Goal: Check status: Check status

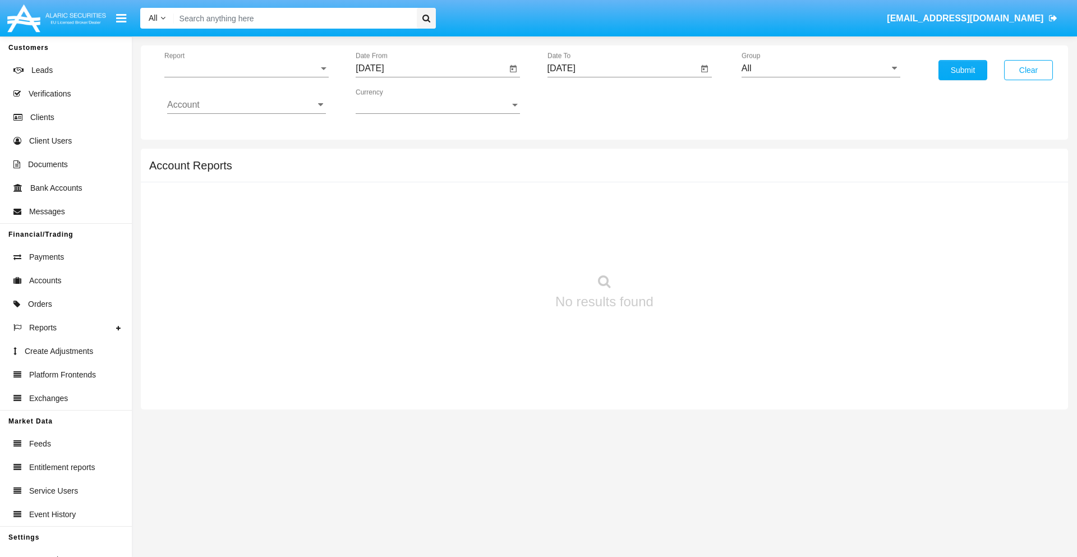
click at [246, 68] on span "Report" at bounding box center [241, 68] width 154 height 10
click at [242, 77] on span "Trades" at bounding box center [246, 76] width 159 height 27
click at [431, 68] on input "[DATE]" at bounding box center [431, 68] width 151 height 10
click at [392, 101] on span "[DATE]" at bounding box center [382, 101] width 25 height 9
click at [500, 248] on div "2025" at bounding box center [500, 248] width 35 height 20
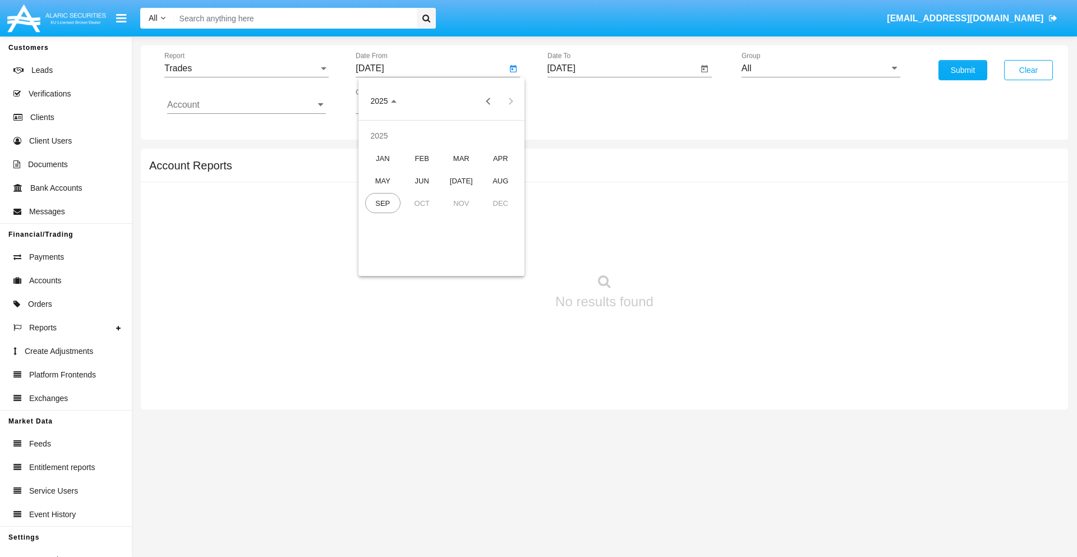
click at [422, 181] on div "JUN" at bounding box center [421, 181] width 35 height 20
click at [374, 217] on div "15" at bounding box center [374, 217] width 20 height 20
type input "06/15/25"
click at [622, 68] on input "[DATE]" at bounding box center [623, 68] width 151 height 10
click at [583, 101] on span "[DATE]" at bounding box center [574, 101] width 25 height 9
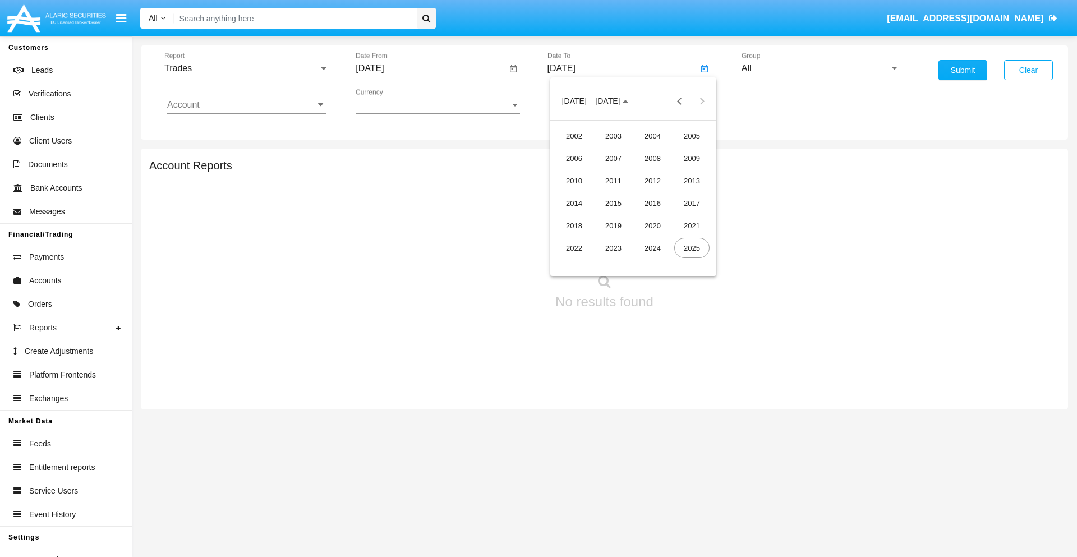
click at [692, 248] on div "2025" at bounding box center [691, 248] width 35 height 20
click at [574, 203] on div "SEP" at bounding box center [574, 203] width 35 height 20
click at [588, 217] on div "15" at bounding box center [588, 217] width 20 height 20
type input "[DATE]"
click at [821, 68] on input "All" at bounding box center [821, 68] width 159 height 10
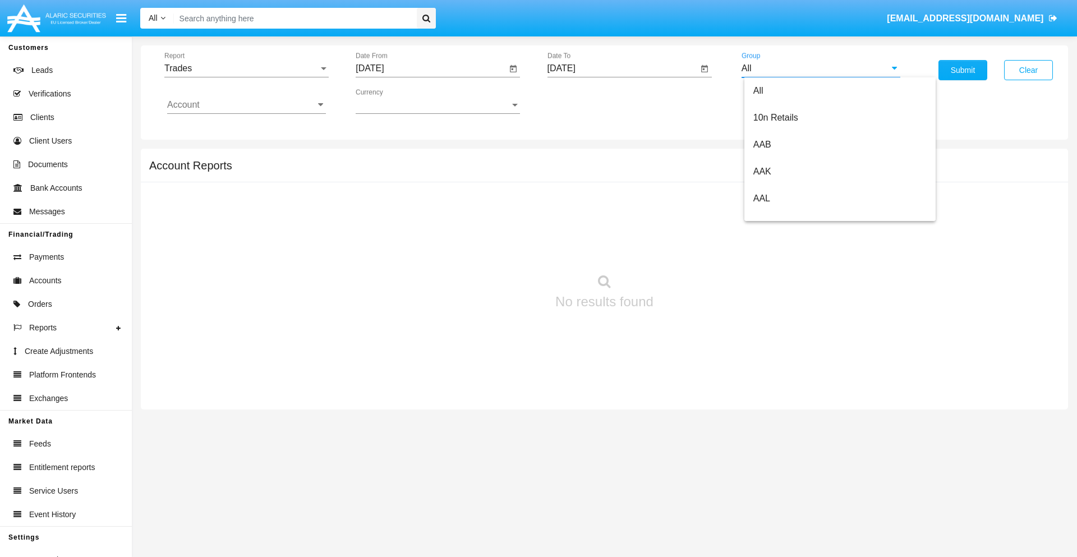
scroll to position [601, 0]
click at [789, 216] on span "Hammer Web Lite" at bounding box center [789, 216] width 72 height 10
type input "Hammer Web Lite"
click at [246, 105] on input "Account" at bounding box center [246, 105] width 159 height 10
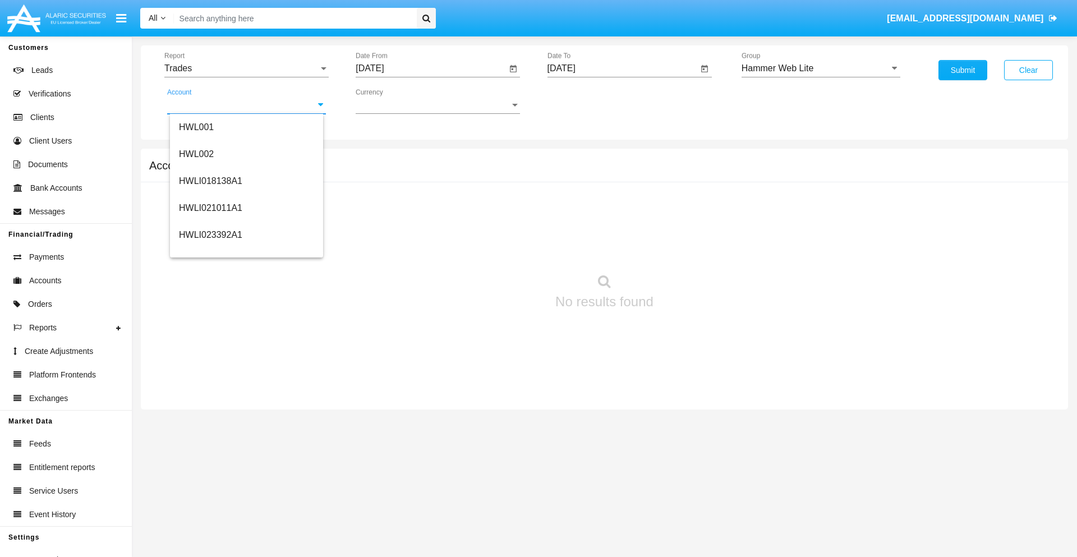
click at [210, 419] on span "HWLI025117A1" at bounding box center [210, 424] width 63 height 10
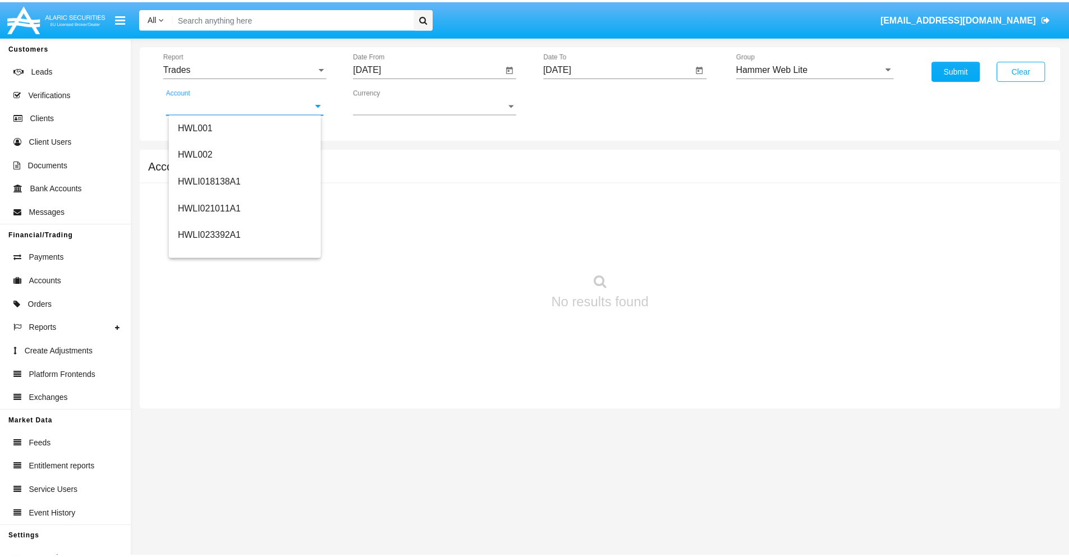
scroll to position [0, 0]
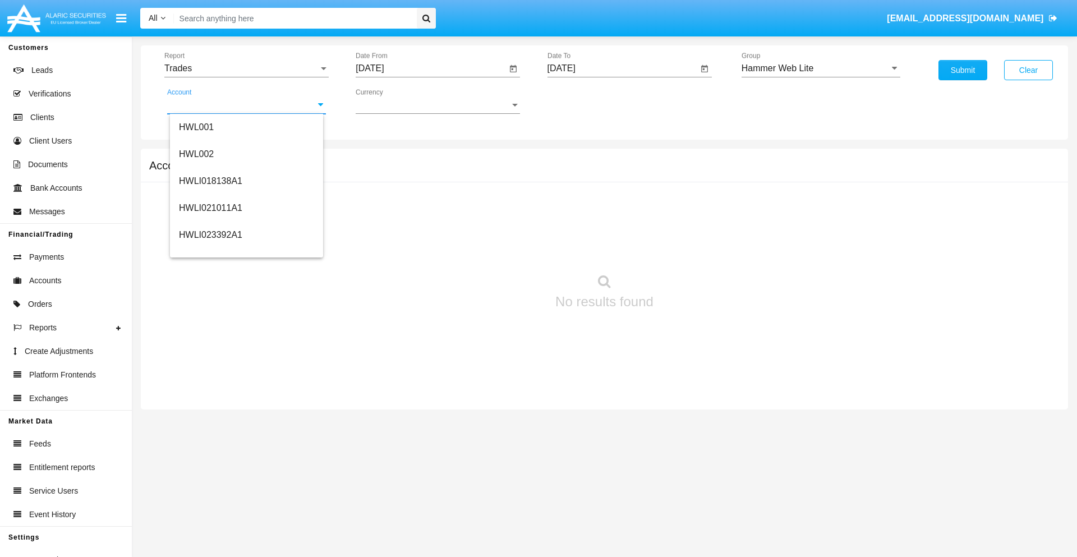
type input "HWLI025117A1"
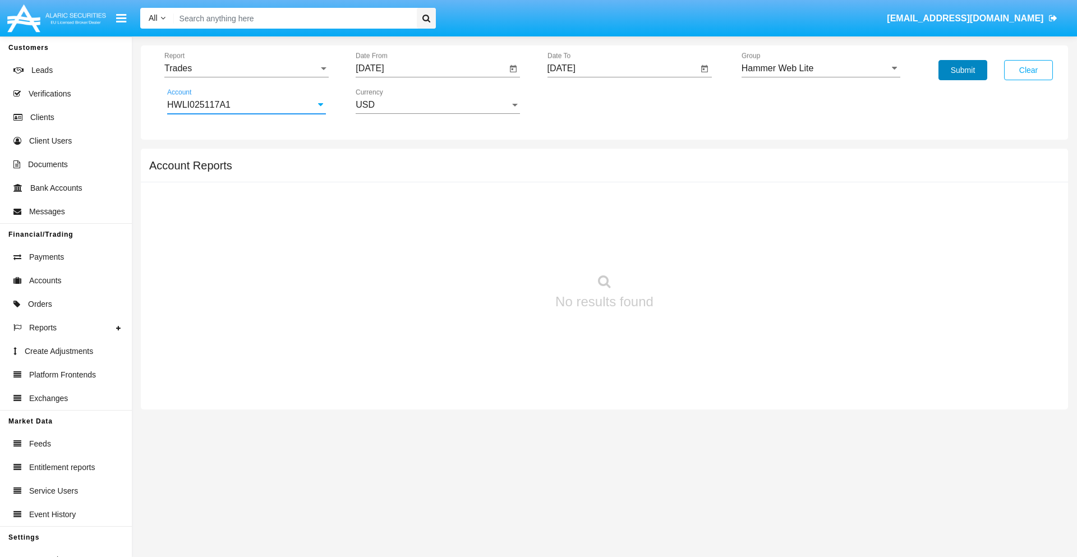
click at [963, 70] on button "Submit" at bounding box center [963, 70] width 49 height 20
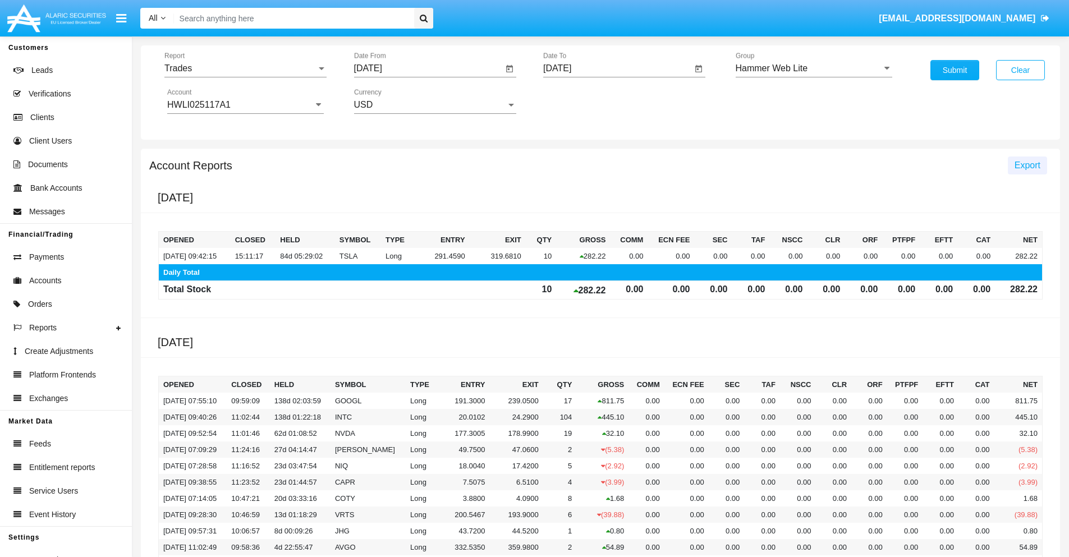
click at [1027, 165] on span "Export" at bounding box center [1027, 165] width 26 height 10
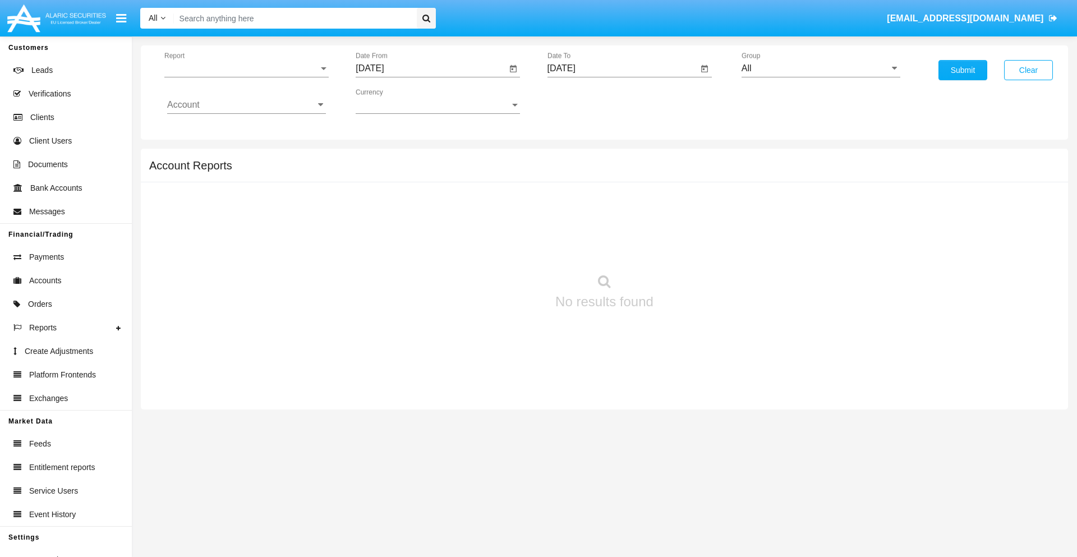
click at [246, 68] on span "Report" at bounding box center [241, 68] width 154 height 10
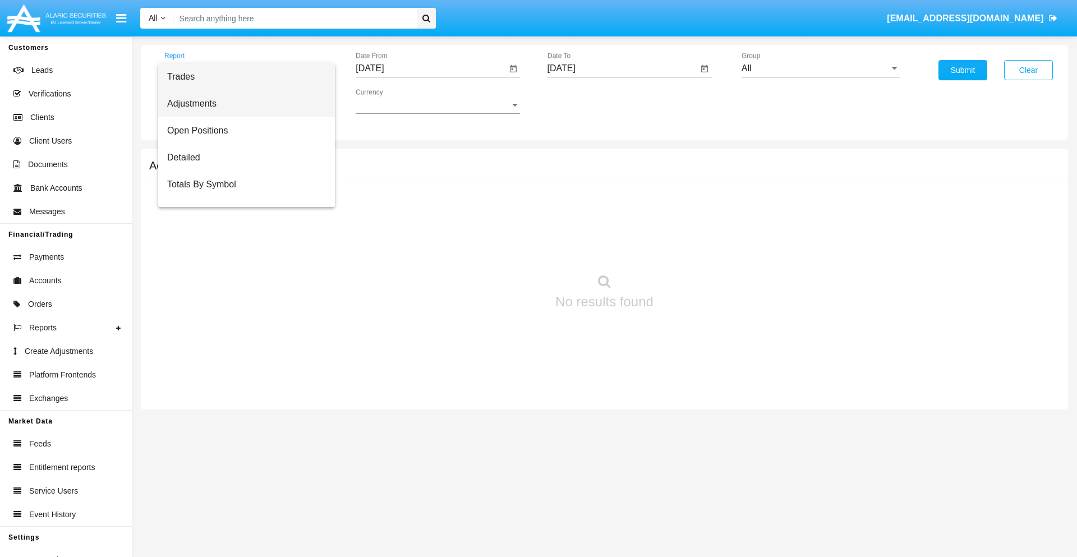
click at [242, 104] on span "Adjustments" at bounding box center [246, 103] width 159 height 27
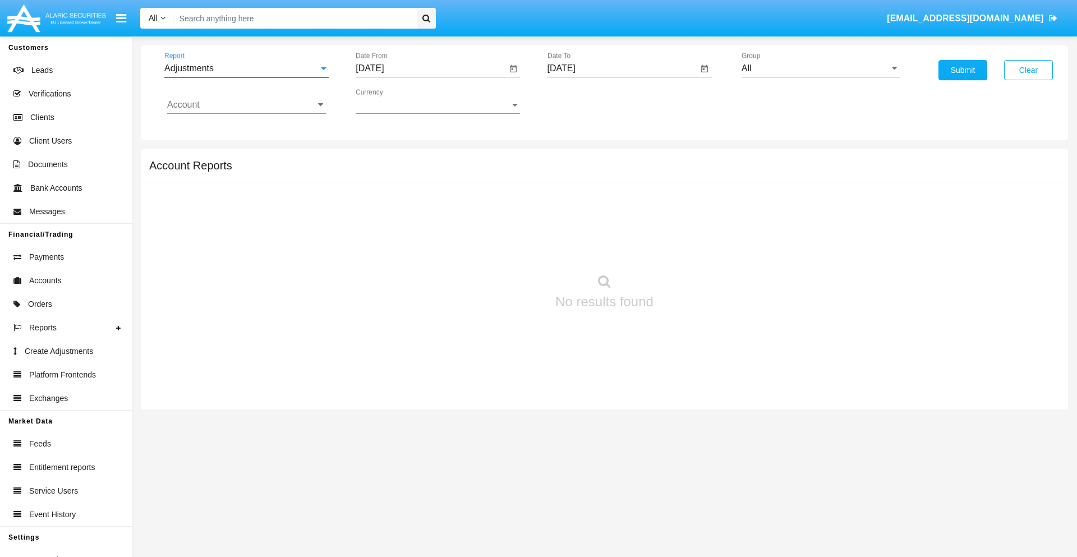
click at [431, 68] on input "[DATE]" at bounding box center [431, 68] width 151 height 10
click at [392, 101] on span "[DATE]" at bounding box center [382, 101] width 25 height 9
click at [500, 248] on div "2025" at bounding box center [500, 248] width 35 height 20
click at [500, 181] on div "AUG" at bounding box center [500, 181] width 35 height 20
click at [486, 194] on div "15" at bounding box center [486, 195] width 20 height 20
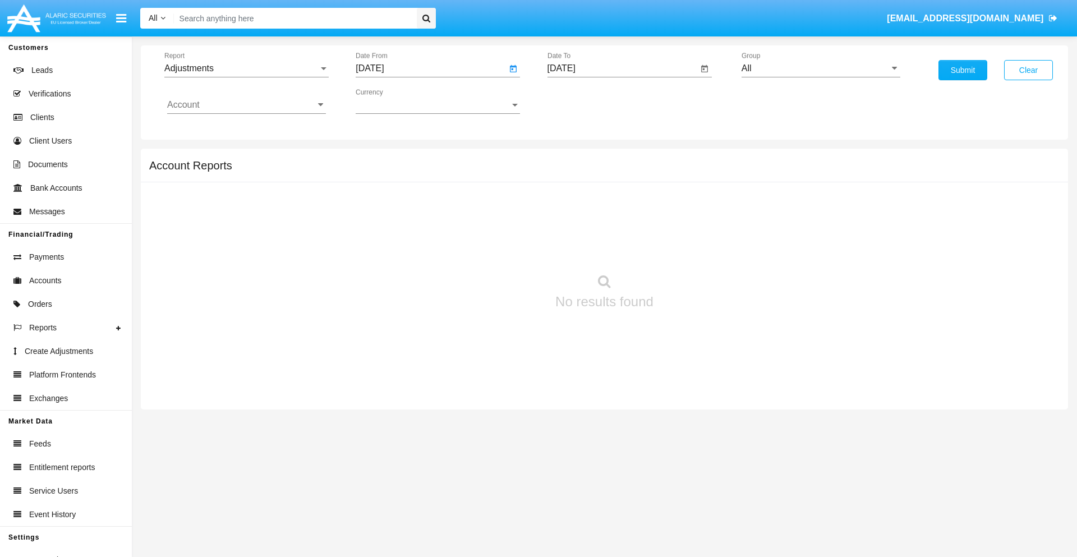
type input "08/15/25"
click at [622, 68] on input "[DATE]" at bounding box center [623, 68] width 151 height 10
click at [583, 101] on span "[DATE]" at bounding box center [574, 101] width 25 height 9
click at [692, 248] on div "2025" at bounding box center [691, 248] width 35 height 20
click at [574, 203] on div "SEP" at bounding box center [574, 203] width 35 height 20
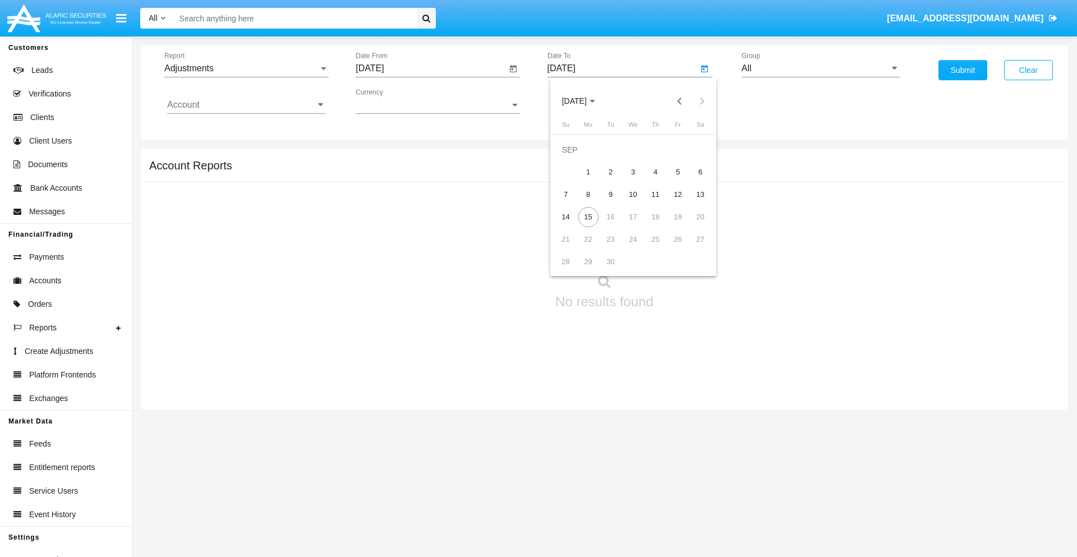
click at [588, 217] on div "15" at bounding box center [588, 217] width 20 height 20
type input "[DATE]"
click at [821, 68] on input "All" at bounding box center [821, 68] width 159 height 10
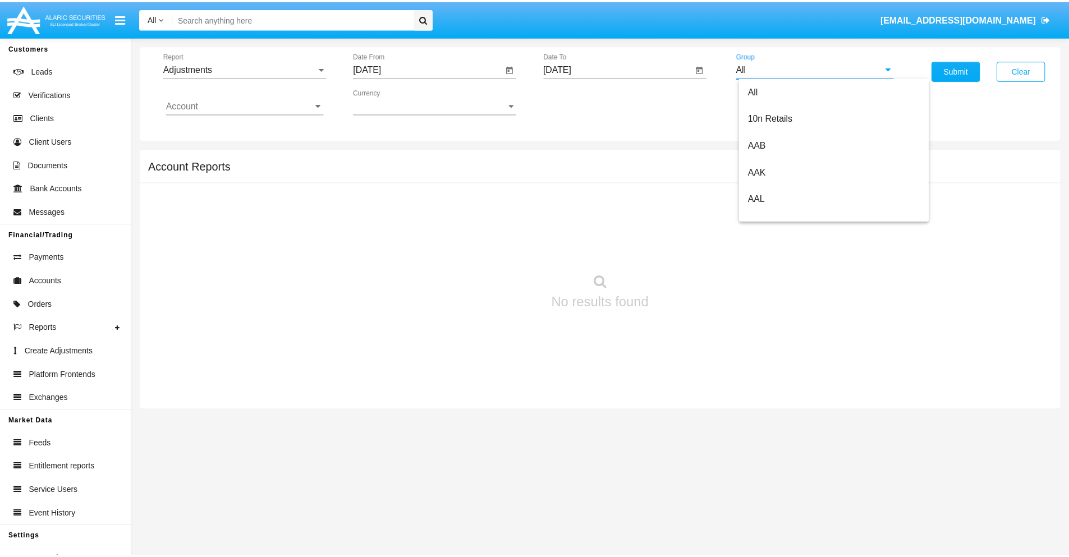
scroll to position [251, 0]
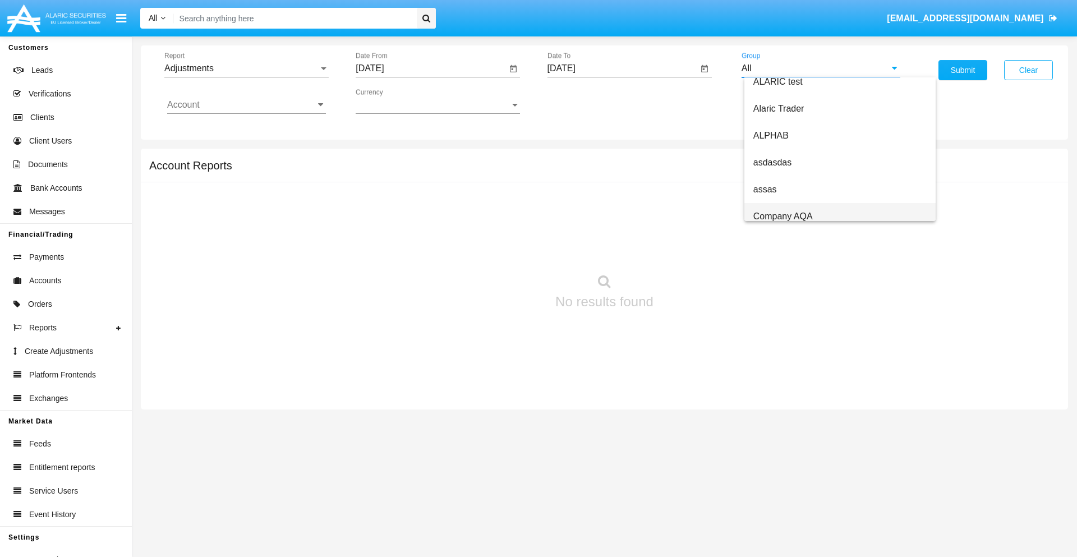
click at [783, 216] on span "Company AQA" at bounding box center [782, 216] width 59 height 10
type input "Company AQA"
click at [246, 105] on input "Account" at bounding box center [246, 105] width 159 height 10
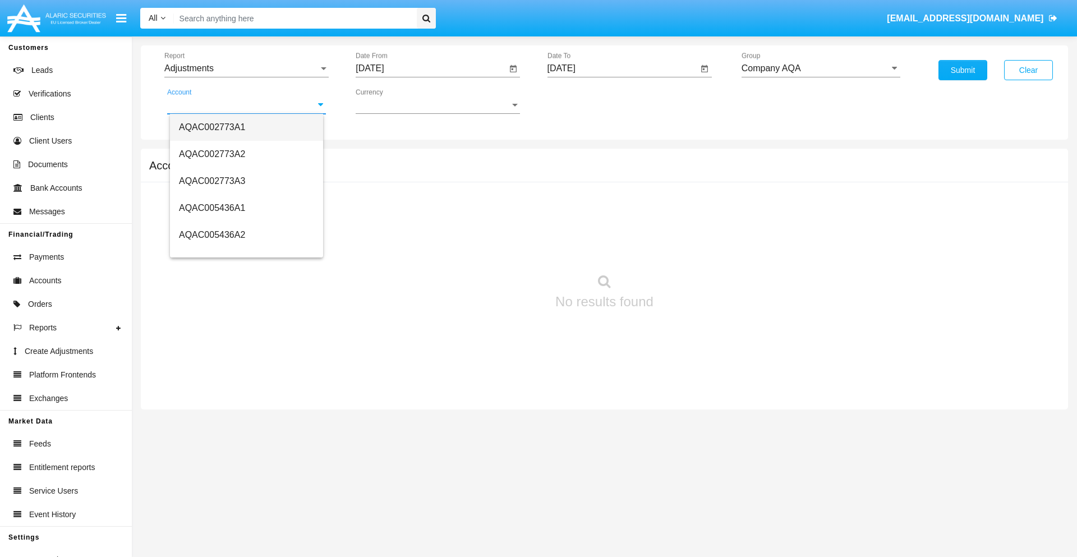
click at [212, 127] on span "AQAC002773A1" at bounding box center [212, 127] width 66 height 10
type input "AQAC002773A1"
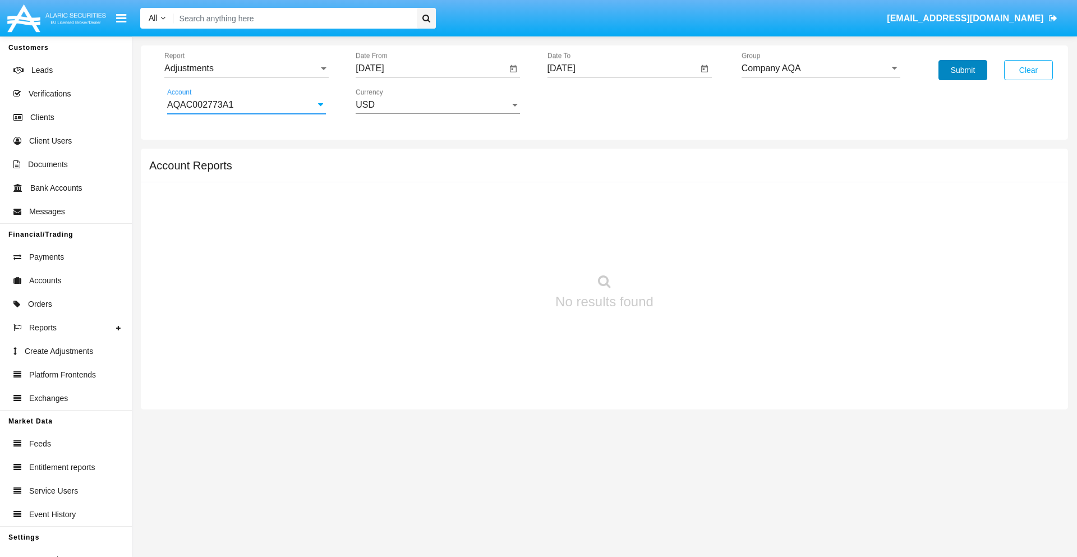
click at [963, 70] on button "Submit" at bounding box center [963, 70] width 49 height 20
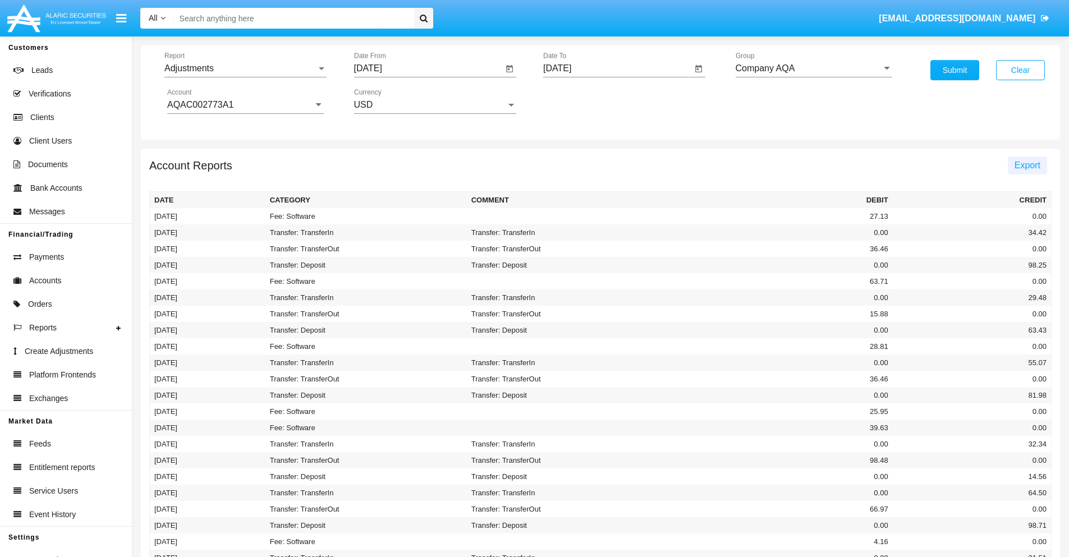
click at [1027, 165] on span "Export" at bounding box center [1027, 165] width 26 height 10
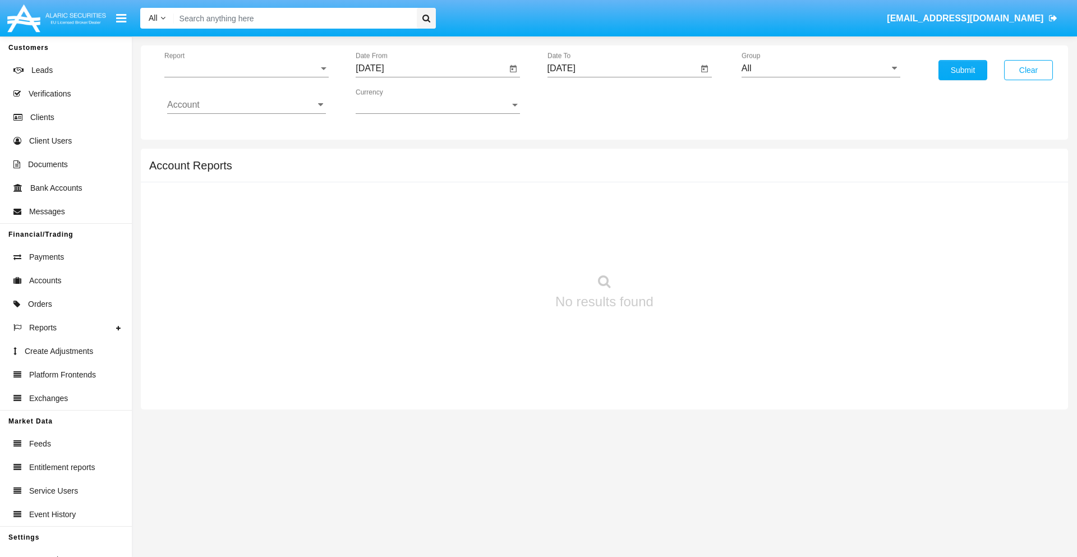
click at [246, 68] on span "Report" at bounding box center [241, 68] width 154 height 10
click at [242, 131] on span "Open Positions" at bounding box center [246, 130] width 159 height 27
click at [431, 68] on input "[DATE]" at bounding box center [431, 68] width 151 height 10
click at [392, 101] on span "[DATE]" at bounding box center [382, 101] width 25 height 9
click at [500, 248] on div "2025" at bounding box center [500, 248] width 35 height 20
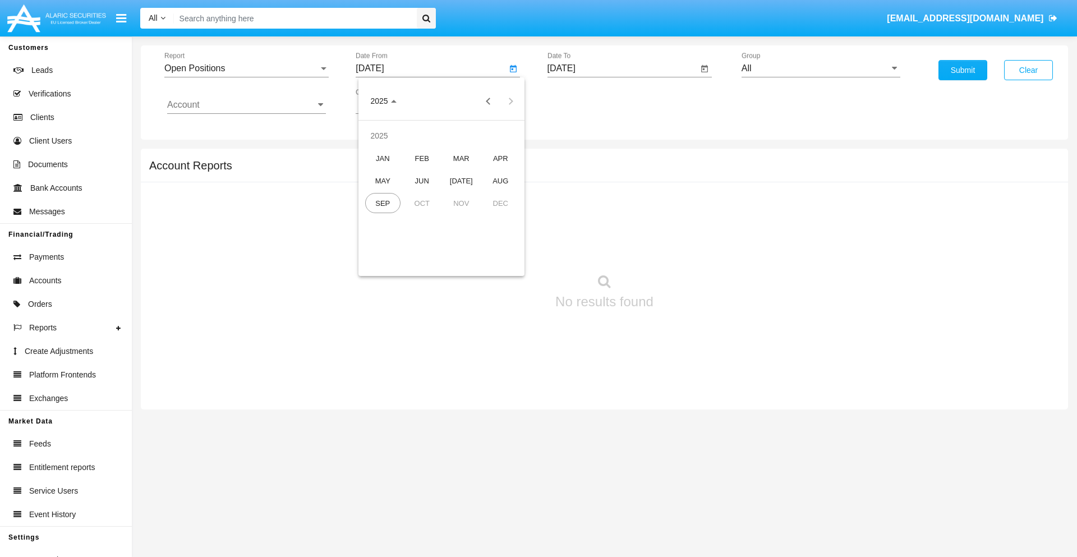
click at [500, 181] on div "AUG" at bounding box center [500, 181] width 35 height 20
click at [486, 194] on div "15" at bounding box center [486, 195] width 20 height 20
type input "08/15/25"
click at [622, 68] on input "[DATE]" at bounding box center [623, 68] width 151 height 10
click at [583, 101] on span "[DATE]" at bounding box center [574, 101] width 25 height 9
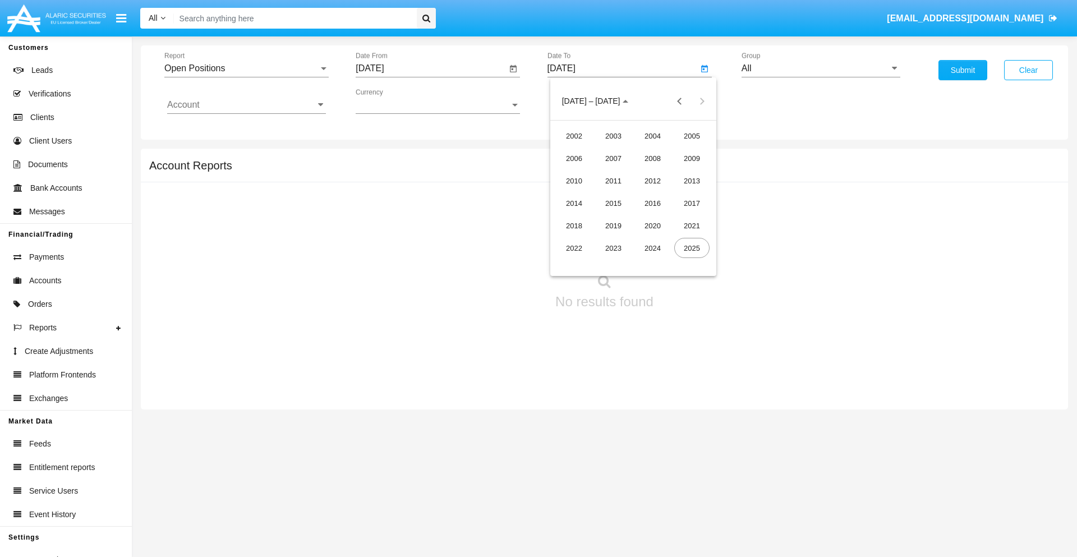
click at [692, 248] on div "2025" at bounding box center [691, 248] width 35 height 20
click at [574, 203] on div "SEP" at bounding box center [574, 203] width 35 height 20
click at [588, 217] on div "15" at bounding box center [588, 217] width 20 height 20
type input "[DATE]"
click at [821, 68] on input "All" at bounding box center [821, 68] width 159 height 10
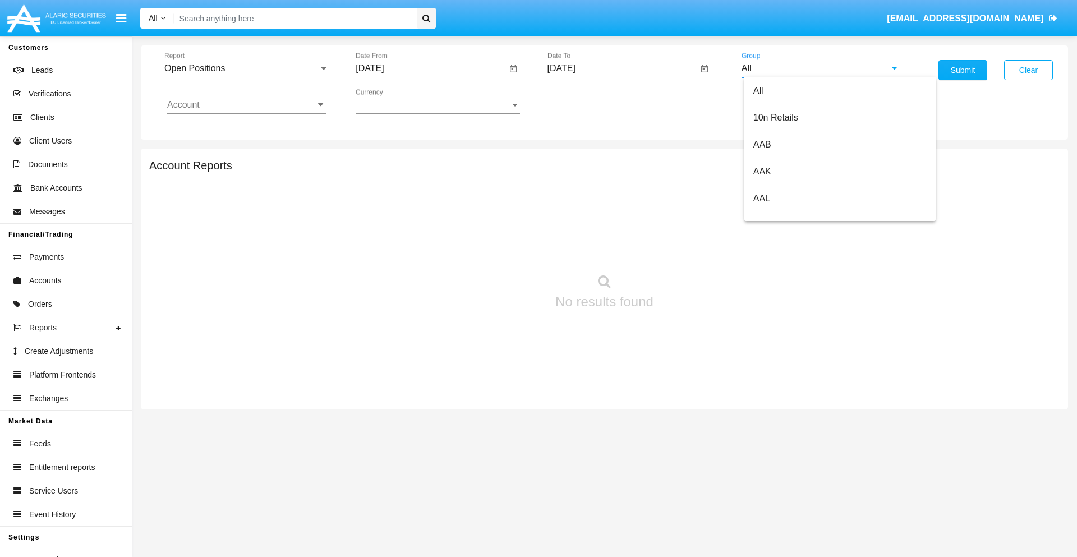
scroll to position [601, 0]
click at [789, 216] on span "Hammer Web Lite" at bounding box center [789, 216] width 72 height 10
type input "Hammer Web Lite"
click at [246, 105] on input "Account" at bounding box center [246, 105] width 159 height 10
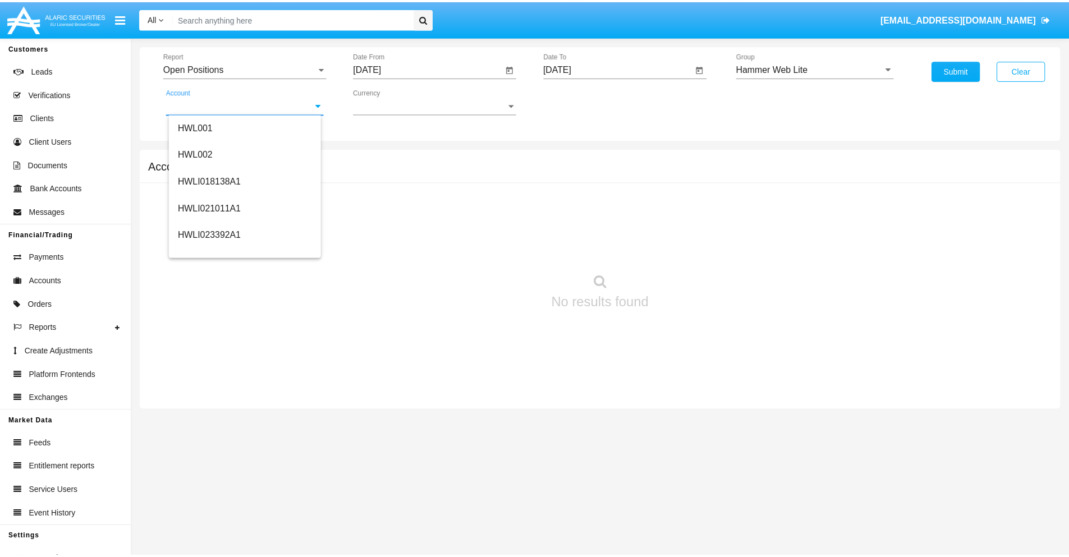
scroll to position [171, 0]
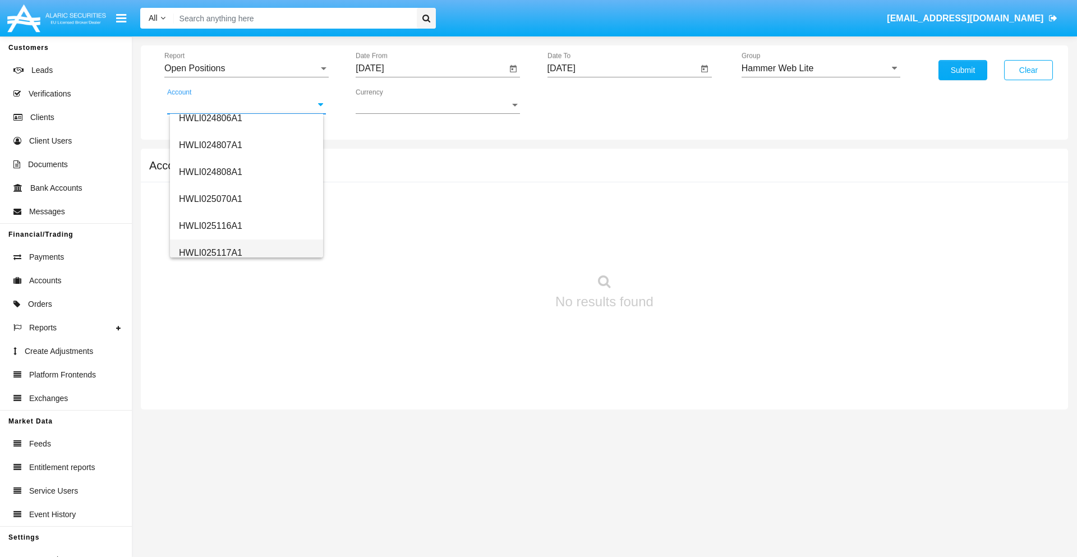
click at [210, 252] on span "HWLI025117A1" at bounding box center [210, 253] width 63 height 10
type input "HWLI025117A1"
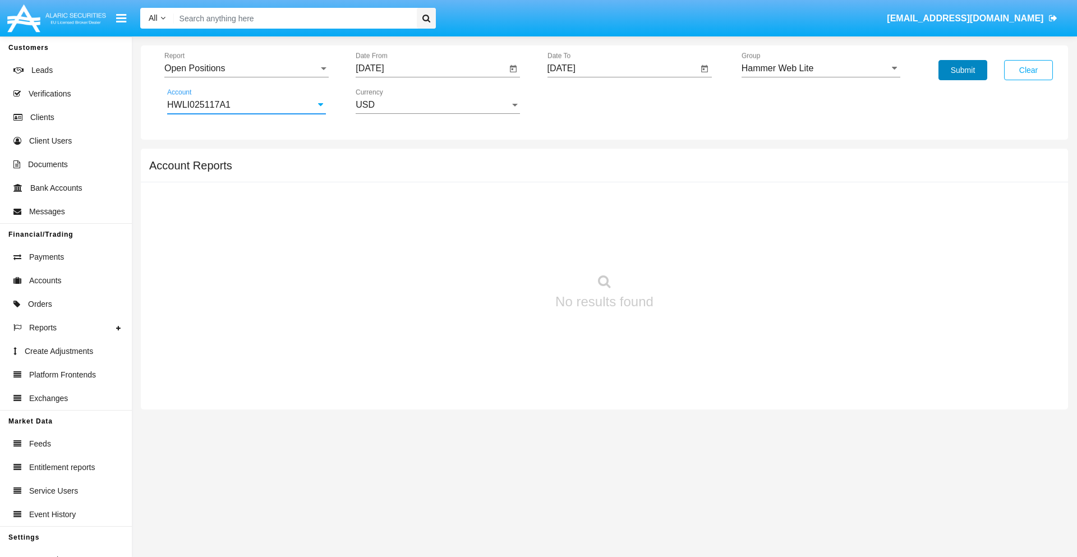
click at [963, 70] on button "Submit" at bounding box center [963, 70] width 49 height 20
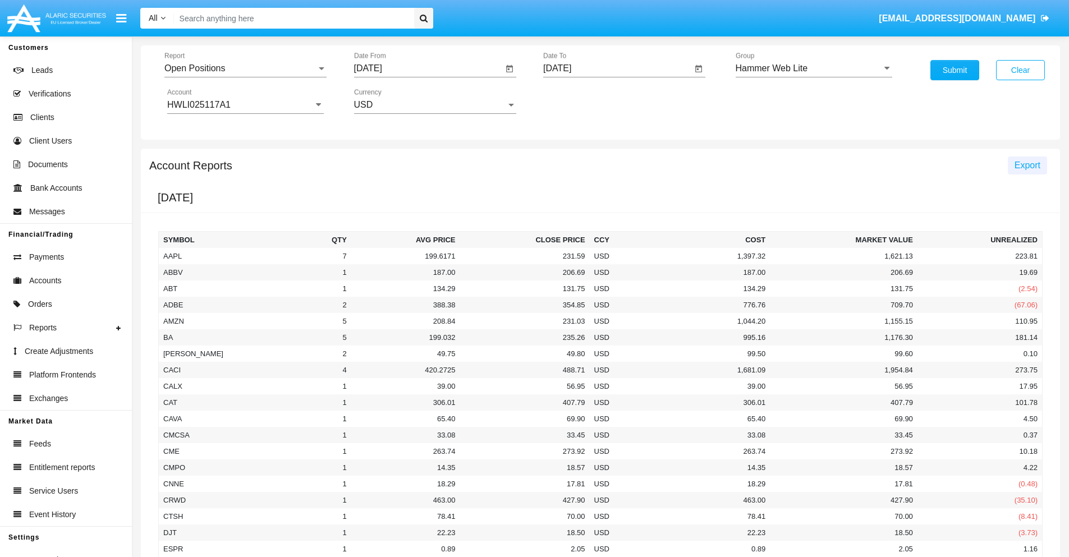
click at [1027, 165] on span "Export" at bounding box center [1027, 165] width 26 height 10
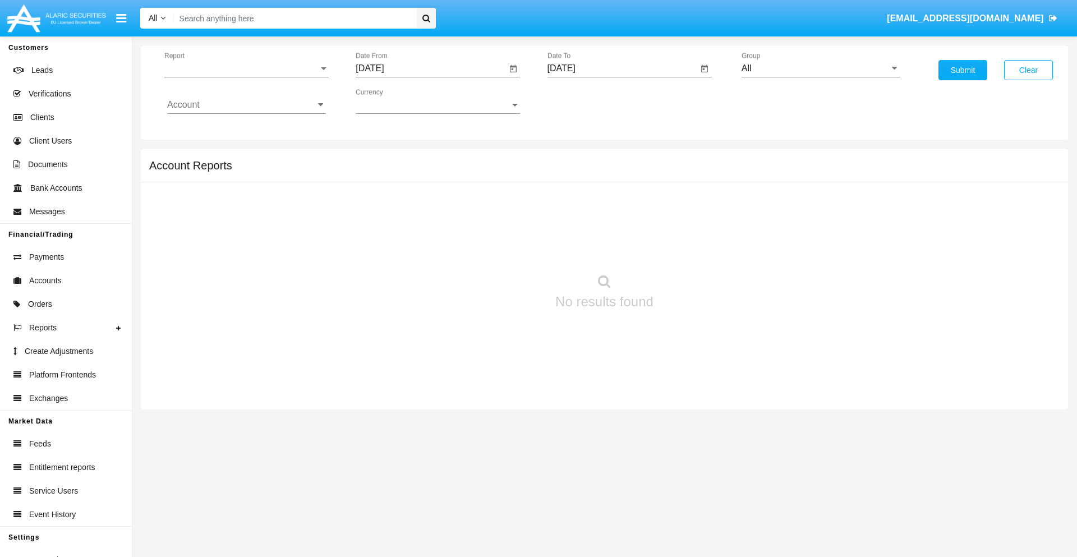
click at [246, 68] on span "Report" at bounding box center [241, 68] width 154 height 10
click at [242, 158] on span "Detailed" at bounding box center [246, 157] width 159 height 27
click at [431, 68] on input "[DATE]" at bounding box center [431, 68] width 151 height 10
click at [392, 101] on span "[DATE]" at bounding box center [382, 101] width 25 height 9
click at [500, 248] on div "2025" at bounding box center [500, 248] width 35 height 20
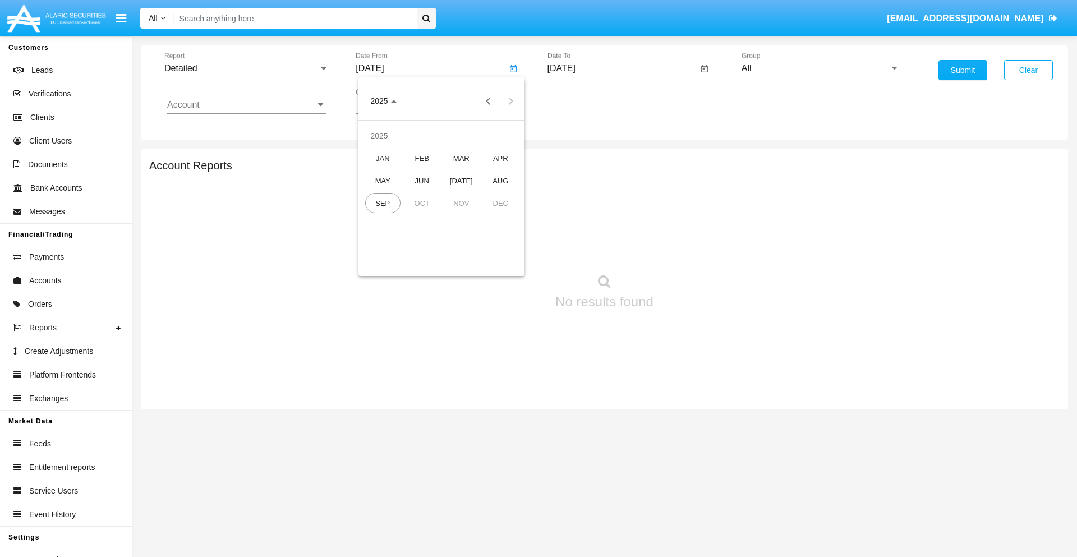
click at [383, 203] on div "SEP" at bounding box center [382, 203] width 35 height 20
click at [486, 172] on div "5" at bounding box center [486, 172] width 20 height 20
type input "[DATE]"
click at [622, 68] on input "[DATE]" at bounding box center [623, 68] width 151 height 10
click at [583, 101] on span "[DATE]" at bounding box center [574, 101] width 25 height 9
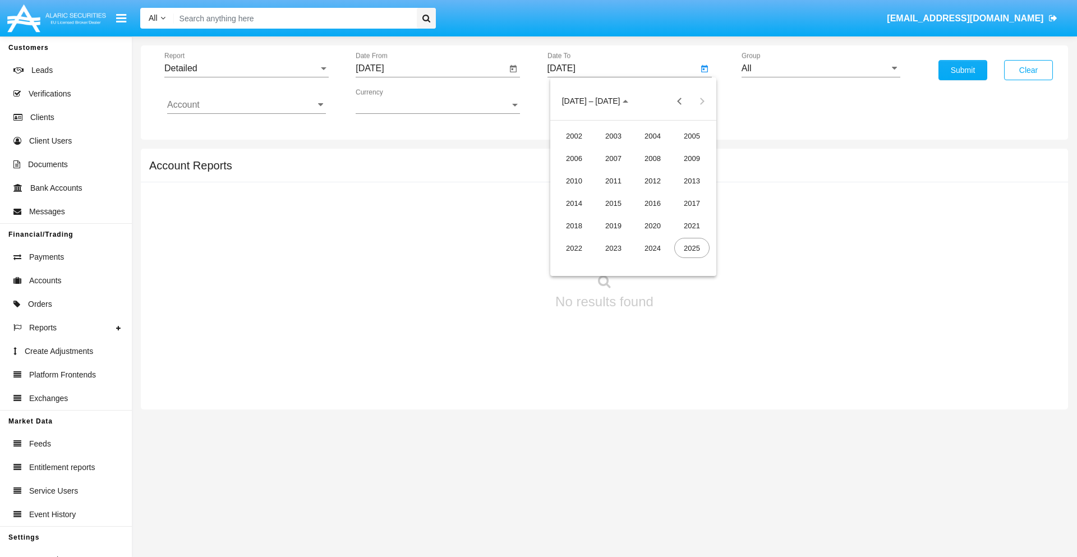
click at [692, 248] on div "2025" at bounding box center [691, 248] width 35 height 20
click at [574, 203] on div "SEP" at bounding box center [574, 203] width 35 height 20
click at [588, 217] on div "15" at bounding box center [588, 217] width 20 height 20
type input "[DATE]"
click at [821, 68] on input "All" at bounding box center [821, 68] width 159 height 10
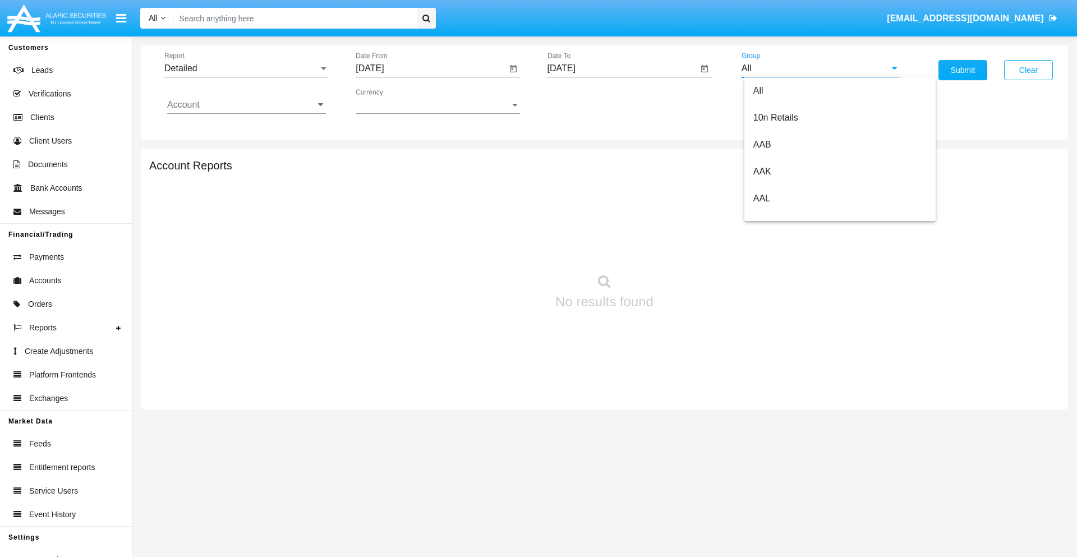
scroll to position [601, 0]
click at [789, 216] on span "Hammer Web Lite" at bounding box center [789, 216] width 72 height 10
type input "Hammer Web Lite"
click at [246, 105] on input "Account" at bounding box center [246, 105] width 159 height 10
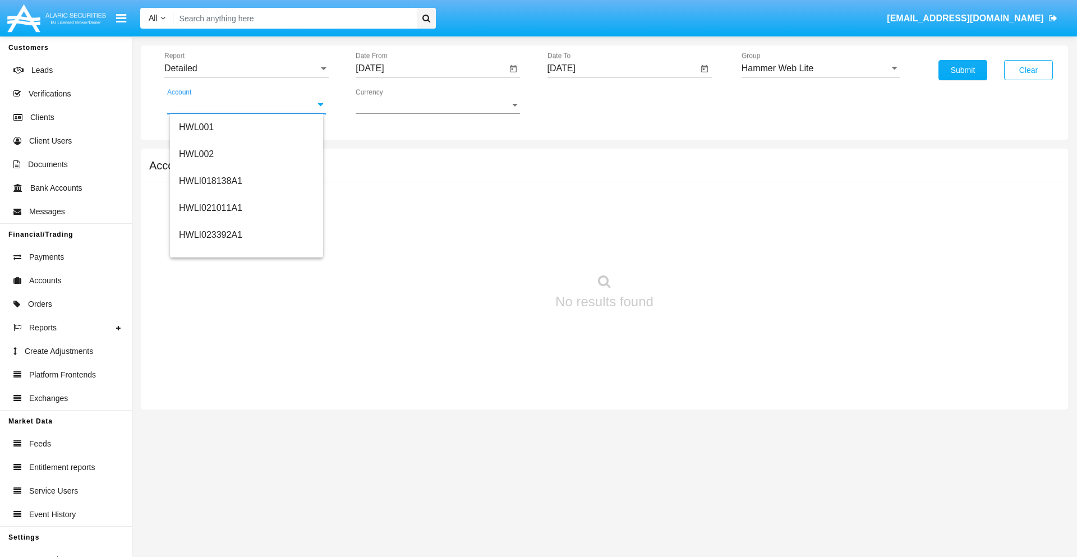
click at [210, 419] on span "HWLI025117A1" at bounding box center [210, 424] width 63 height 10
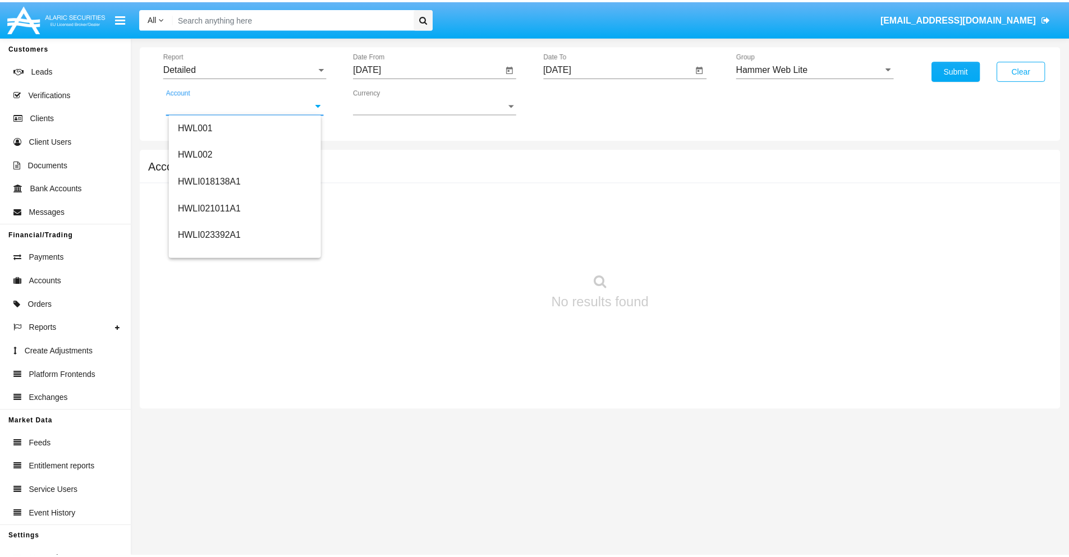
scroll to position [0, 0]
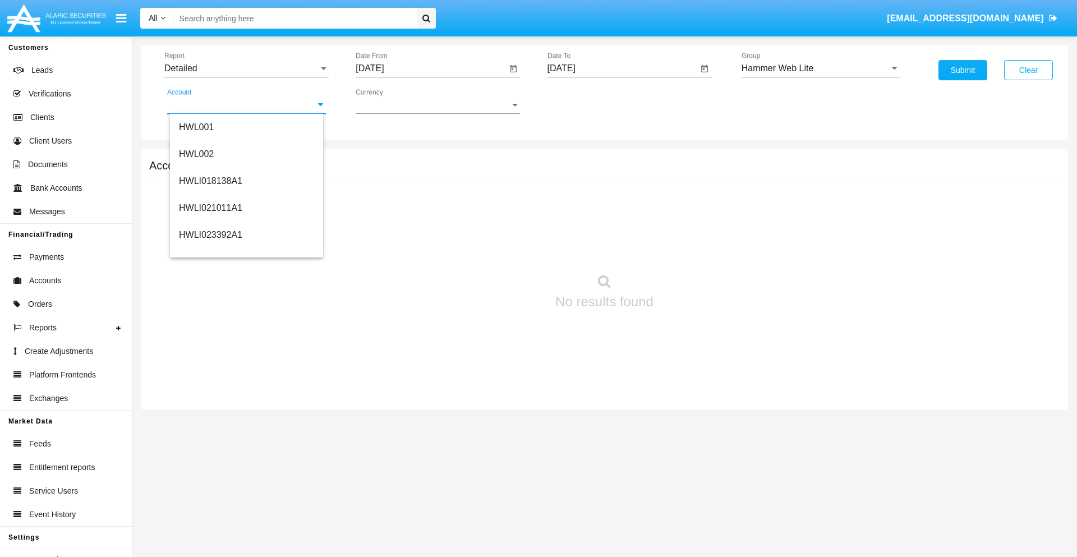
type input "HWLI025117A1"
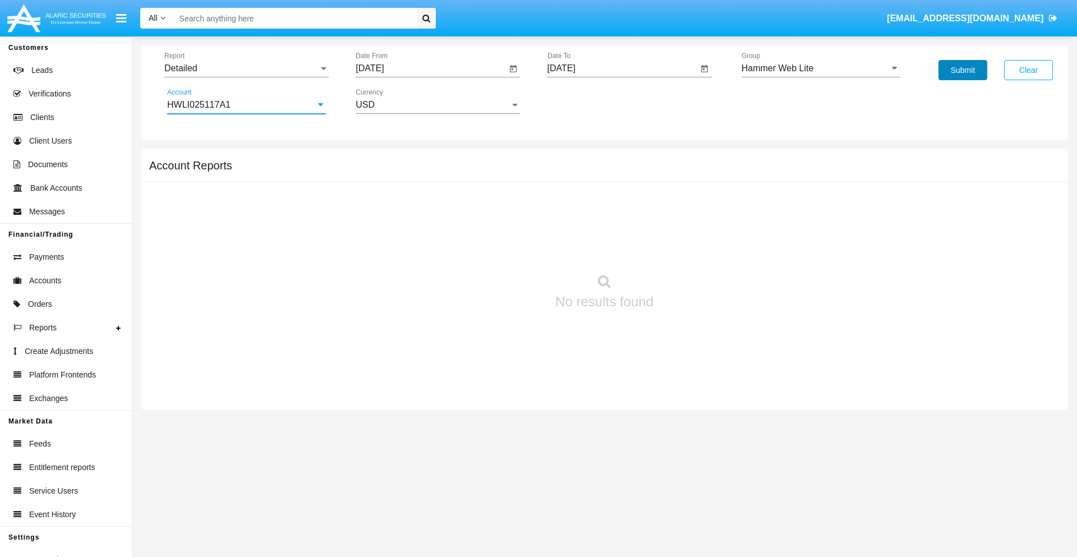
click at [963, 70] on button "Submit" at bounding box center [963, 70] width 49 height 20
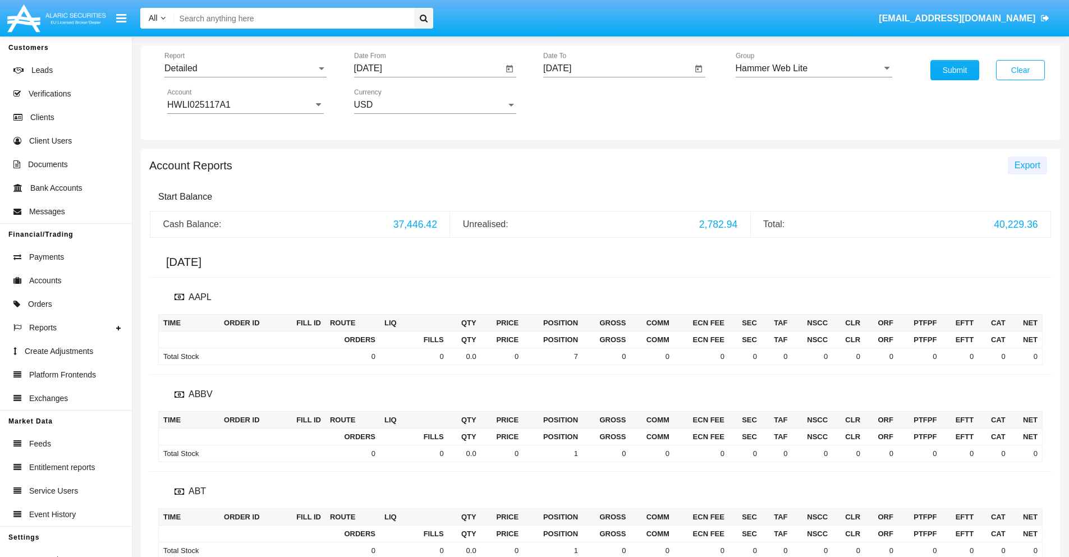
click at [1027, 165] on span "Export" at bounding box center [1027, 165] width 26 height 10
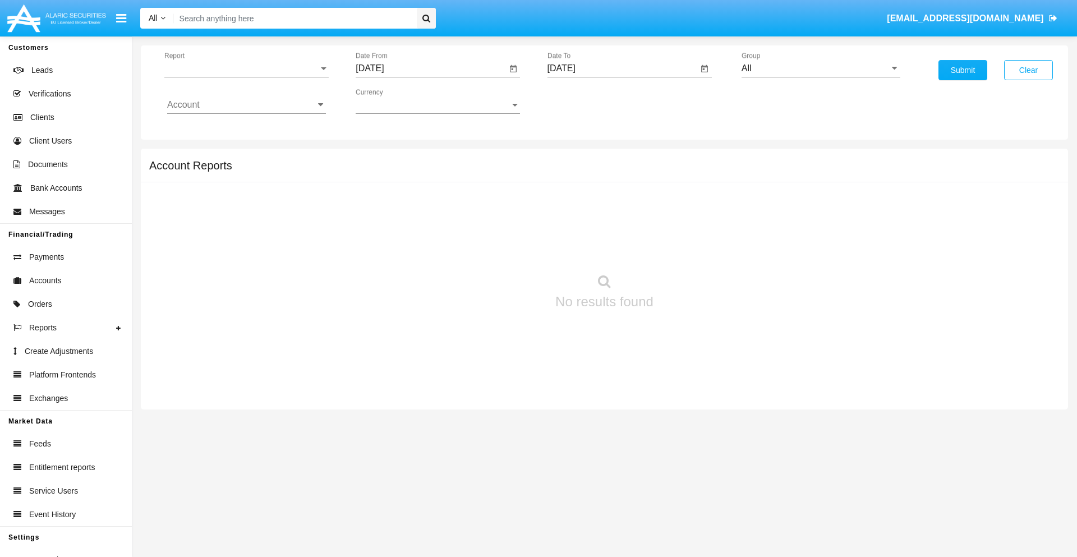
click at [246, 68] on span "Report" at bounding box center [241, 68] width 154 height 10
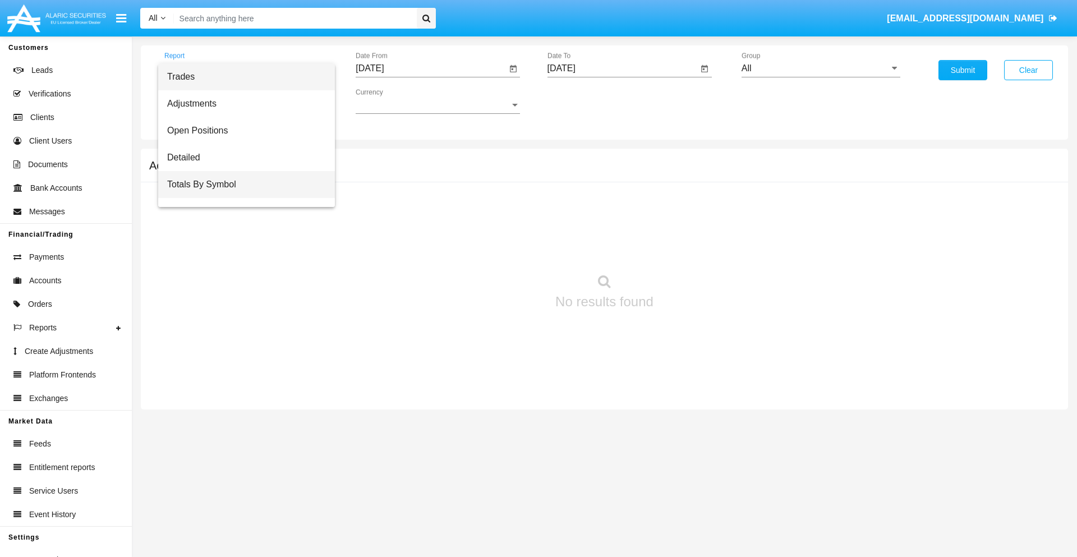
click at [242, 185] on span "Totals By Symbol" at bounding box center [246, 184] width 159 height 27
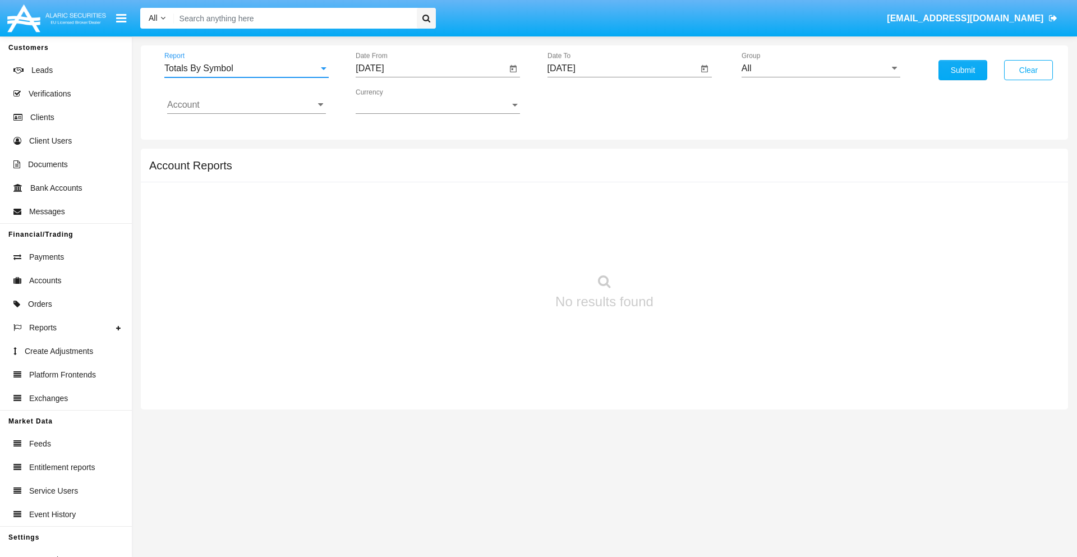
click at [431, 68] on input "[DATE]" at bounding box center [431, 68] width 151 height 10
click at [392, 101] on span "[DATE]" at bounding box center [382, 101] width 25 height 9
click at [500, 248] on div "2025" at bounding box center [500, 248] width 35 height 20
click at [500, 181] on div "AUG" at bounding box center [500, 181] width 35 height 20
click at [509, 194] on div "16" at bounding box center [509, 195] width 20 height 20
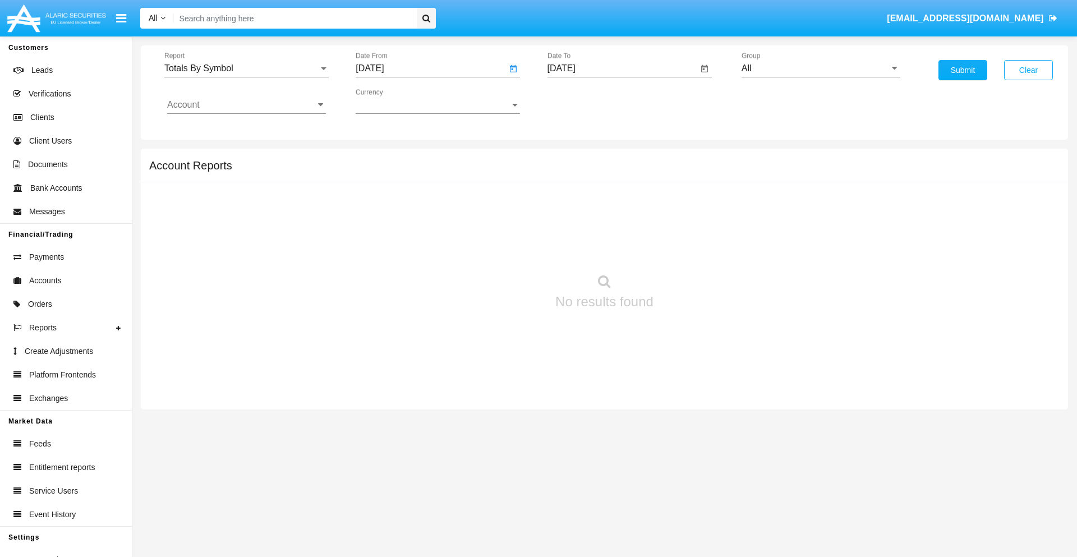
type input "08/16/25"
click at [622, 68] on input "[DATE]" at bounding box center [623, 68] width 151 height 10
click at [583, 101] on span "[DATE]" at bounding box center [574, 101] width 25 height 9
click at [692, 248] on div "2025" at bounding box center [691, 248] width 35 height 20
click at [574, 203] on div "SEP" at bounding box center [574, 203] width 35 height 20
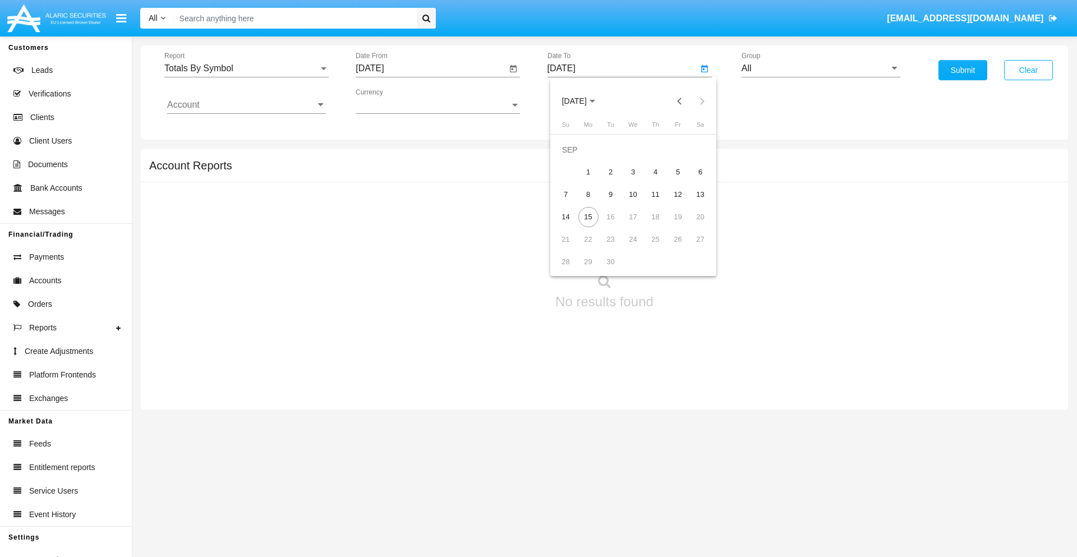
click at [588, 217] on div "15" at bounding box center [588, 217] width 20 height 20
type input "[DATE]"
click at [821, 68] on input "All" at bounding box center [821, 68] width 159 height 10
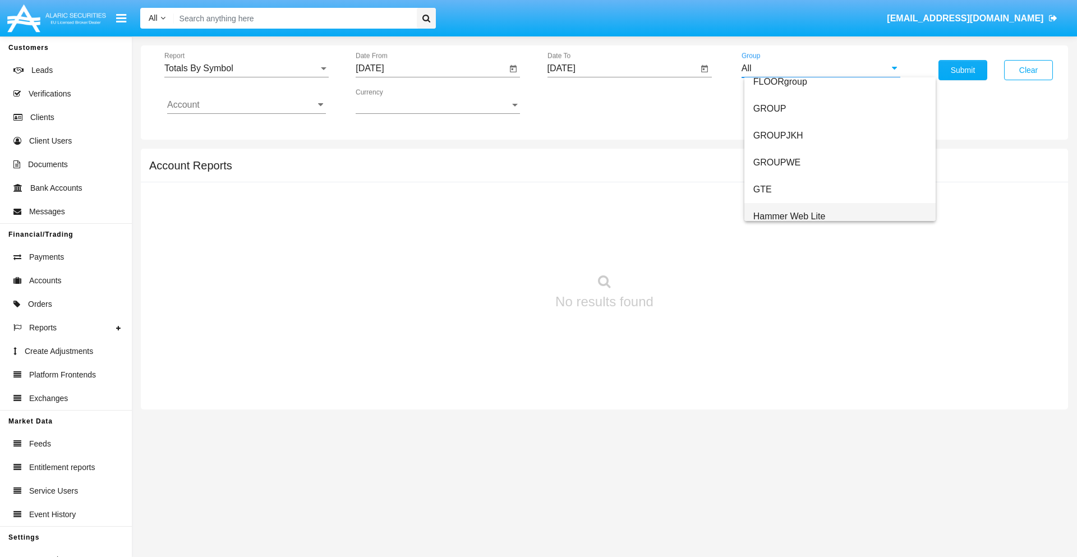
click at [789, 216] on span "Hammer Web Lite" at bounding box center [789, 216] width 72 height 10
type input "Hammer Web Lite"
click at [246, 105] on input "Account" at bounding box center [246, 105] width 159 height 10
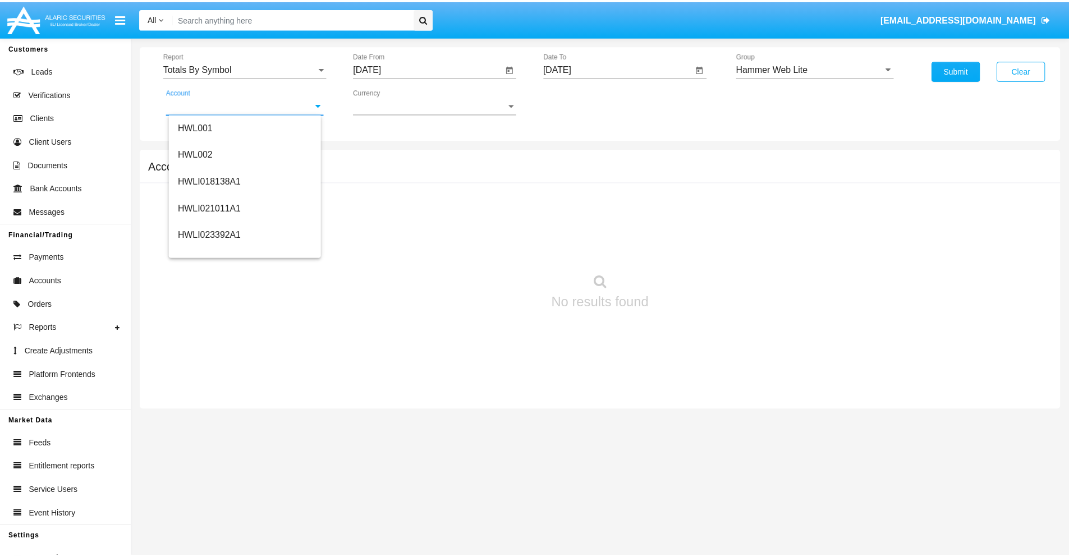
scroll to position [171, 0]
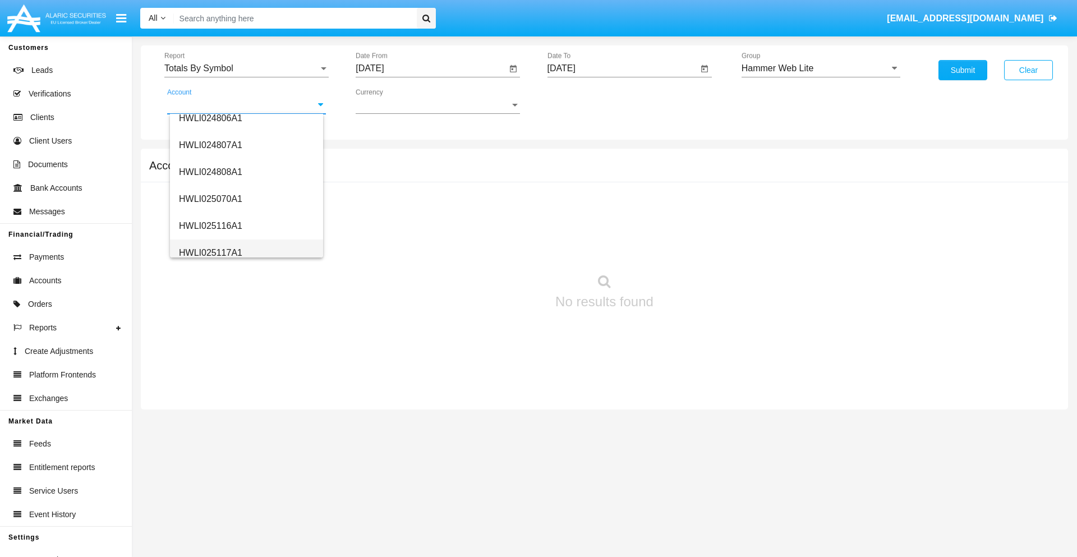
click at [210, 252] on span "HWLI025117A1" at bounding box center [210, 253] width 63 height 10
type input "HWLI025117A1"
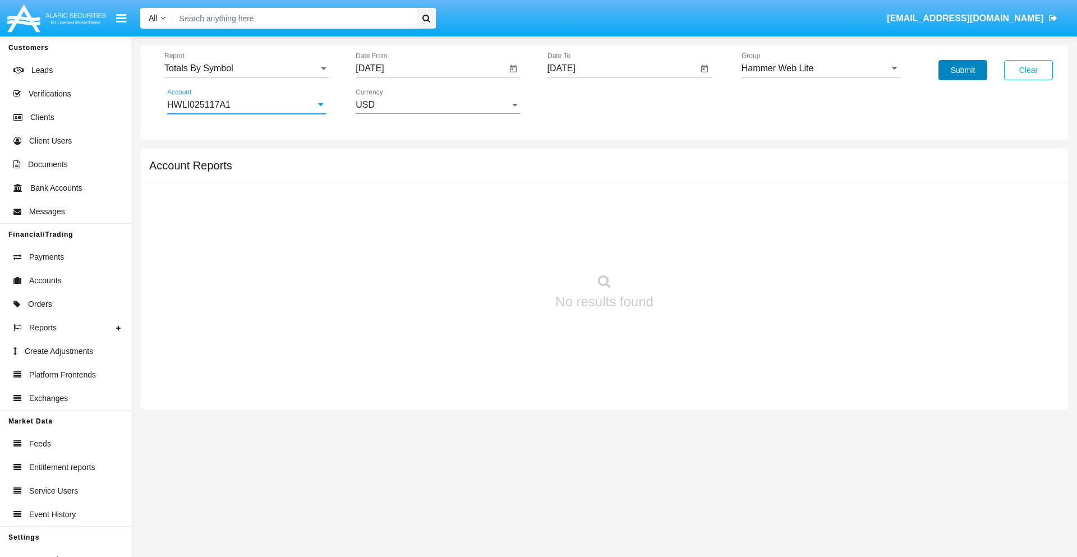
click at [963, 70] on button "Submit" at bounding box center [963, 70] width 49 height 20
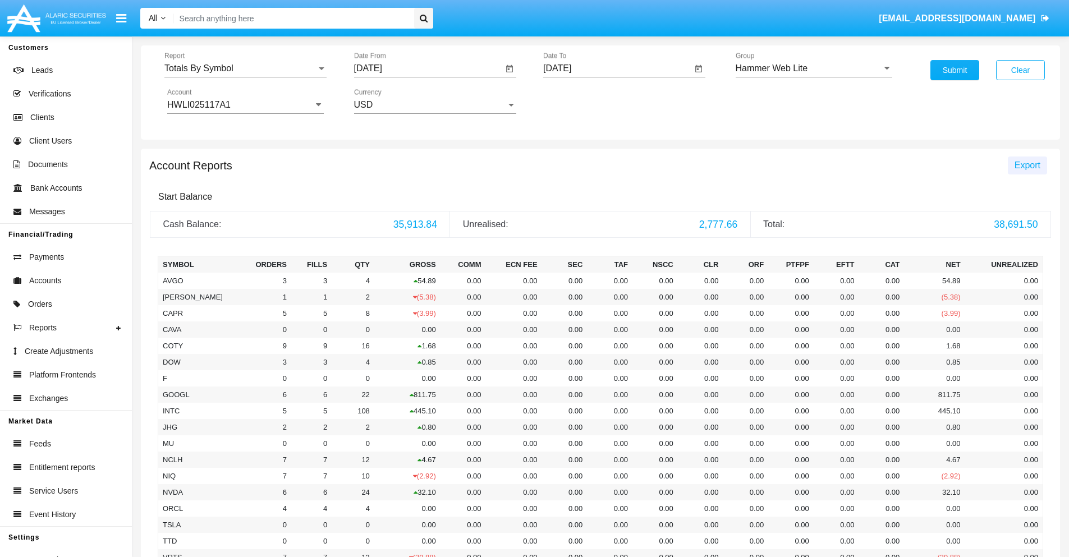
click at [1027, 165] on span "Export" at bounding box center [1027, 165] width 26 height 10
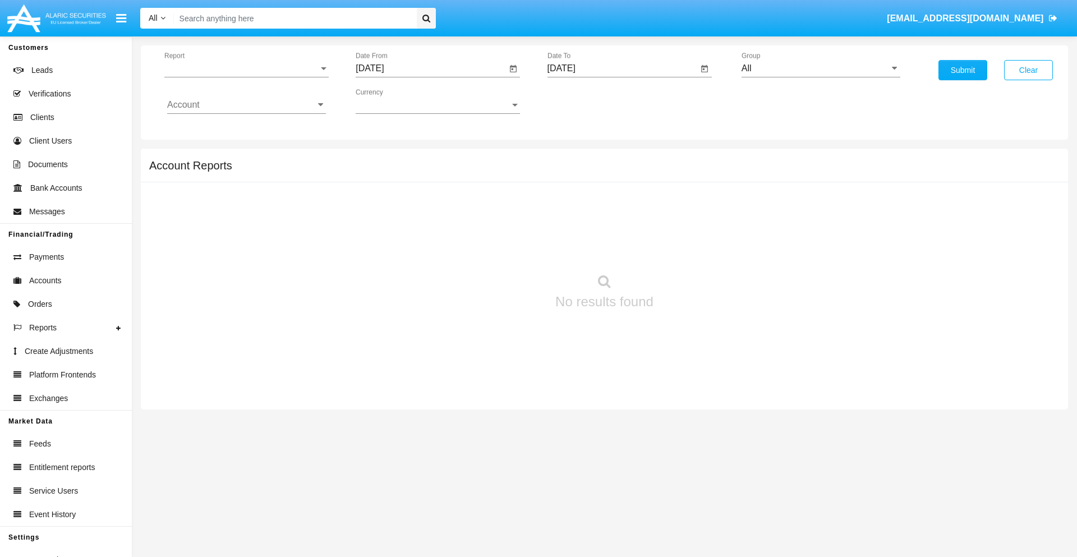
click at [246, 68] on span "Report" at bounding box center [241, 68] width 154 height 10
click at [242, 198] on span "Totals By Date" at bounding box center [246, 211] width 159 height 27
click at [431, 68] on input "[DATE]" at bounding box center [431, 68] width 151 height 10
click at [392, 101] on span "[DATE]" at bounding box center [382, 101] width 25 height 9
click at [500, 248] on div "2025" at bounding box center [500, 248] width 35 height 20
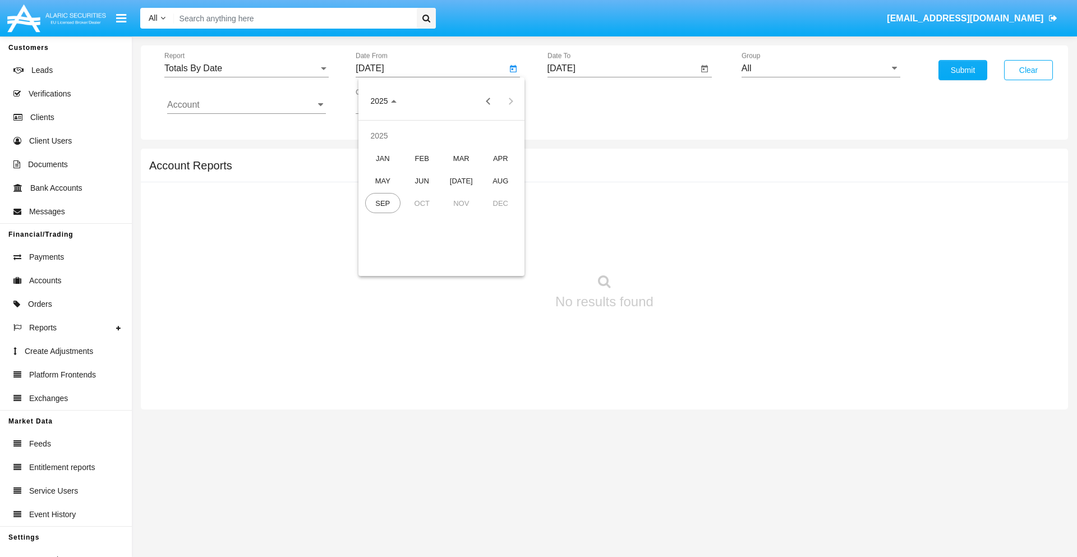
click at [500, 181] on div "AUG" at bounding box center [500, 181] width 35 height 20
click at [374, 261] on div "31" at bounding box center [374, 262] width 20 height 20
type input "08/31/25"
click at [622, 68] on input "[DATE]" at bounding box center [623, 68] width 151 height 10
click at [583, 101] on span "[DATE]" at bounding box center [574, 101] width 25 height 9
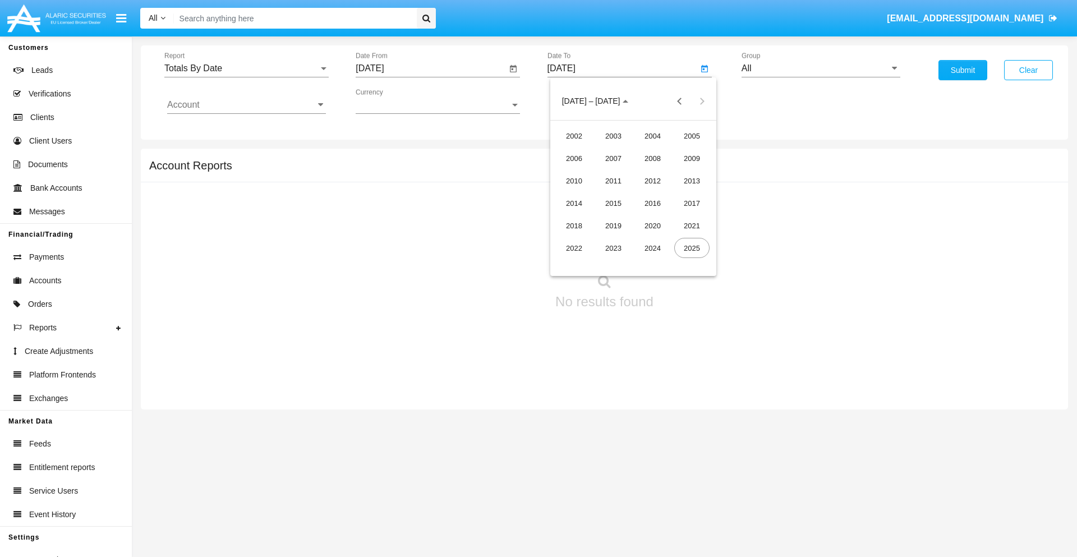
click at [692, 248] on div "2025" at bounding box center [691, 248] width 35 height 20
click at [574, 203] on div "SEP" at bounding box center [574, 203] width 35 height 20
click at [588, 217] on div "15" at bounding box center [588, 217] width 20 height 20
type input "[DATE]"
click at [821, 68] on input "All" at bounding box center [821, 68] width 159 height 10
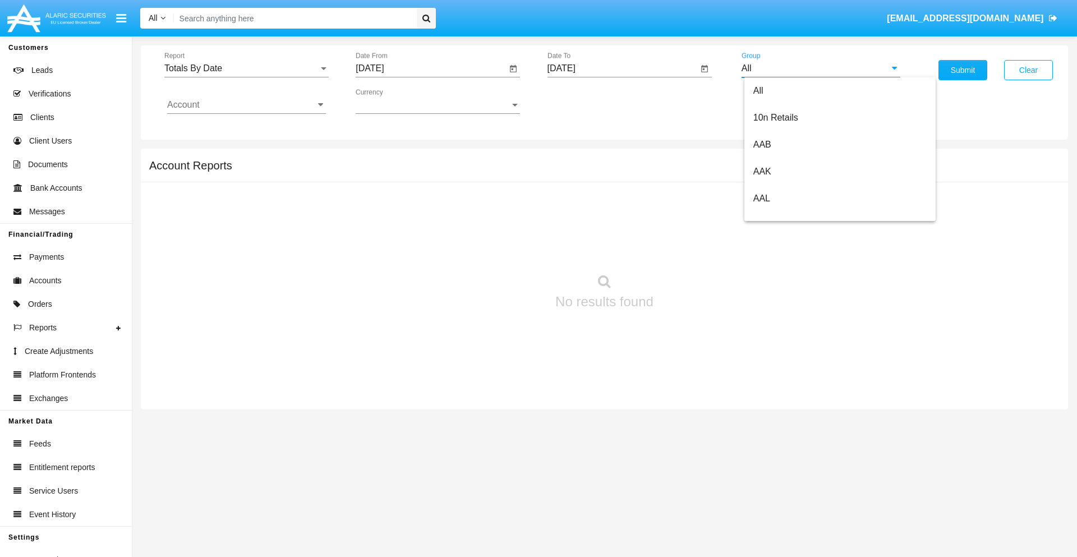
scroll to position [601, 0]
click at [789, 216] on span "Hammer Web Lite" at bounding box center [789, 216] width 72 height 10
type input "Hammer Web Lite"
click at [246, 105] on input "Account" at bounding box center [246, 105] width 159 height 10
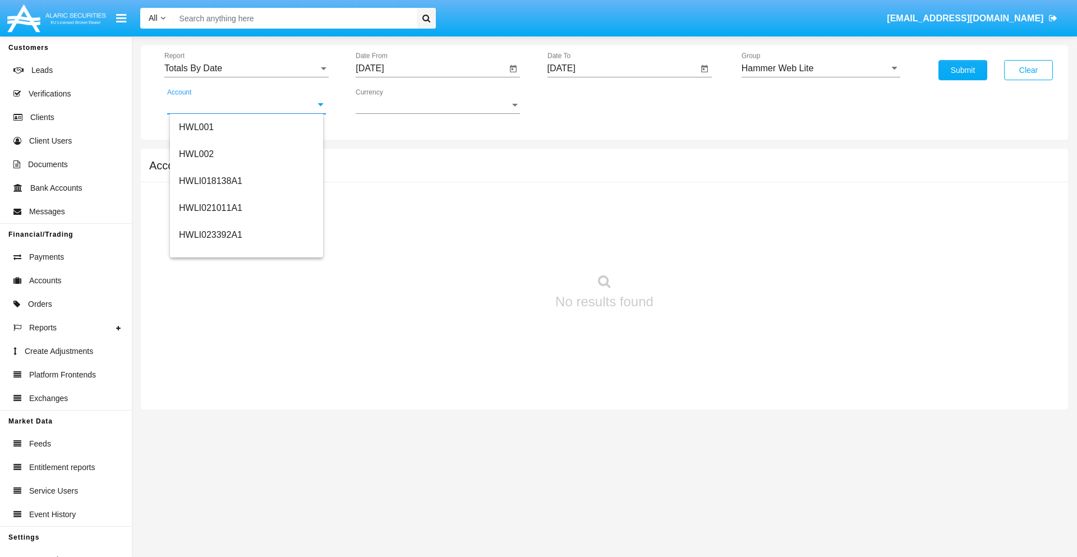
click at [210, 419] on span "HWLI025117A1" at bounding box center [210, 424] width 63 height 10
type input "HWLI025117A1"
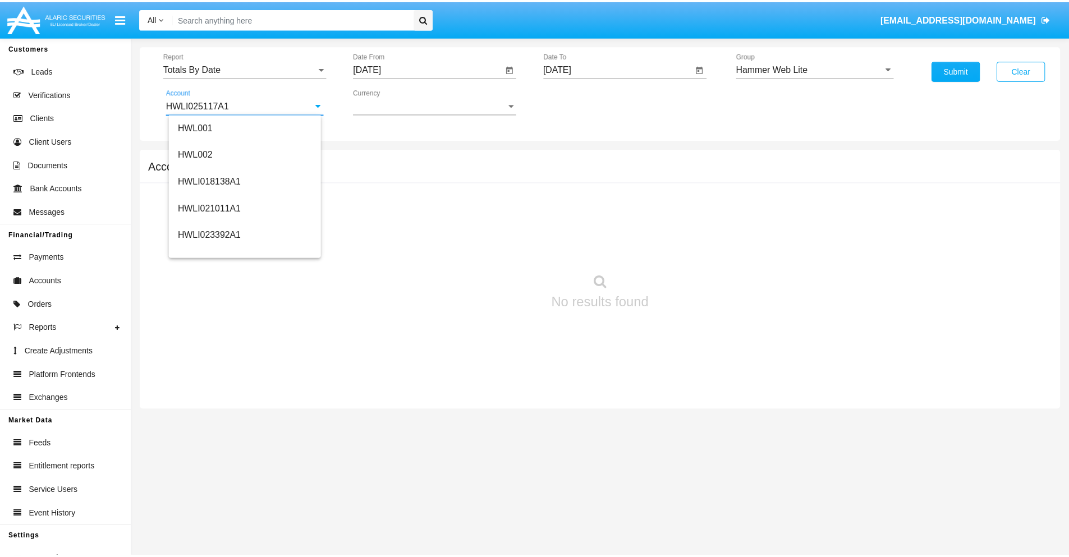
scroll to position [0, 0]
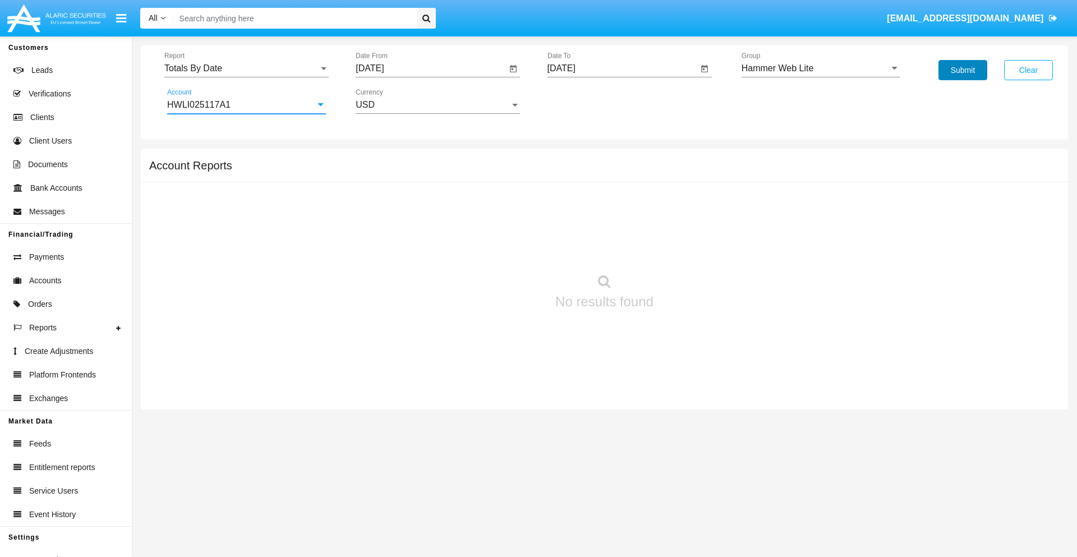
click at [963, 70] on button "Submit" at bounding box center [963, 70] width 49 height 20
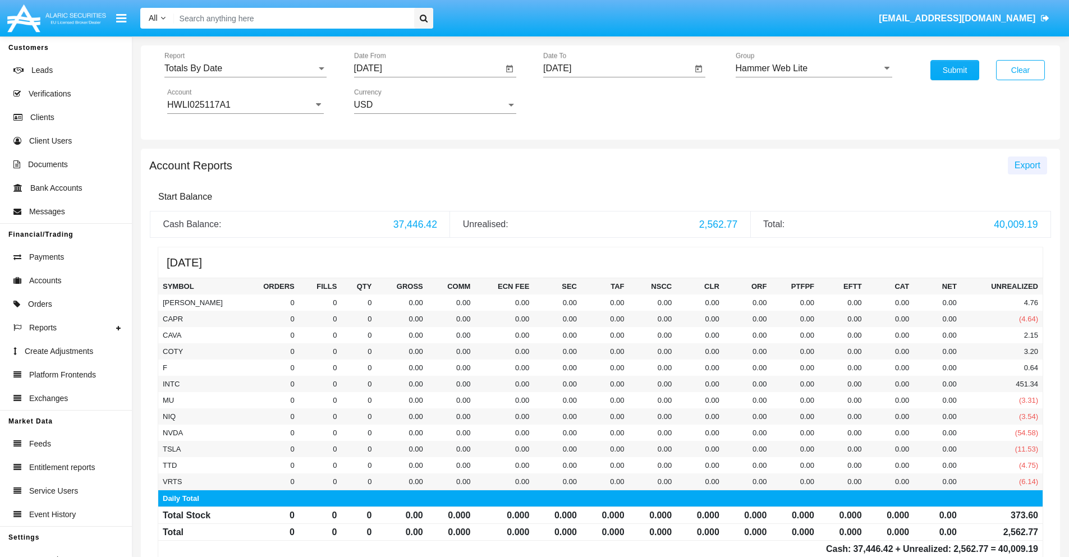
click at [1027, 165] on span "Export" at bounding box center [1027, 165] width 26 height 10
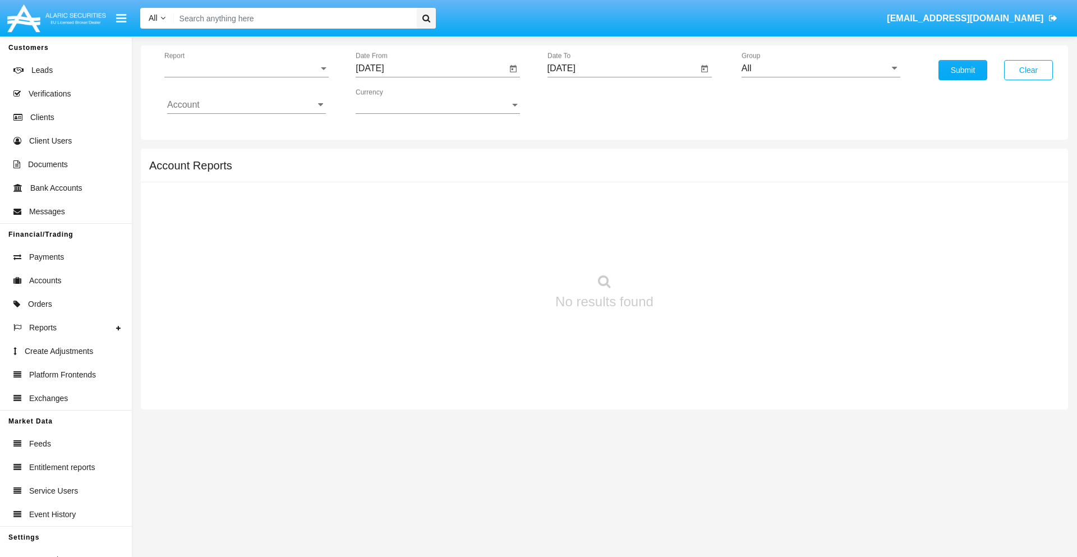
click at [246, 68] on span "Report" at bounding box center [241, 68] width 154 height 10
click at [242, 194] on span "Summary By Date" at bounding box center [246, 193] width 159 height 27
click at [431, 68] on input "[DATE]" at bounding box center [431, 68] width 151 height 10
click at [392, 101] on span "[DATE]" at bounding box center [382, 101] width 25 height 9
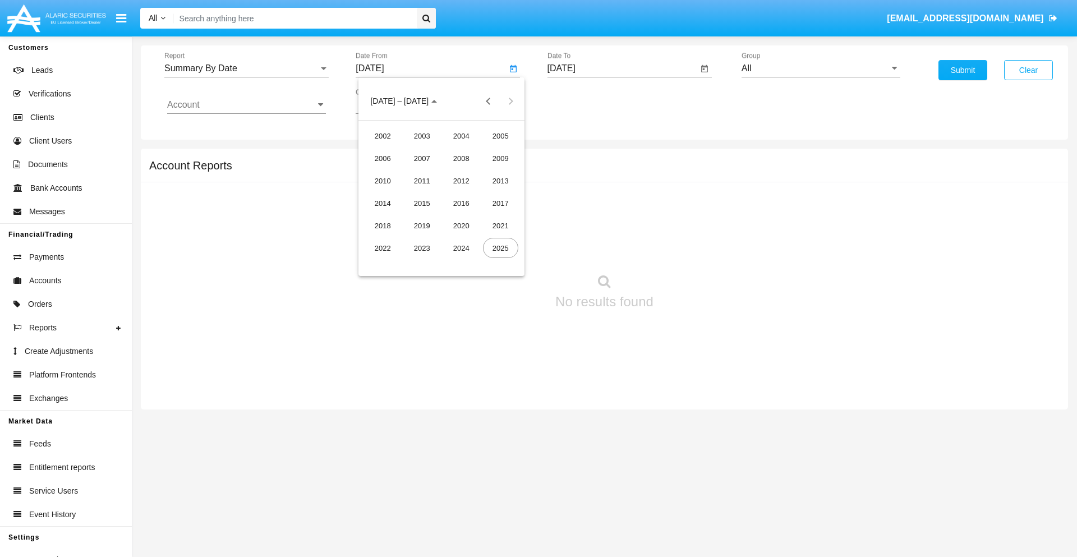
click at [500, 248] on div "2025" at bounding box center [500, 248] width 35 height 20
click at [500, 181] on div "AUG" at bounding box center [500, 181] width 35 height 20
click at [374, 261] on div "31" at bounding box center [374, 262] width 20 height 20
type input "08/31/25"
click at [622, 68] on input "[DATE]" at bounding box center [623, 68] width 151 height 10
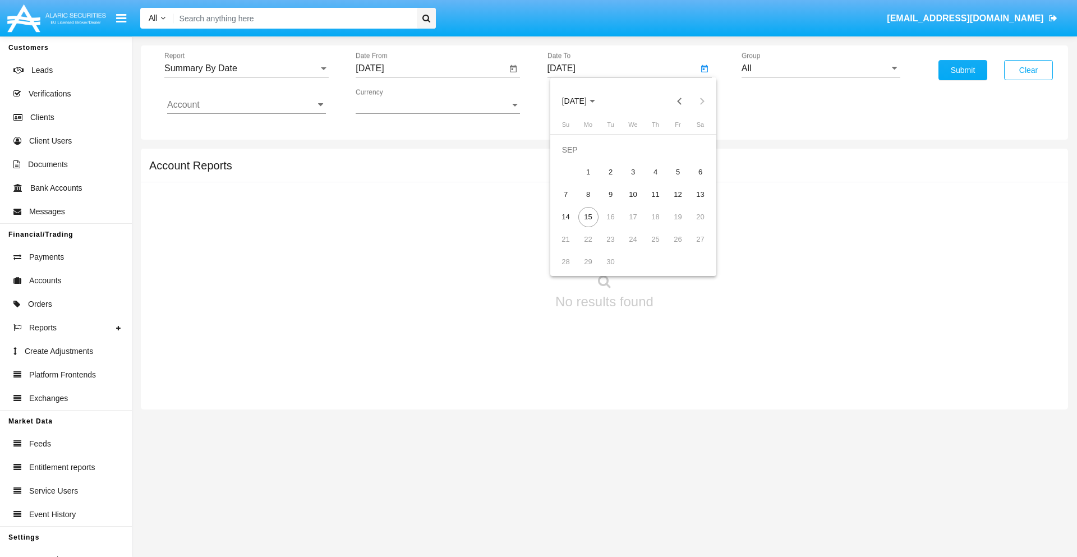
click at [583, 101] on span "[DATE]" at bounding box center [574, 101] width 25 height 9
click at [692, 248] on div "2025" at bounding box center [691, 248] width 35 height 20
click at [574, 203] on div "SEP" at bounding box center [574, 203] width 35 height 20
click at [588, 217] on div "15" at bounding box center [588, 217] width 20 height 20
type input "09/15/25"
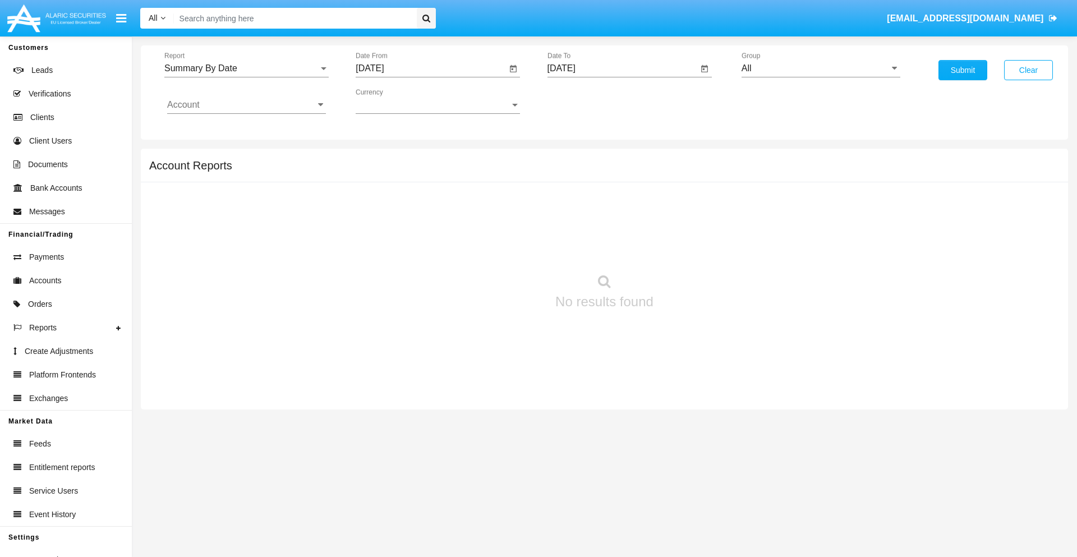
click at [821, 68] on input "All" at bounding box center [821, 68] width 159 height 10
type input "Hammer Web Lite"
click at [246, 105] on input "Account" at bounding box center [246, 105] width 159 height 10
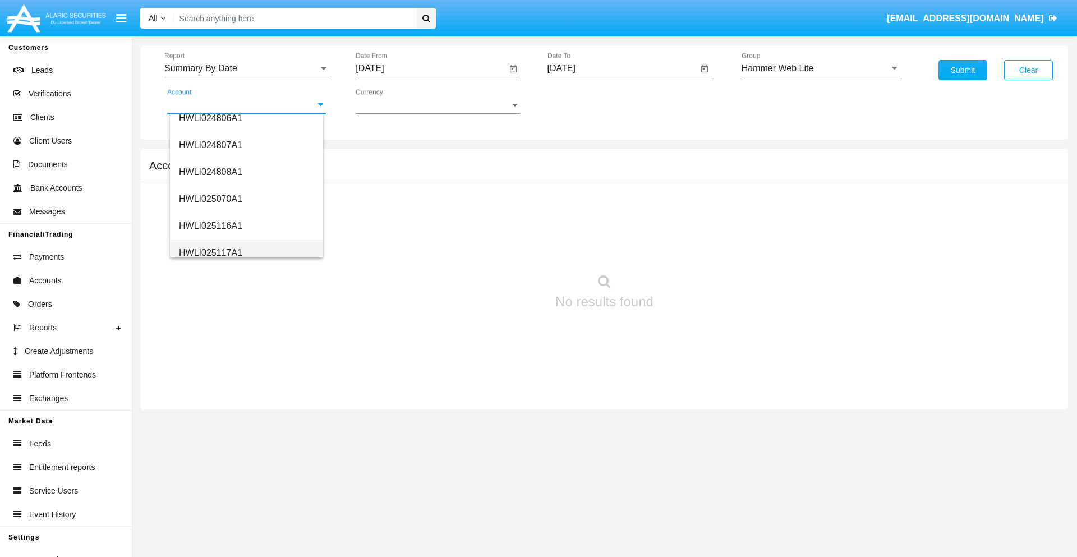
click at [210, 252] on span "HWLI025117A1" at bounding box center [210, 253] width 63 height 10
type input "HWLI025117A1"
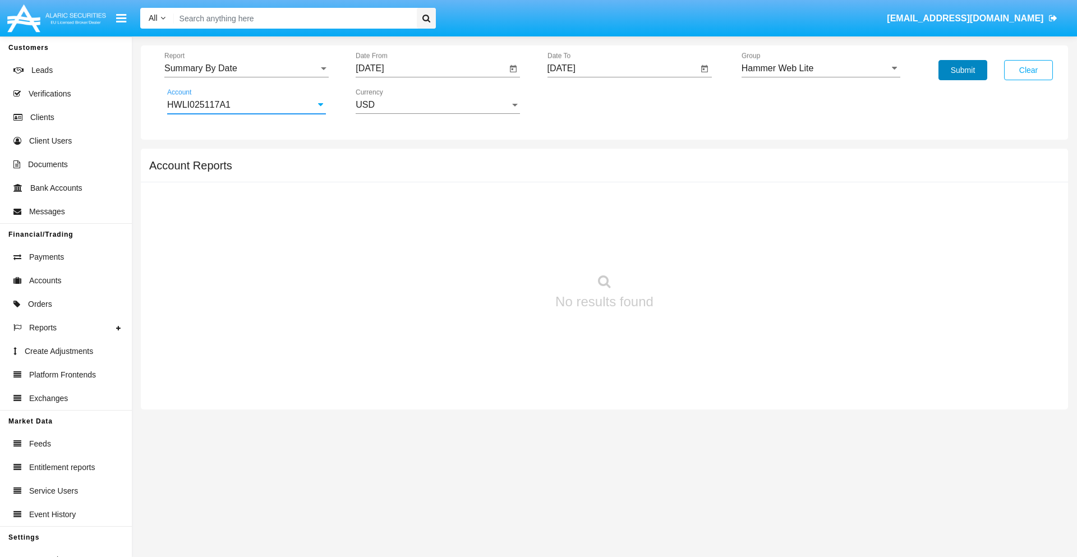
click at [963, 70] on button "Submit" at bounding box center [963, 70] width 49 height 20
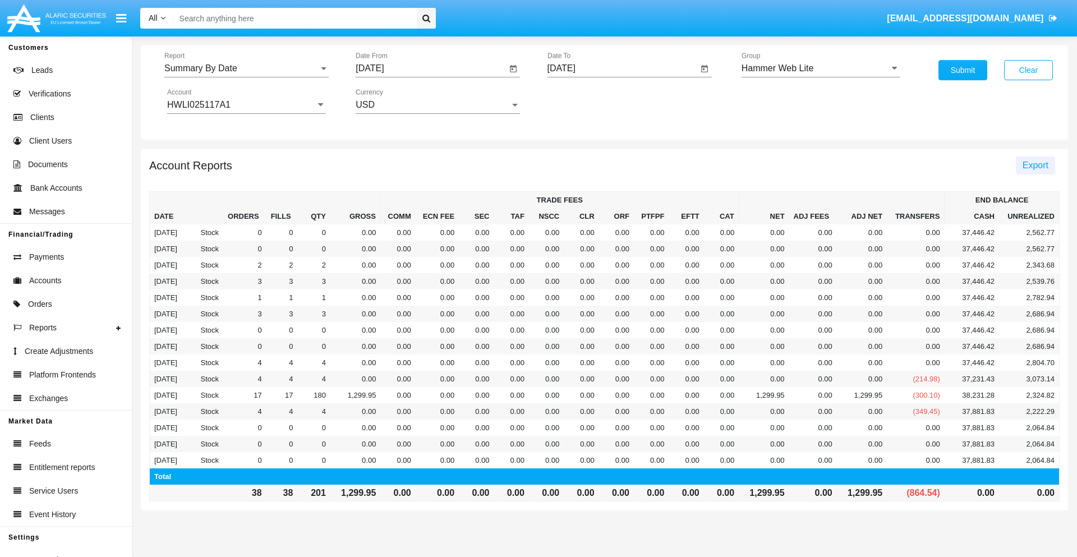
click at [1035, 165] on span "Export" at bounding box center [1036, 165] width 26 height 10
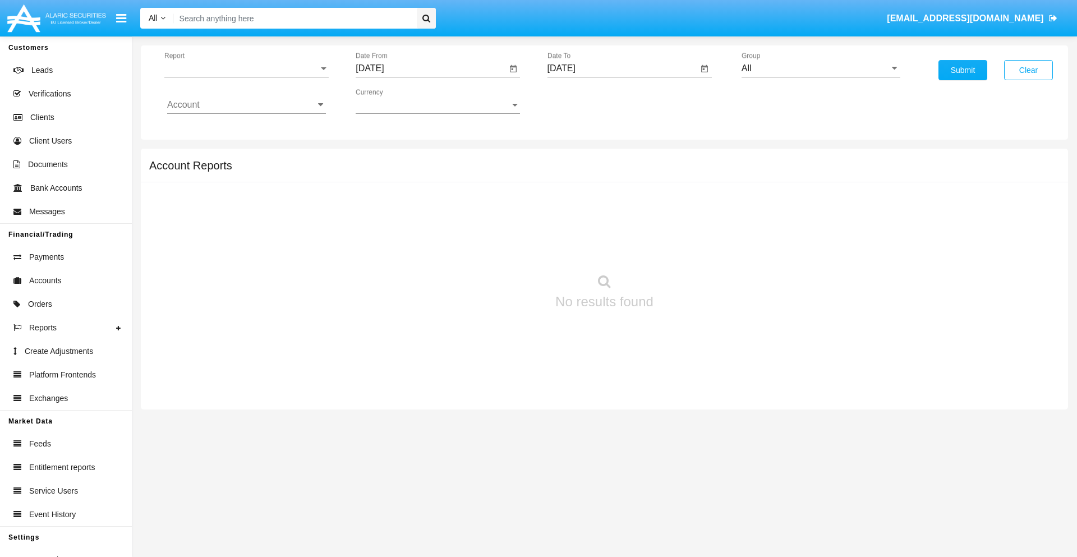
click at [246, 68] on span "Report" at bounding box center [241, 68] width 154 height 10
click at [242, 194] on span "Fees By Destination" at bounding box center [246, 193] width 159 height 27
click at [431, 68] on input "[DATE]" at bounding box center [431, 68] width 151 height 10
click at [392, 101] on span "[DATE]" at bounding box center [382, 101] width 25 height 9
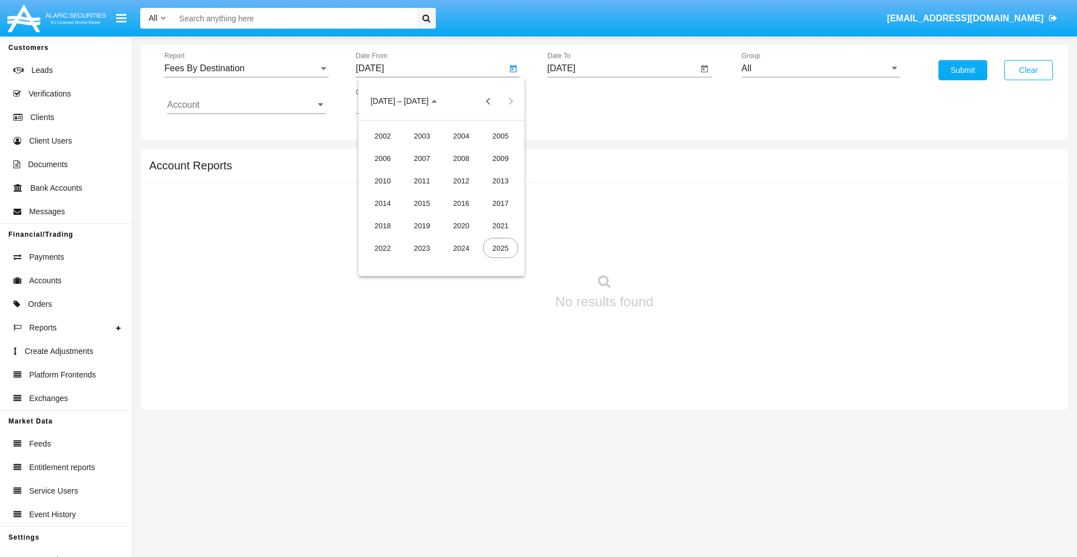
click at [500, 248] on div "2025" at bounding box center [500, 248] width 35 height 20
click at [422, 181] on div "JUN" at bounding box center [421, 181] width 35 height 20
click at [374, 217] on div "15" at bounding box center [374, 217] width 20 height 20
type input "06/15/25"
click at [622, 68] on input "[DATE]" at bounding box center [623, 68] width 151 height 10
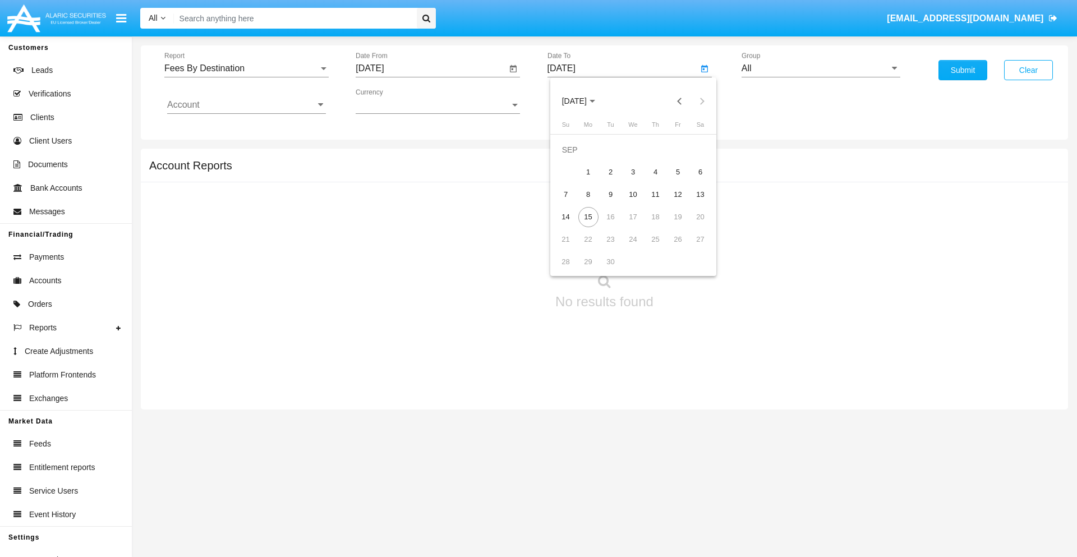
click at [583, 101] on span "[DATE]" at bounding box center [574, 101] width 25 height 9
click at [692, 248] on div "2025" at bounding box center [691, 248] width 35 height 20
click at [574, 203] on div "SEP" at bounding box center [574, 203] width 35 height 20
click at [588, 217] on div "15" at bounding box center [588, 217] width 20 height 20
type input "09/15/25"
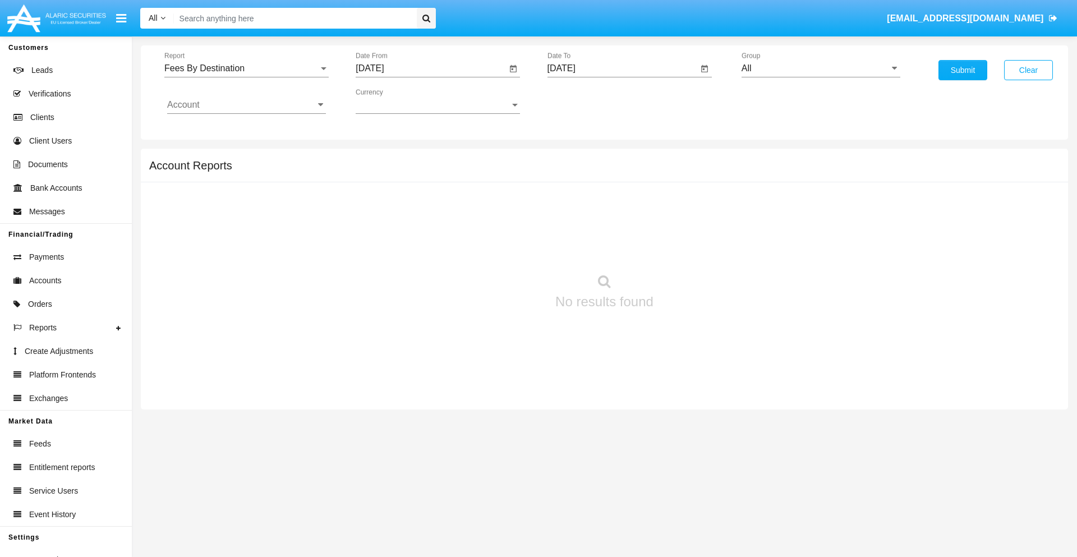
click at [821, 68] on input "All" at bounding box center [821, 68] width 159 height 10
type input "Hammer Web Lite"
click at [246, 105] on input "Account" at bounding box center [246, 105] width 159 height 10
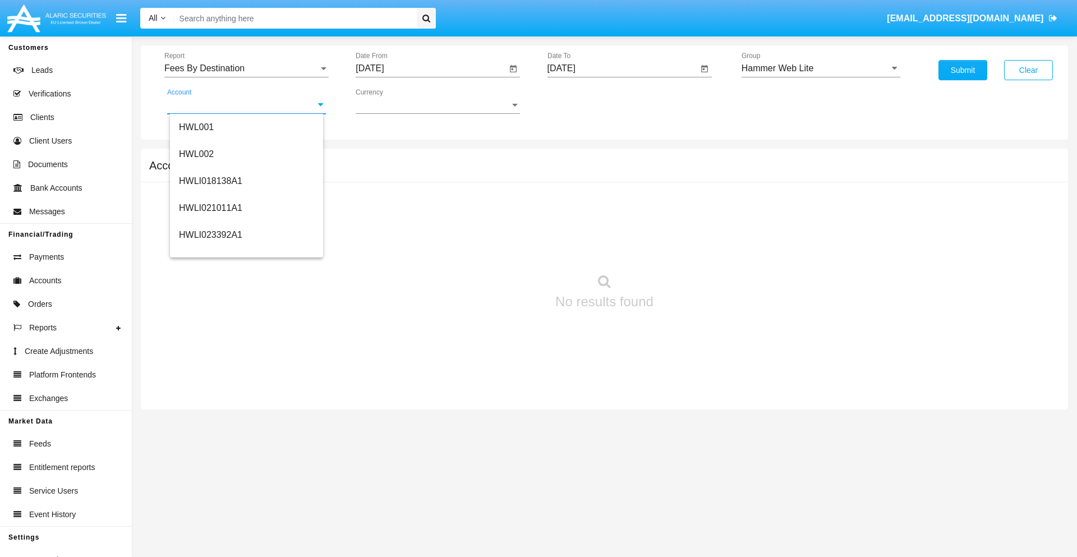
click at [210, 419] on span "HWLI025117A1" at bounding box center [210, 424] width 63 height 10
type input "HWLI025117A1"
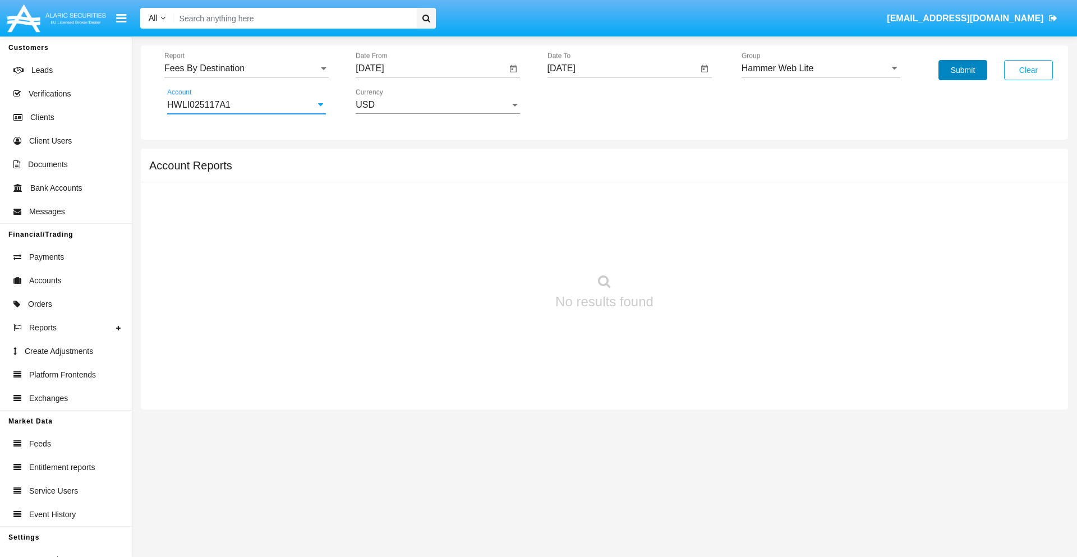
click at [963, 70] on button "Submit" at bounding box center [963, 70] width 49 height 20
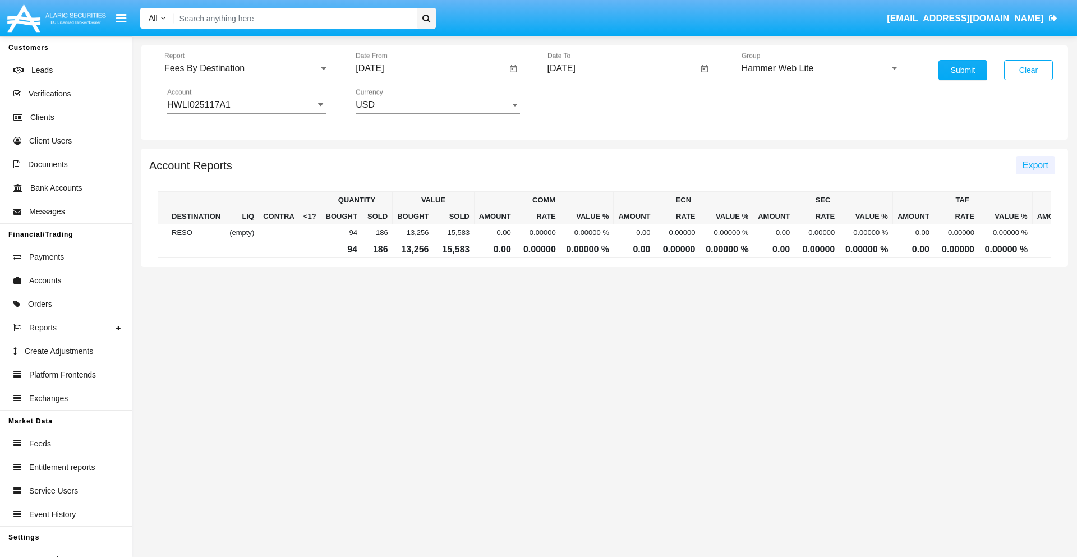
click at [1035, 165] on span "Export" at bounding box center [1036, 165] width 26 height 10
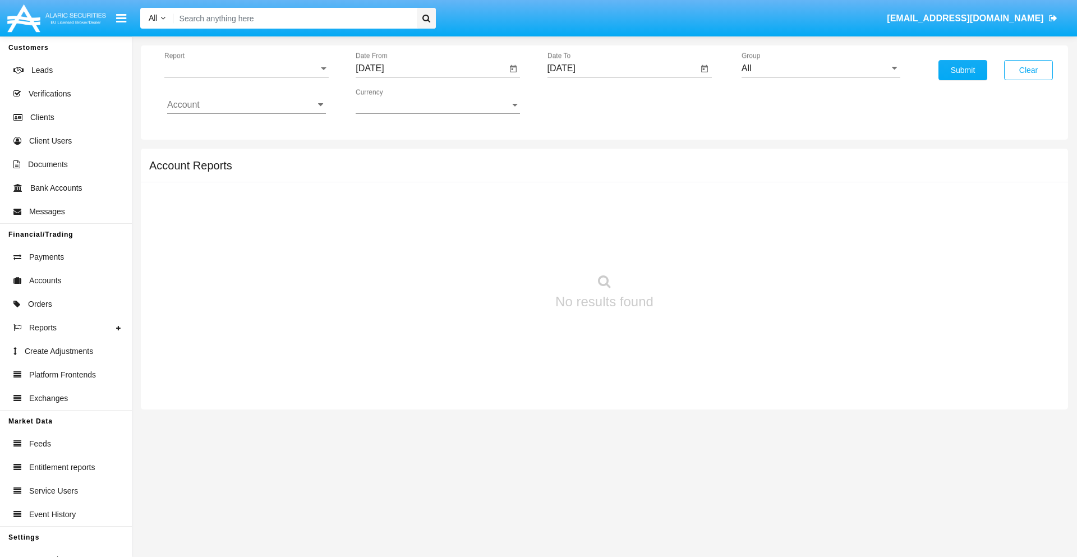
click at [246, 68] on span "Report" at bounding box center [241, 68] width 154 height 10
click at [242, 77] on span "Trades" at bounding box center [246, 76] width 159 height 27
click at [431, 68] on input "[DATE]" at bounding box center [431, 68] width 151 height 10
click at [392, 101] on span "[DATE]" at bounding box center [382, 101] width 25 height 9
click at [422, 226] on div "2019" at bounding box center [421, 225] width 35 height 20
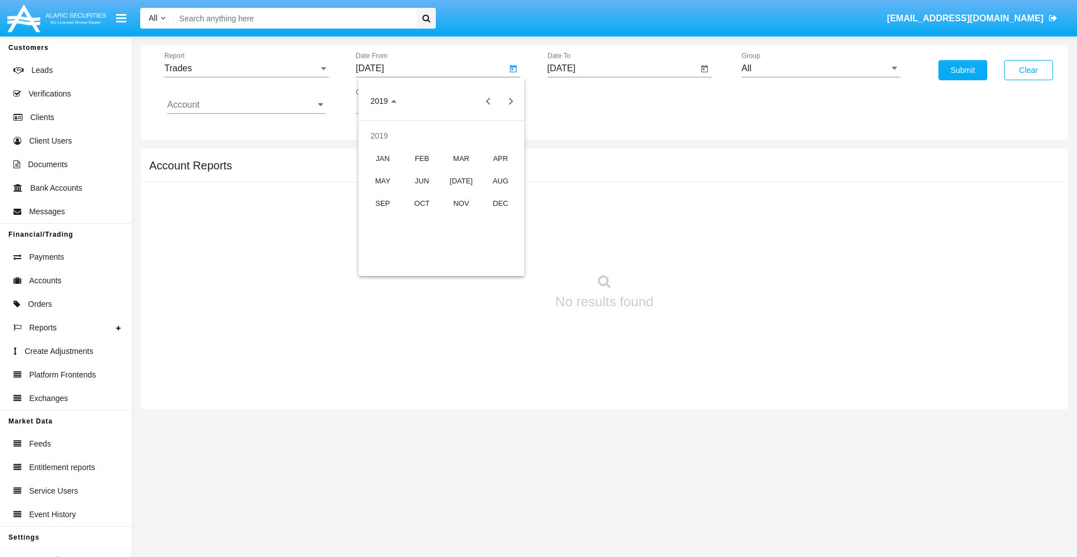
click at [383, 158] on div "JAN" at bounding box center [382, 158] width 35 height 20
click at [419, 172] on div "1" at bounding box center [419, 172] width 20 height 20
type input "[DATE]"
click at [622, 68] on input "[DATE]" at bounding box center [623, 68] width 151 height 10
click at [583, 101] on span "[DATE]" at bounding box center [574, 101] width 25 height 9
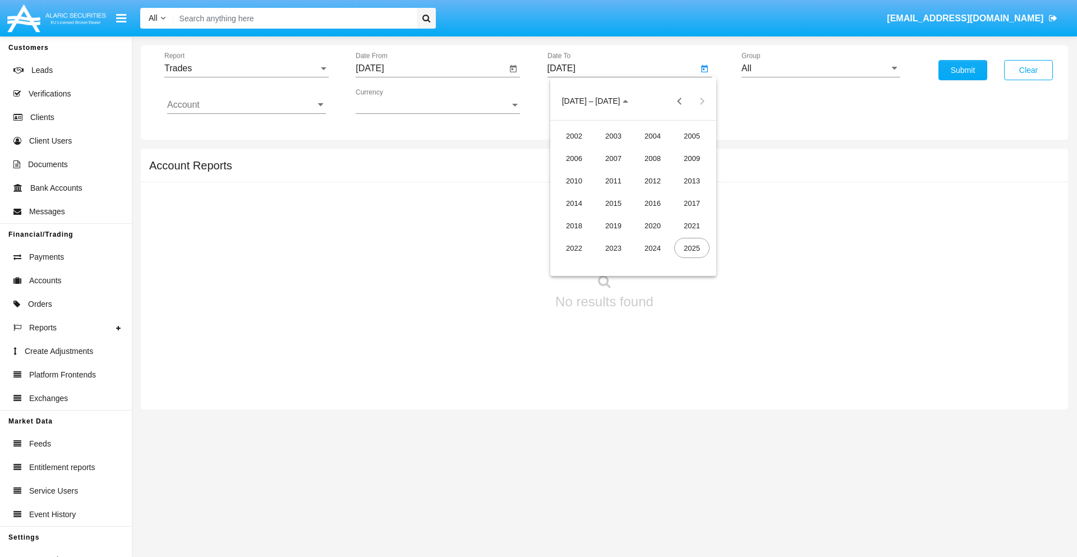
click at [613, 226] on div "2019" at bounding box center [613, 225] width 35 height 20
click at [574, 158] on div "JAN" at bounding box center [574, 158] width 35 height 20
click at [610, 172] on div "1" at bounding box center [611, 172] width 20 height 20
type input "[DATE]"
click at [246, 105] on input "Account" at bounding box center [246, 105] width 159 height 10
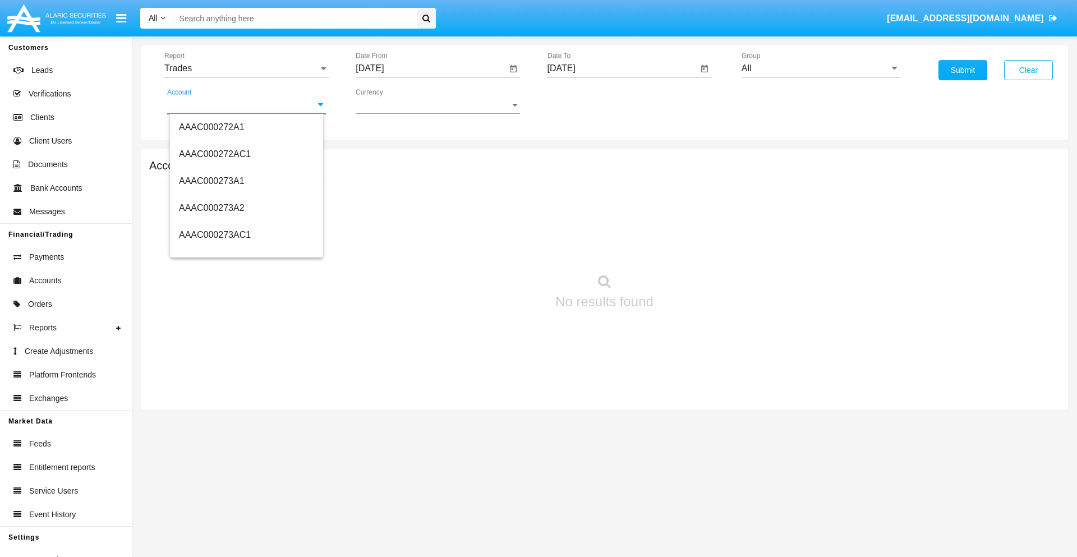
scroll to position [124983, 0]
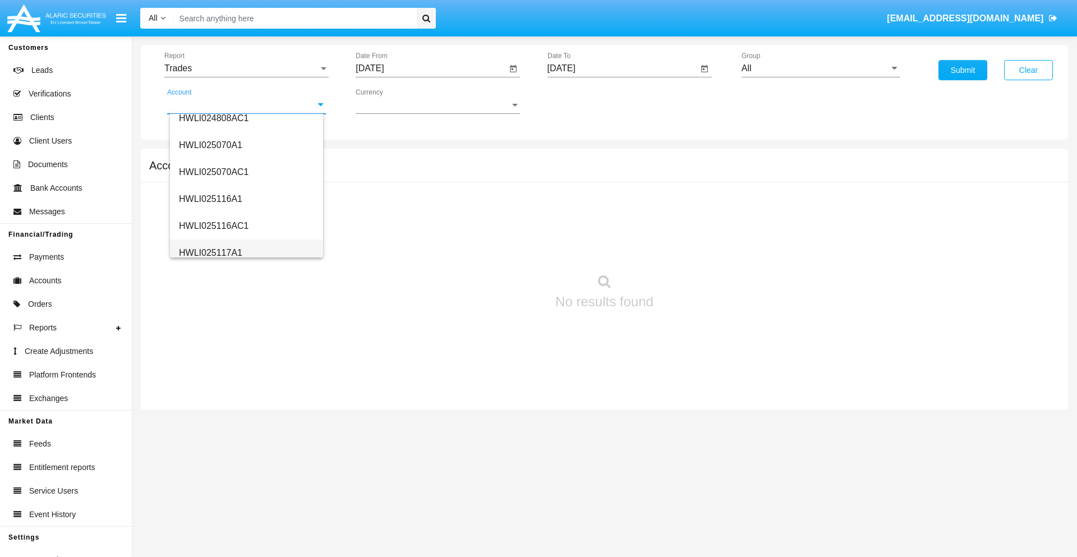
click at [210, 252] on span "HWLI025117A1" at bounding box center [210, 253] width 63 height 10
type input "HWLI025117A1"
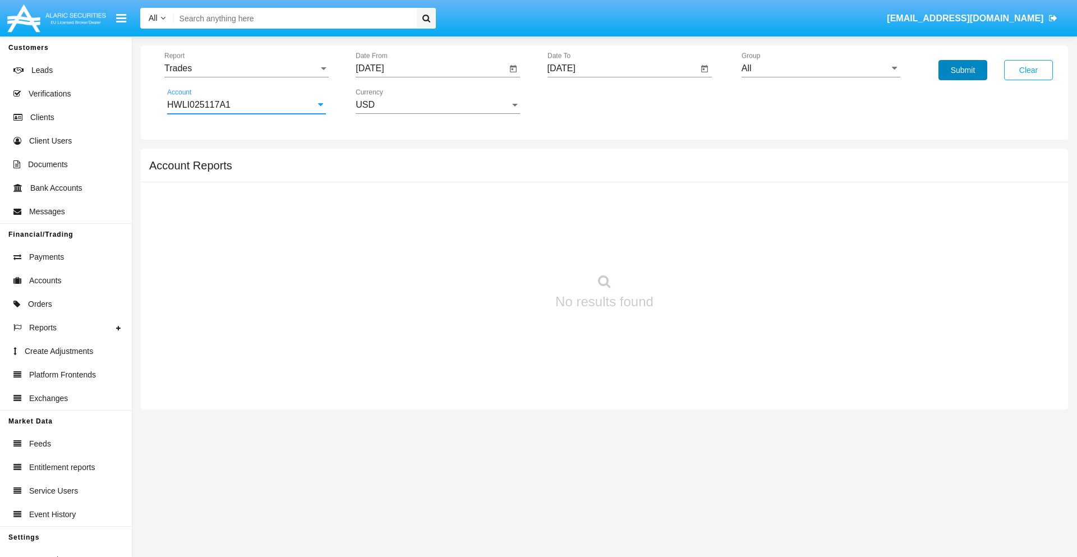
click at [963, 70] on button "Submit" at bounding box center [963, 70] width 49 height 20
click at [246, 68] on span "Report" at bounding box center [241, 68] width 154 height 10
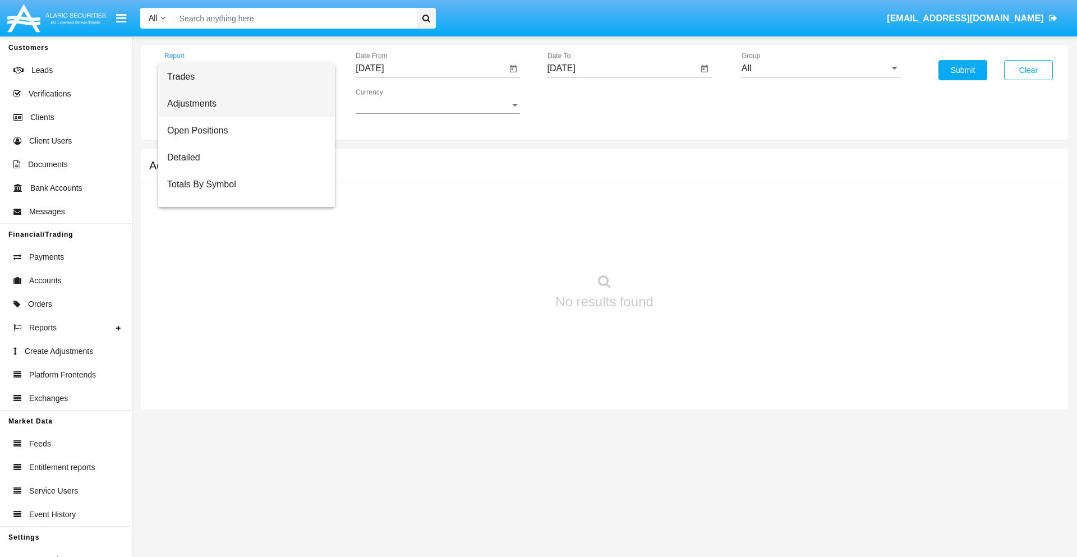
click at [242, 104] on span "Adjustments" at bounding box center [246, 103] width 159 height 27
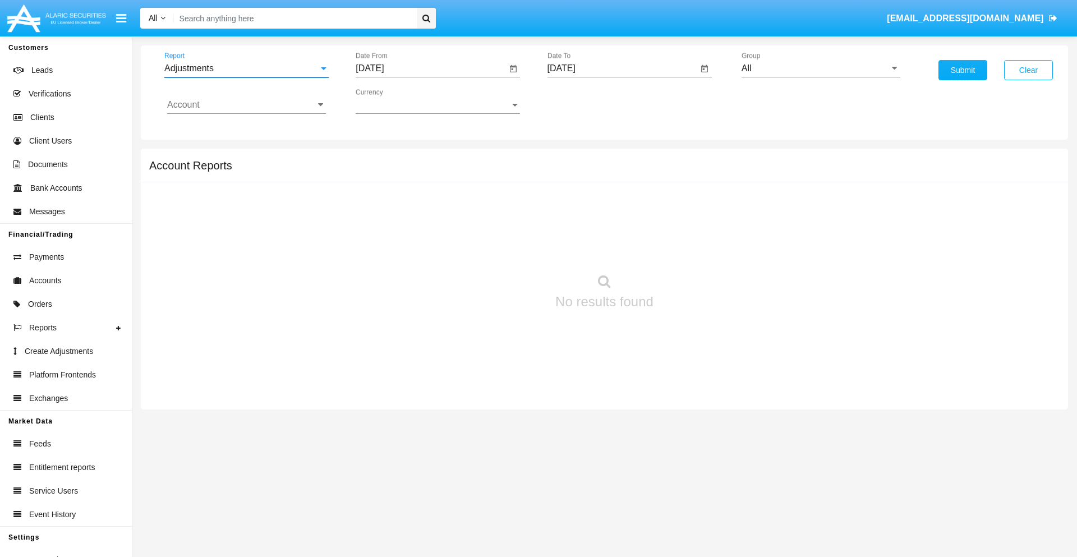
click at [431, 68] on input "[DATE]" at bounding box center [431, 68] width 151 height 10
click at [392, 101] on span "[DATE]" at bounding box center [382, 101] width 25 height 9
click at [422, 226] on div "2019" at bounding box center [421, 225] width 35 height 20
click at [383, 158] on div "JAN" at bounding box center [382, 158] width 35 height 20
click at [419, 172] on div "1" at bounding box center [419, 172] width 20 height 20
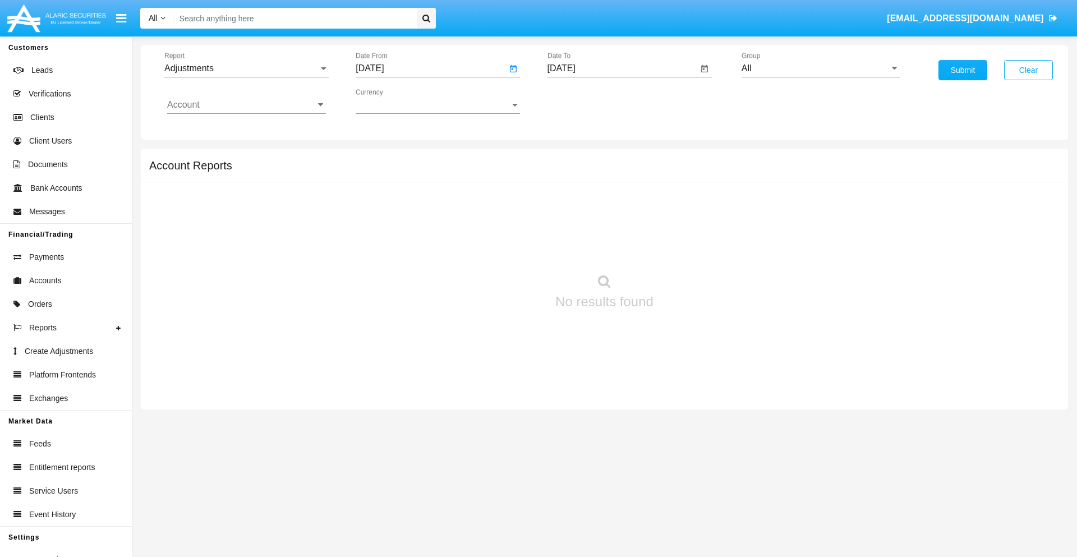
type input "[DATE]"
click at [622, 68] on input "[DATE]" at bounding box center [623, 68] width 151 height 10
click at [583, 101] on span "[DATE]" at bounding box center [574, 101] width 25 height 9
click at [613, 226] on div "2019" at bounding box center [613, 225] width 35 height 20
click at [574, 158] on div "JAN" at bounding box center [574, 158] width 35 height 20
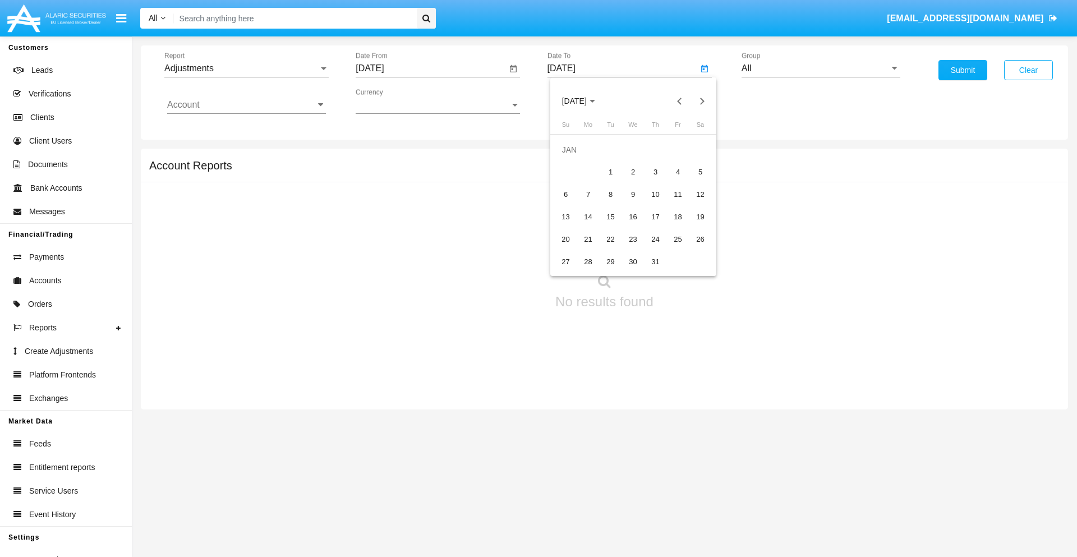
click at [610, 172] on div "1" at bounding box center [611, 172] width 20 height 20
type input "[DATE]"
click at [246, 105] on input "Account" at bounding box center [246, 105] width 159 height 10
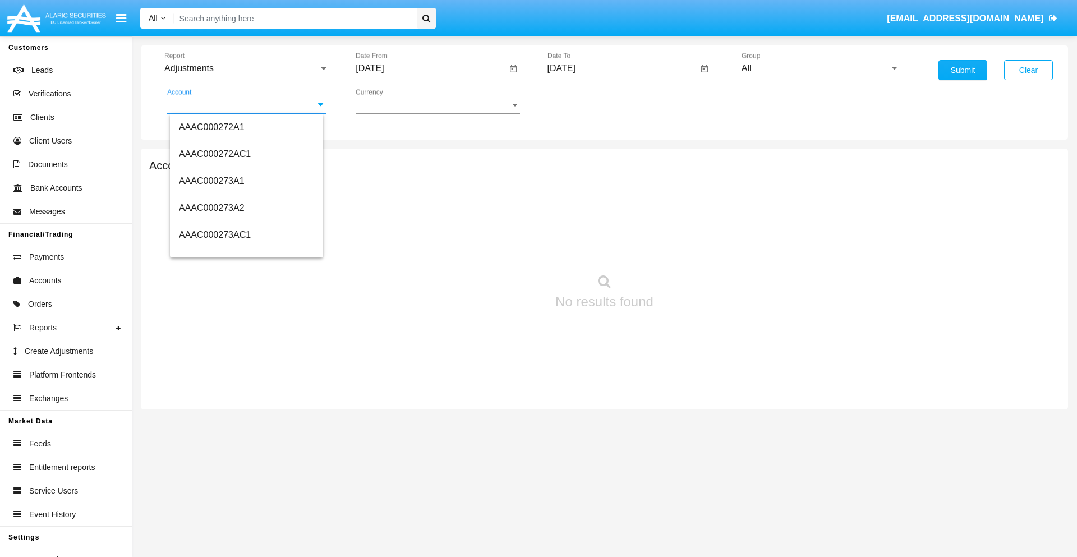
scroll to position [124983, 0]
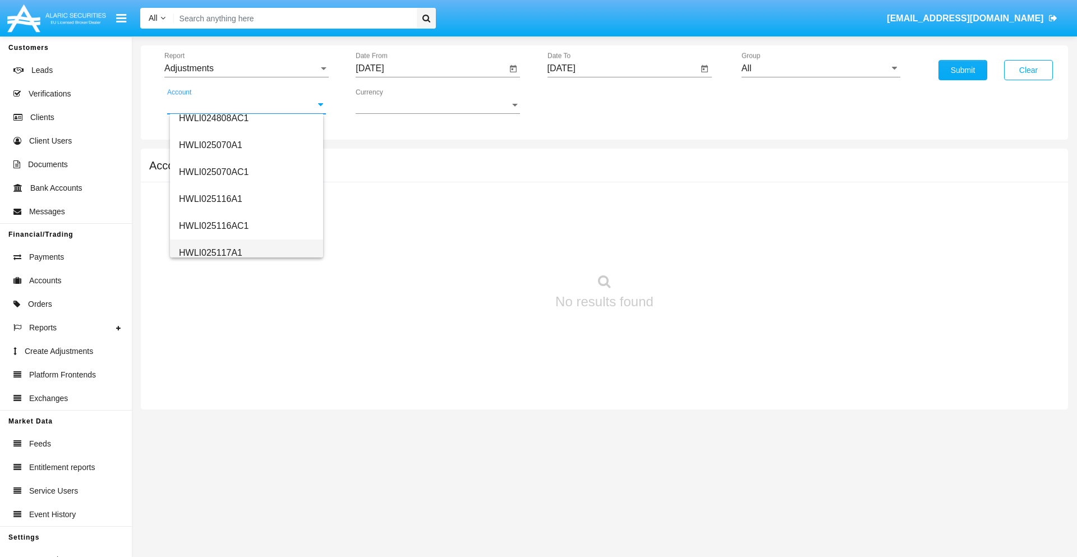
click at [210, 252] on span "HWLI025117A1" at bounding box center [210, 253] width 63 height 10
type input "HWLI025117A1"
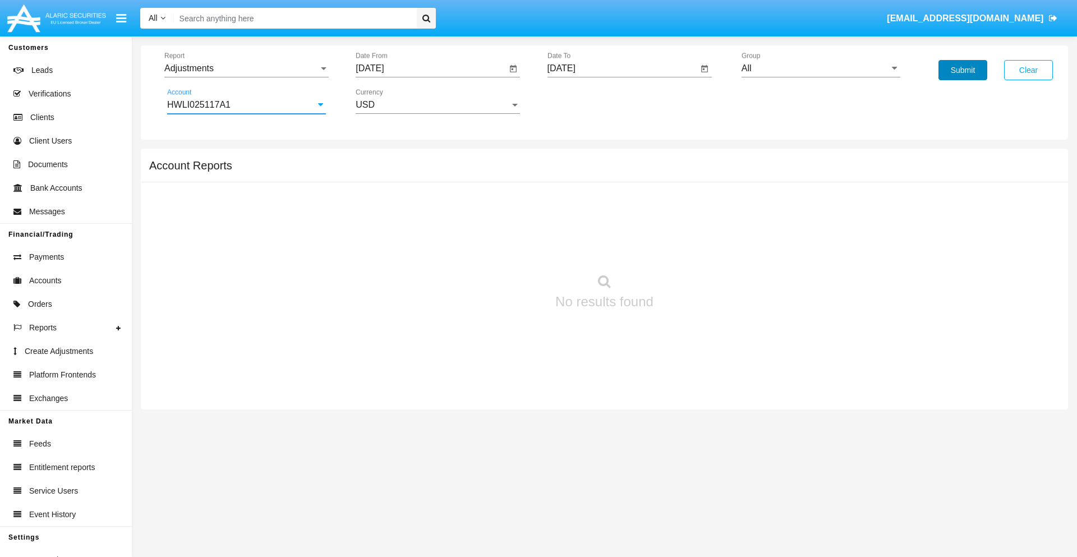
click at [963, 70] on button "Submit" at bounding box center [963, 70] width 49 height 20
click at [246, 68] on span "Report" at bounding box center [241, 68] width 154 height 10
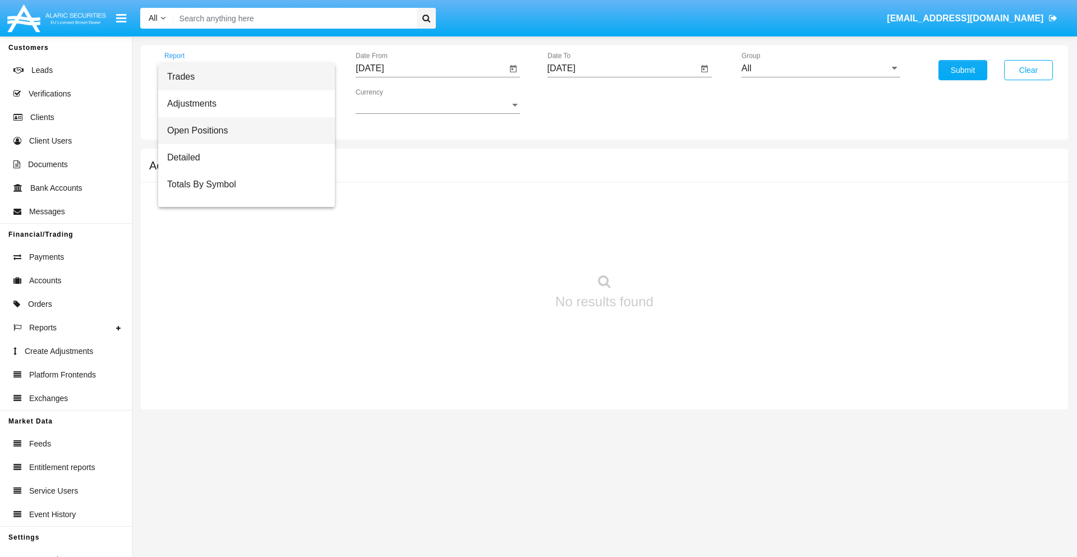
click at [242, 131] on span "Open Positions" at bounding box center [246, 130] width 159 height 27
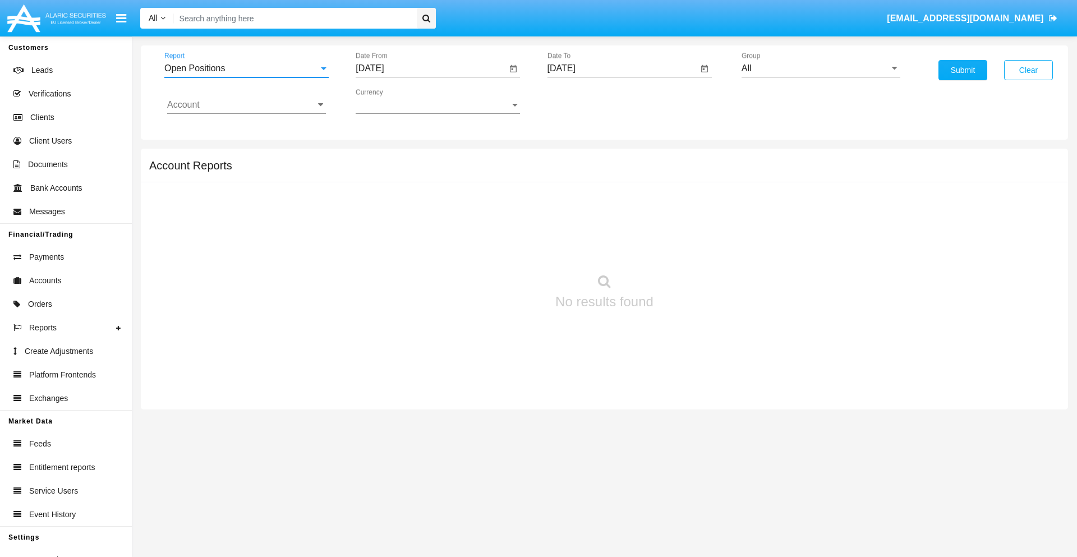
click at [431, 68] on input "[DATE]" at bounding box center [431, 68] width 151 height 10
click at [392, 101] on span "[DATE]" at bounding box center [382, 101] width 25 height 9
click at [422, 226] on div "2019" at bounding box center [421, 225] width 35 height 20
click at [383, 158] on div "JAN" at bounding box center [382, 158] width 35 height 20
click at [419, 172] on div "1" at bounding box center [419, 172] width 20 height 20
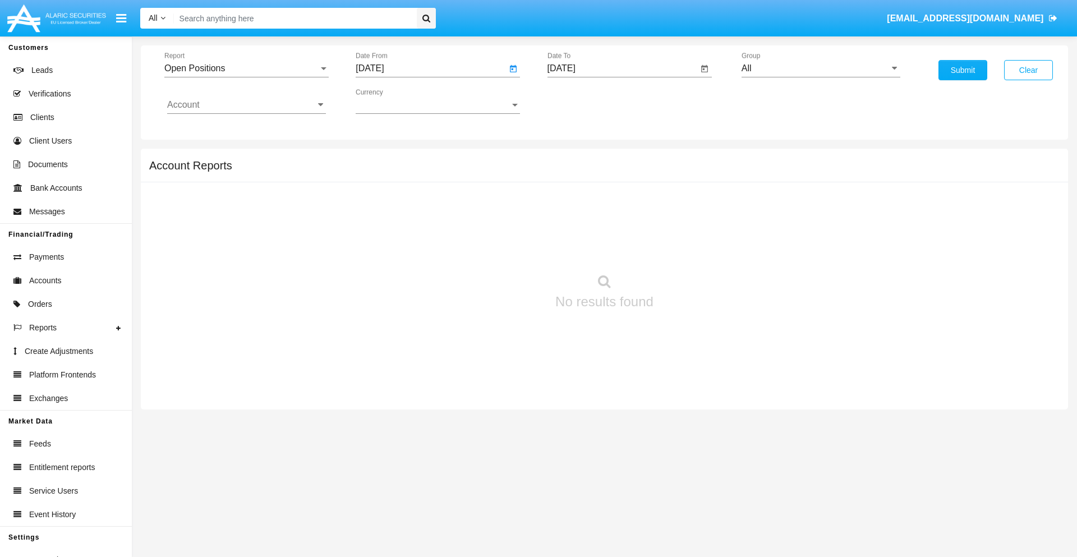
type input "[DATE]"
click at [622, 68] on input "[DATE]" at bounding box center [623, 68] width 151 height 10
click at [583, 101] on span "[DATE]" at bounding box center [574, 101] width 25 height 9
click at [613, 226] on div "2019" at bounding box center [613, 225] width 35 height 20
click at [574, 158] on div "JAN" at bounding box center [574, 158] width 35 height 20
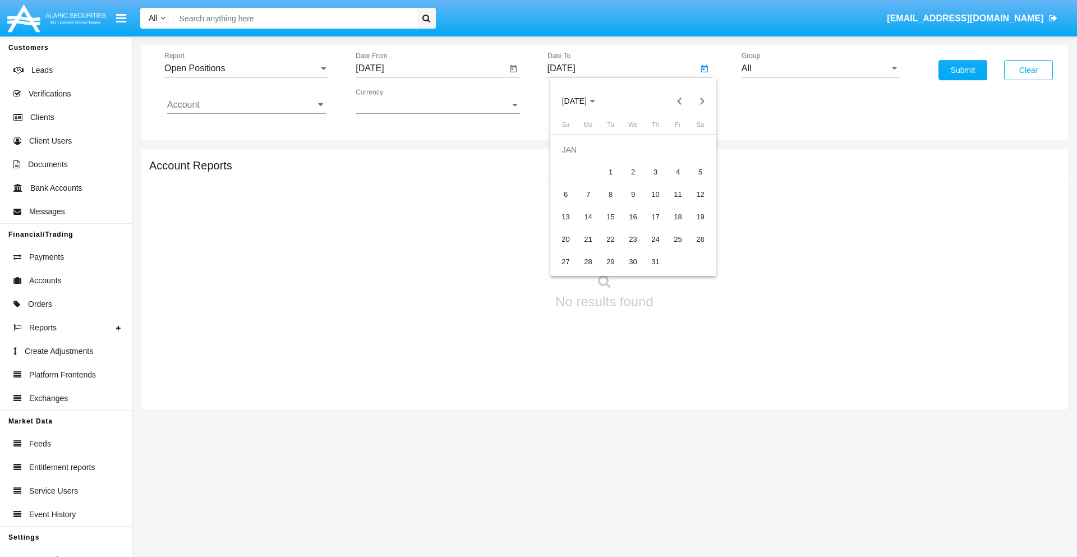
click at [610, 172] on div "1" at bounding box center [611, 172] width 20 height 20
type input "[DATE]"
click at [246, 105] on input "Account" at bounding box center [246, 105] width 159 height 10
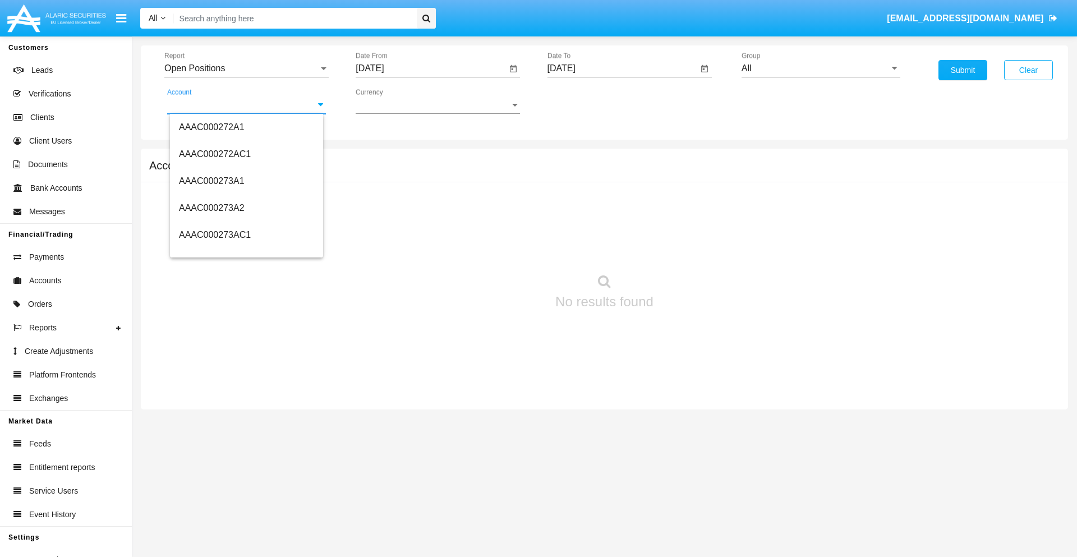
scroll to position [124983, 0]
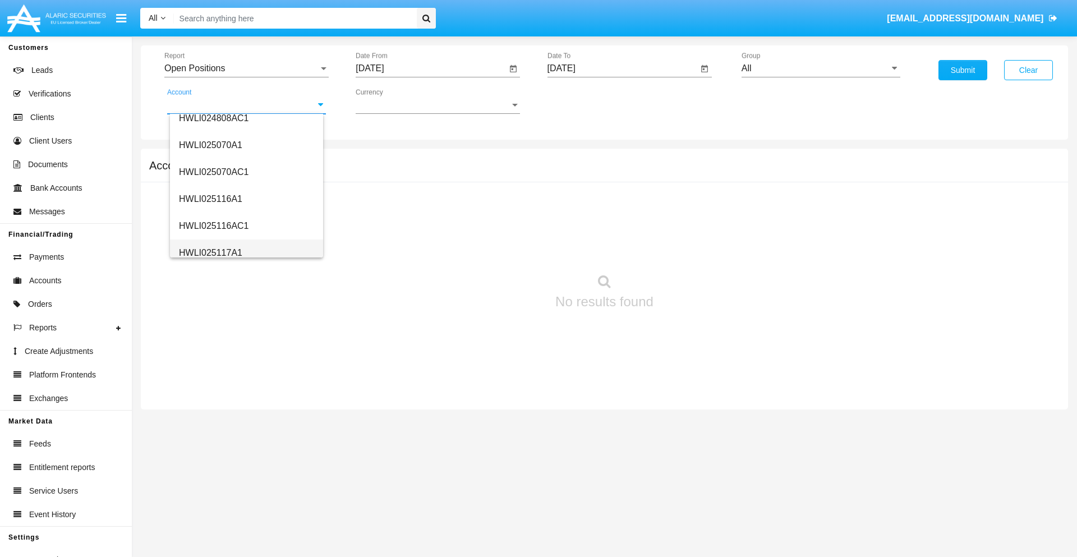
click at [210, 252] on span "HWLI025117A1" at bounding box center [210, 253] width 63 height 10
type input "HWLI025117A1"
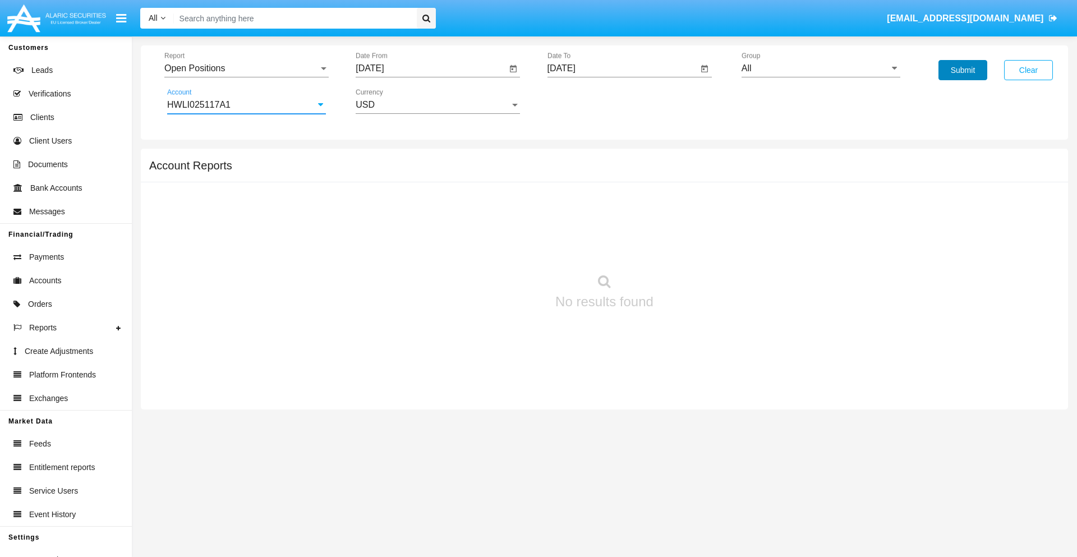
click at [963, 70] on button "Submit" at bounding box center [963, 70] width 49 height 20
click at [246, 68] on span "Report" at bounding box center [241, 68] width 154 height 10
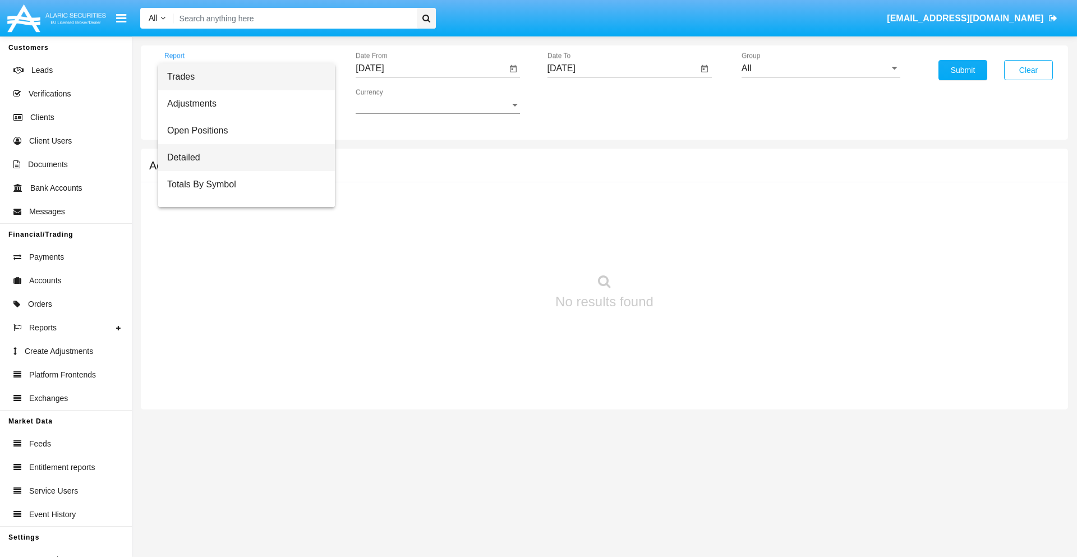
click at [242, 158] on span "Detailed" at bounding box center [246, 157] width 159 height 27
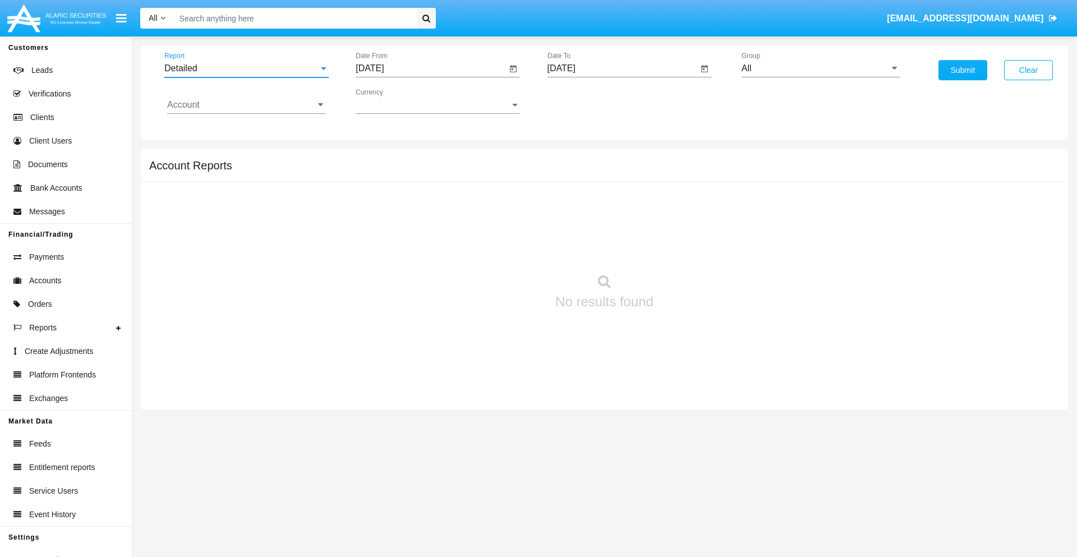
click at [431, 68] on input "[DATE]" at bounding box center [431, 68] width 151 height 10
click at [392, 101] on span "[DATE]" at bounding box center [382, 101] width 25 height 9
click at [422, 226] on div "2019" at bounding box center [421, 225] width 35 height 20
click at [383, 158] on div "JAN" at bounding box center [382, 158] width 35 height 20
click at [419, 172] on div "1" at bounding box center [419, 172] width 20 height 20
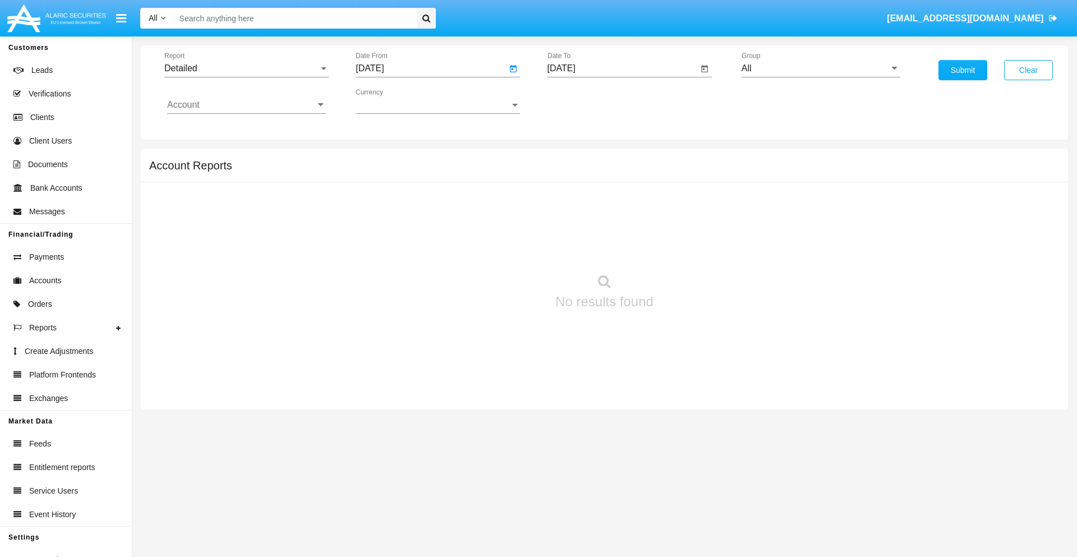
type input "[DATE]"
click at [622, 68] on input "[DATE]" at bounding box center [623, 68] width 151 height 10
click at [583, 101] on span "[DATE]" at bounding box center [574, 101] width 25 height 9
click at [613, 226] on div "2019" at bounding box center [613, 225] width 35 height 20
click at [574, 158] on div "JAN" at bounding box center [574, 158] width 35 height 20
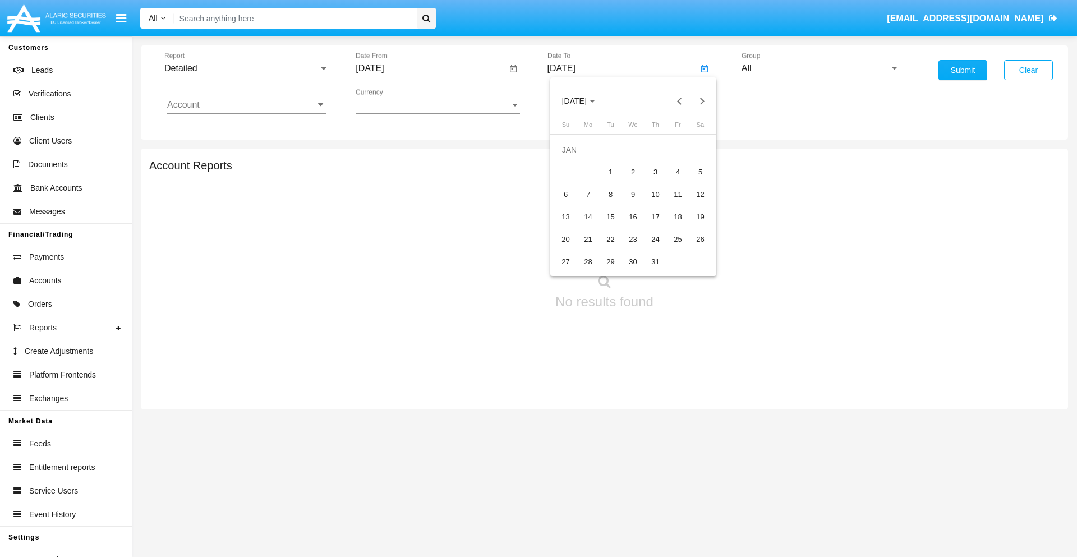
click at [610, 172] on div "1" at bounding box center [611, 172] width 20 height 20
type input "[DATE]"
click at [246, 105] on input "Account" at bounding box center [246, 105] width 159 height 10
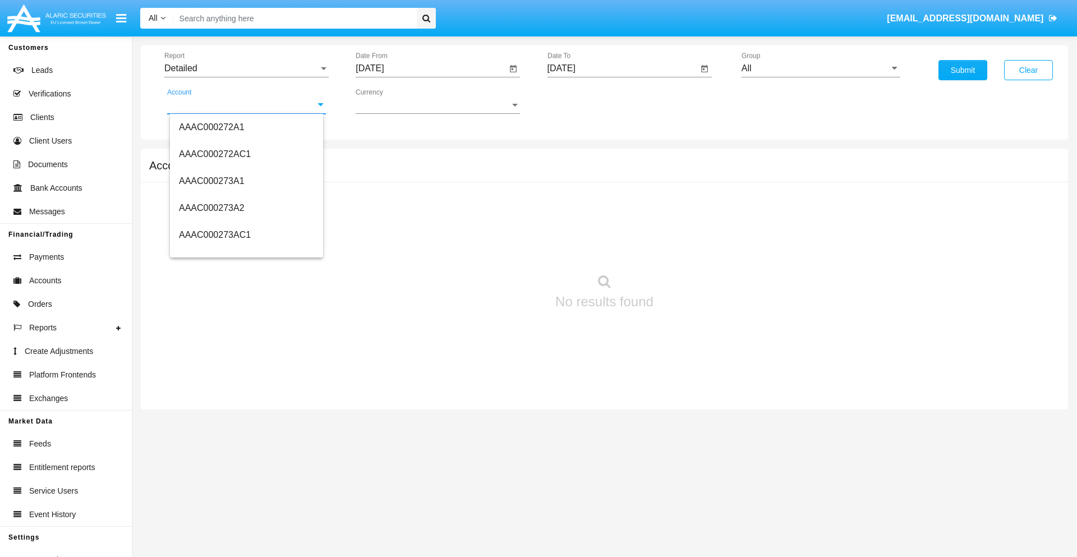
scroll to position [124983, 0]
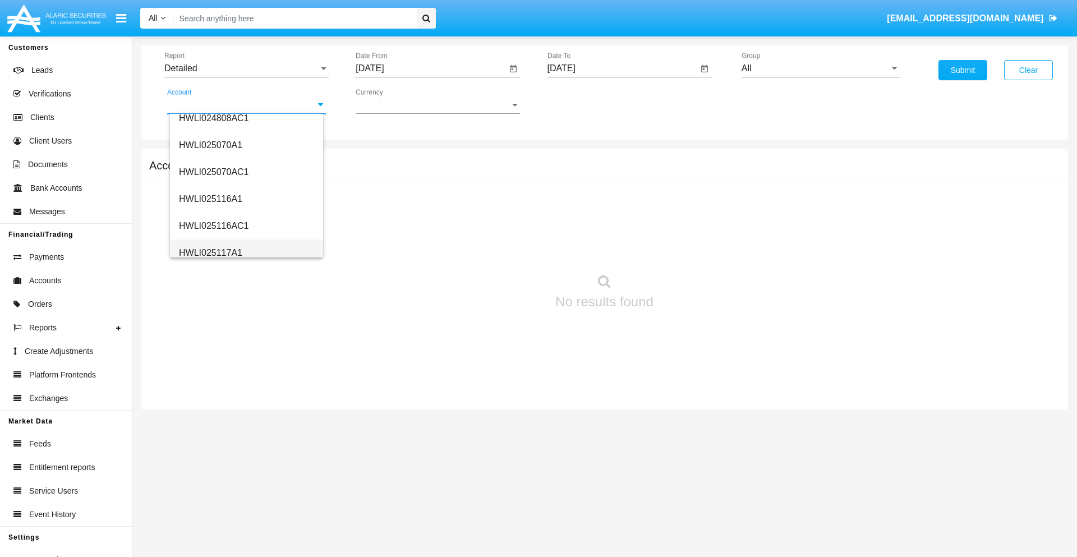
click at [210, 252] on span "HWLI025117A1" at bounding box center [210, 253] width 63 height 10
type input "HWLI025117A1"
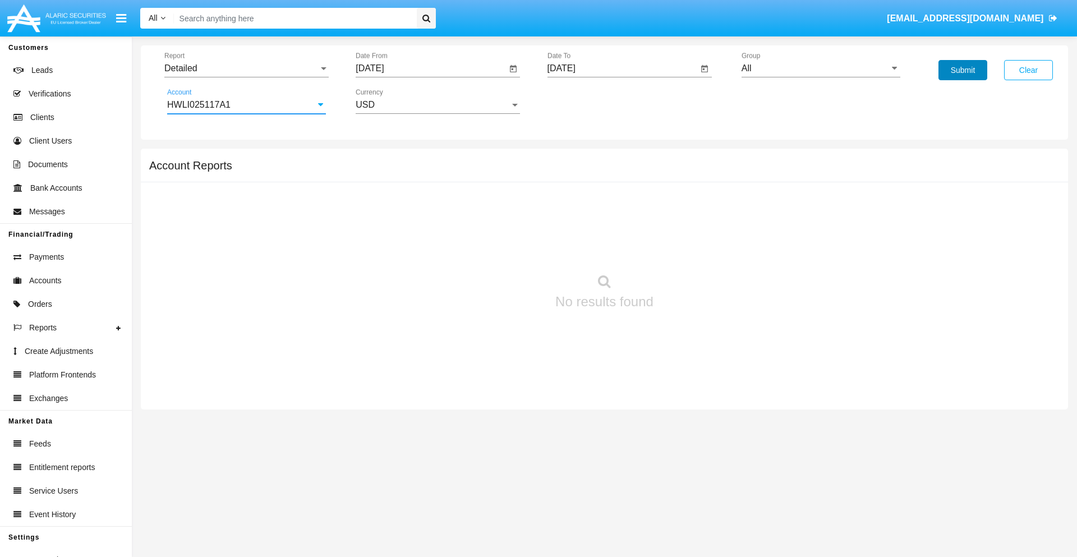
click at [963, 70] on button "Submit" at bounding box center [963, 70] width 49 height 20
click at [246, 68] on span "Report" at bounding box center [241, 68] width 154 height 10
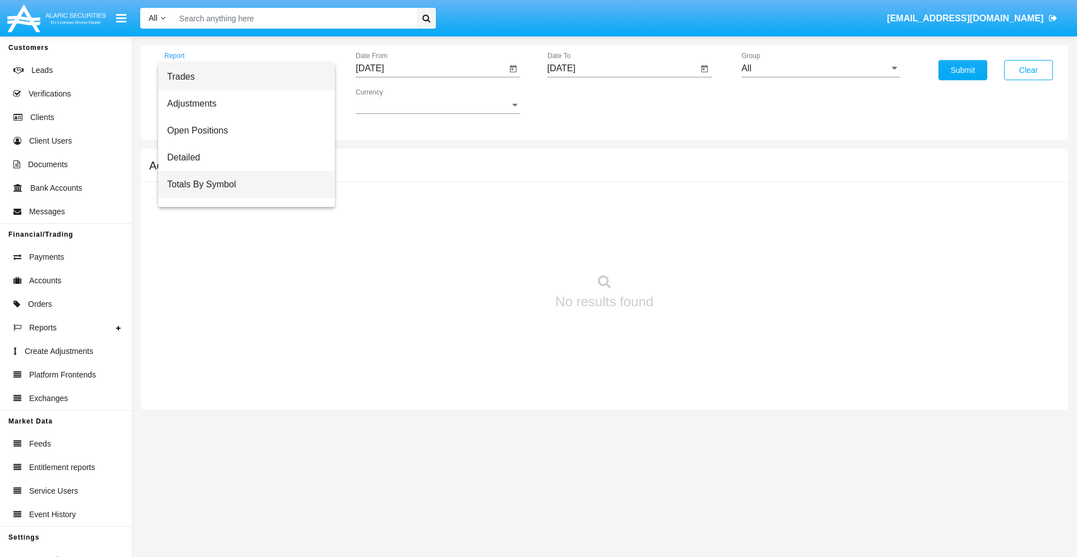
click at [242, 185] on span "Totals By Symbol" at bounding box center [246, 184] width 159 height 27
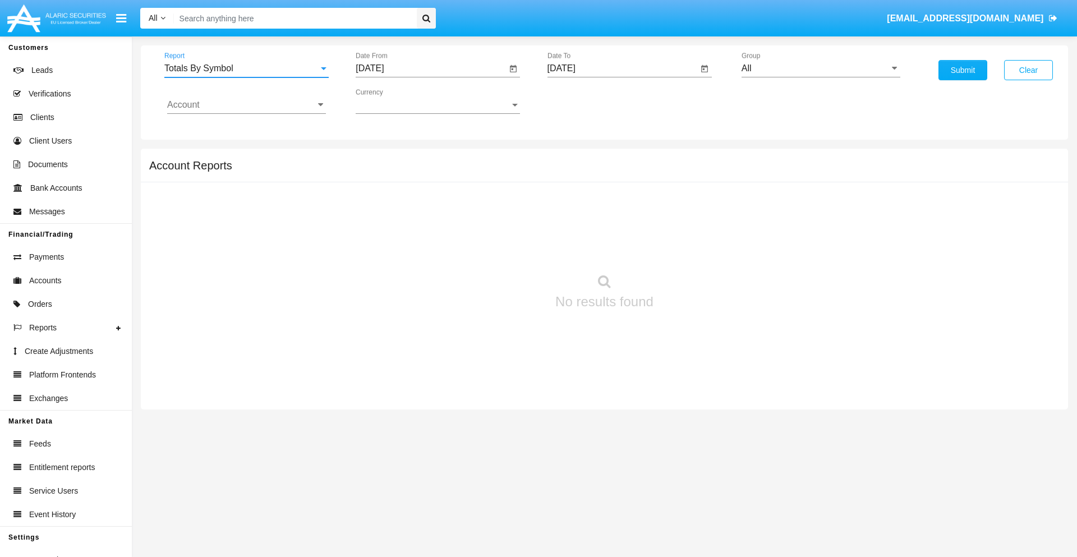
click at [431, 68] on input "[DATE]" at bounding box center [431, 68] width 151 height 10
click at [392, 101] on span "[DATE]" at bounding box center [382, 101] width 25 height 9
click at [422, 226] on div "2019" at bounding box center [421, 225] width 35 height 20
click at [383, 158] on div "JAN" at bounding box center [382, 158] width 35 height 20
click at [419, 172] on div "1" at bounding box center [419, 172] width 20 height 20
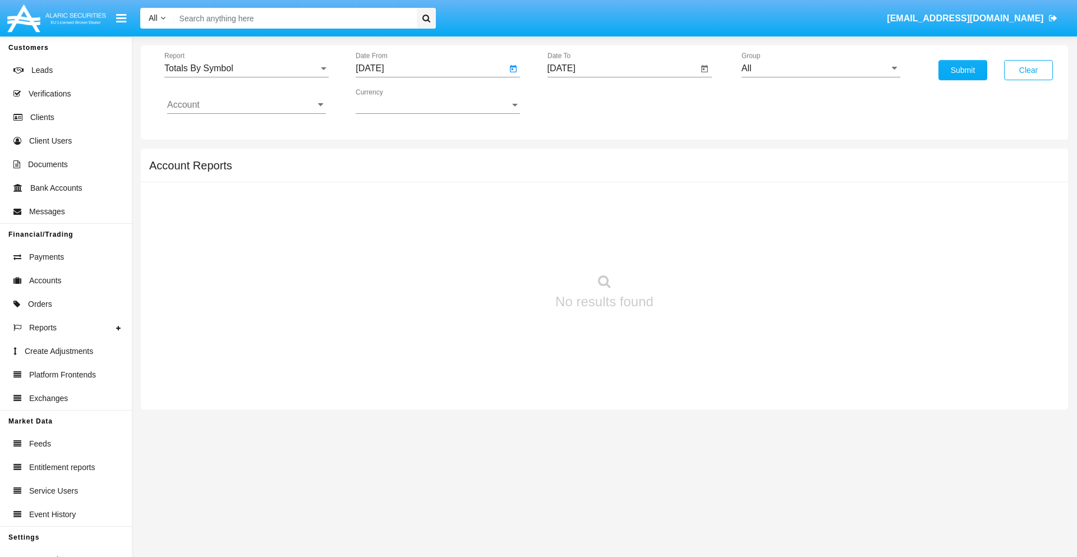
type input "[DATE]"
click at [622, 68] on input "[DATE]" at bounding box center [623, 68] width 151 height 10
click at [583, 101] on span "[DATE]" at bounding box center [574, 101] width 25 height 9
click at [613, 226] on div "2019" at bounding box center [613, 225] width 35 height 20
click at [574, 158] on div "JAN" at bounding box center [574, 158] width 35 height 20
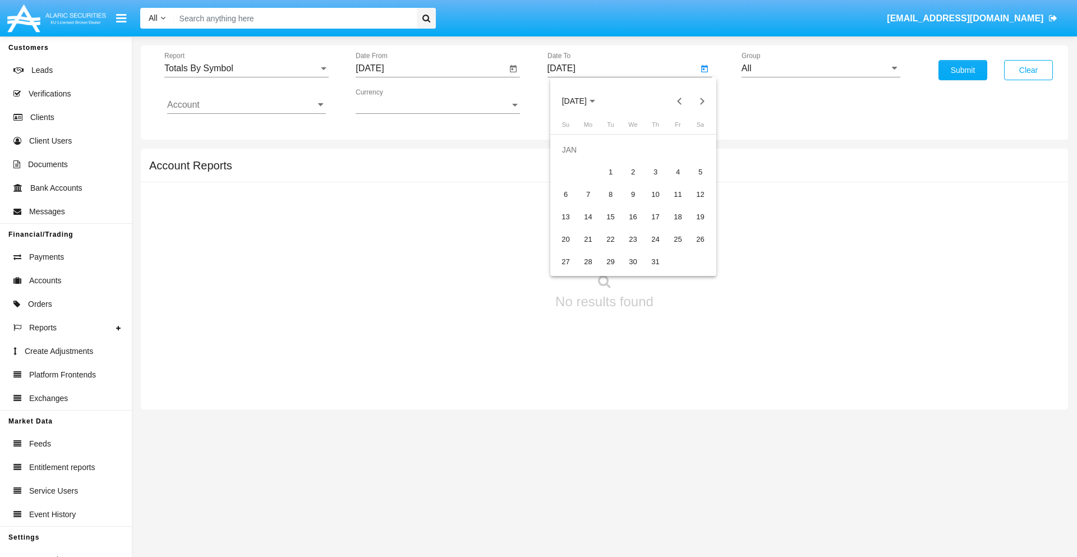
click at [610, 172] on div "1" at bounding box center [611, 172] width 20 height 20
type input "[DATE]"
click at [246, 105] on input "Account" at bounding box center [246, 105] width 159 height 10
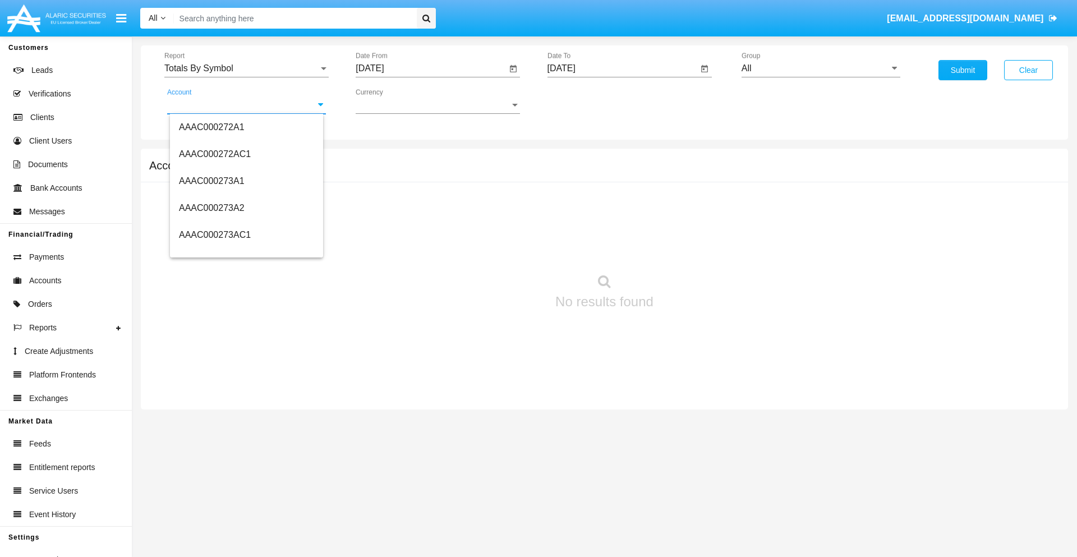
scroll to position [124983, 0]
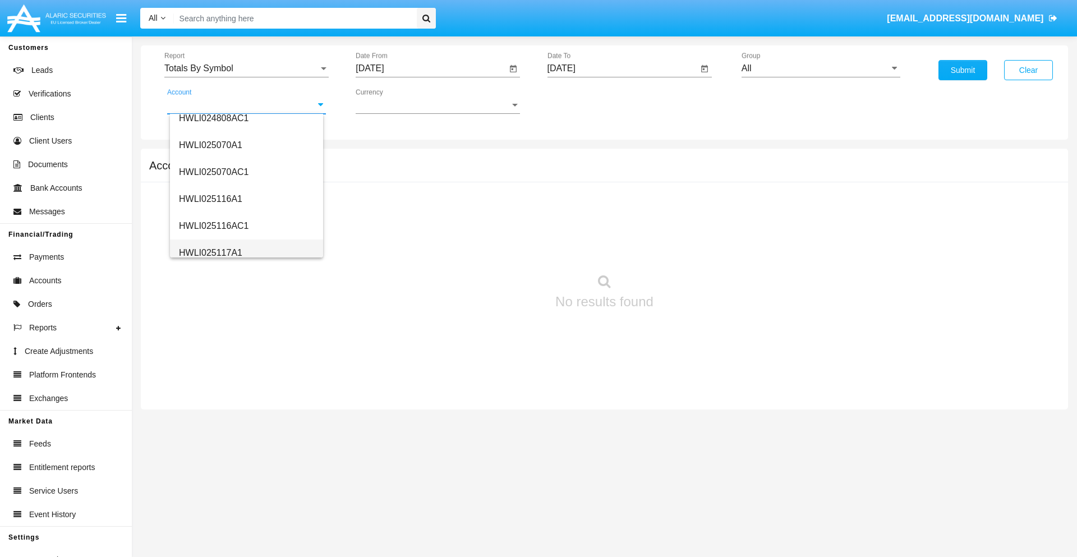
click at [210, 252] on span "HWLI025117A1" at bounding box center [210, 253] width 63 height 10
type input "HWLI025117A1"
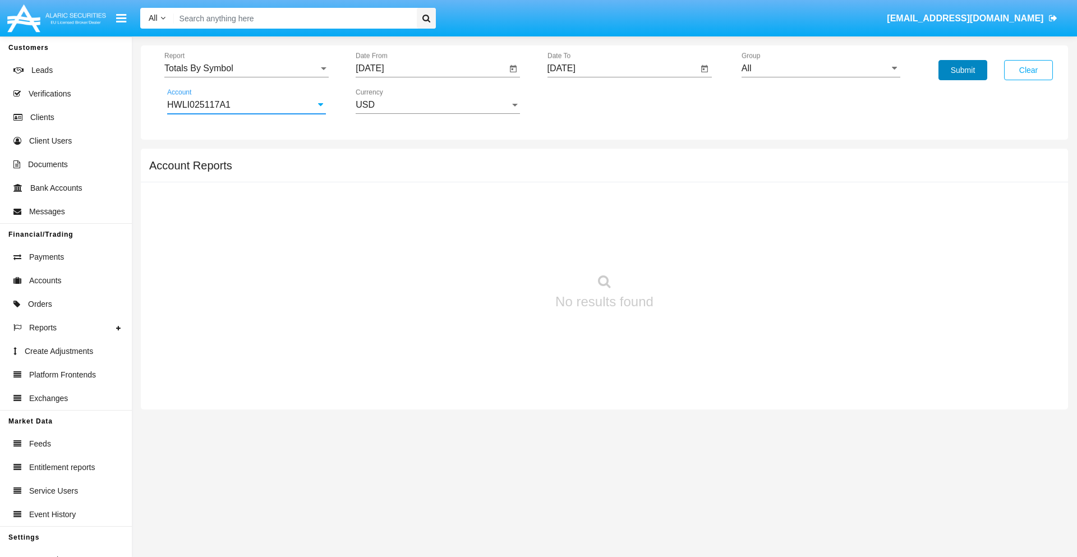
click at [963, 70] on button "Submit" at bounding box center [963, 70] width 49 height 20
click at [246, 68] on span "Report" at bounding box center [241, 68] width 154 height 10
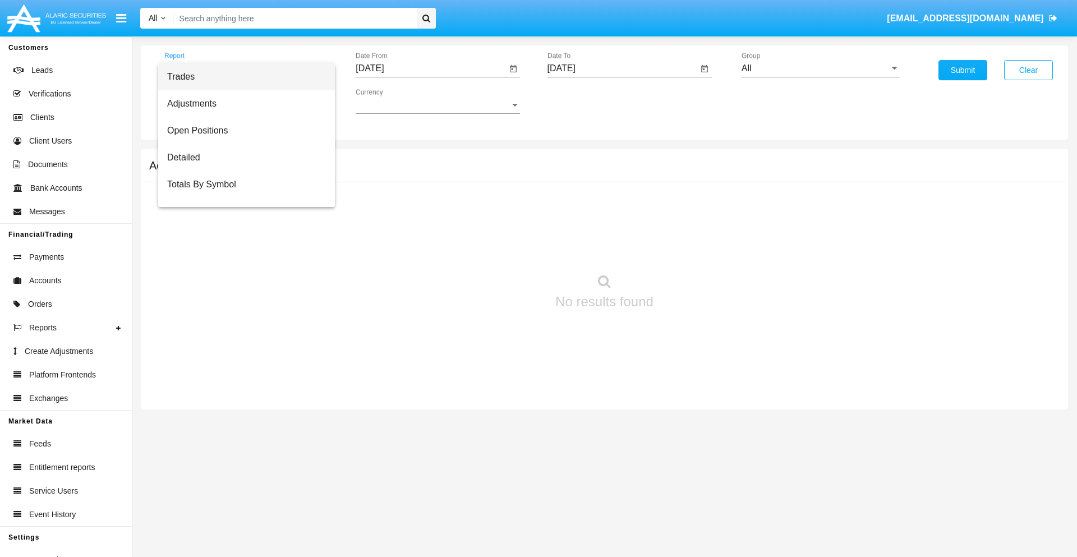
scroll to position [18, 0]
click at [242, 194] on span "Totals By Date" at bounding box center [246, 193] width 159 height 27
click at [431, 68] on input "[DATE]" at bounding box center [431, 68] width 151 height 10
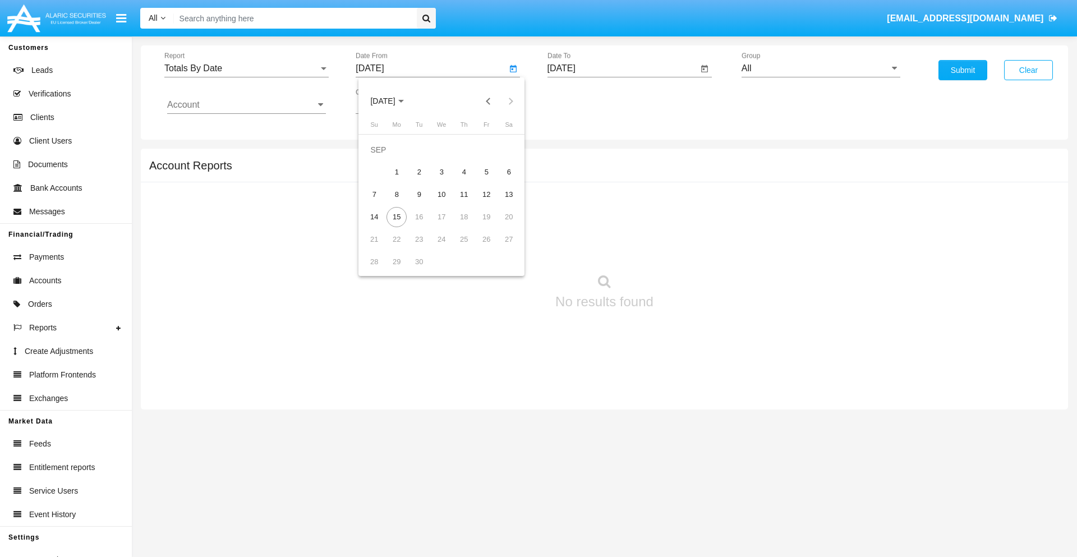
click at [392, 101] on span "[DATE]" at bounding box center [382, 101] width 25 height 9
click at [422, 226] on div "2019" at bounding box center [421, 225] width 35 height 20
click at [383, 158] on div "JAN" at bounding box center [382, 158] width 35 height 20
click at [419, 172] on div "1" at bounding box center [419, 172] width 20 height 20
type input "[DATE]"
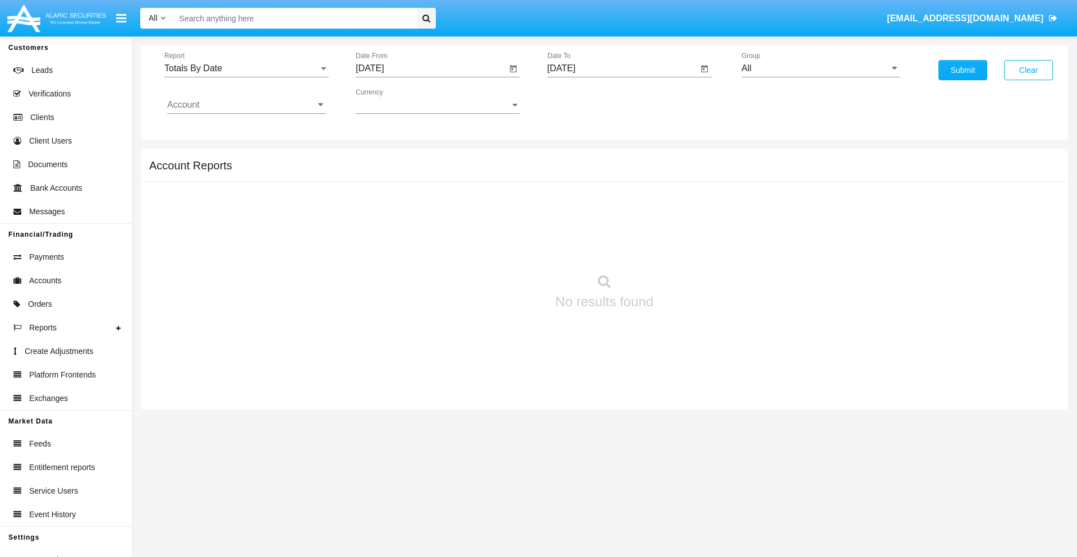
click at [622, 68] on input "[DATE]" at bounding box center [623, 68] width 151 height 10
click at [583, 101] on span "[DATE]" at bounding box center [574, 101] width 25 height 9
click at [613, 226] on div "2019" at bounding box center [613, 225] width 35 height 20
click at [574, 158] on div "JAN" at bounding box center [574, 158] width 35 height 20
click at [610, 172] on div "1" at bounding box center [611, 172] width 20 height 20
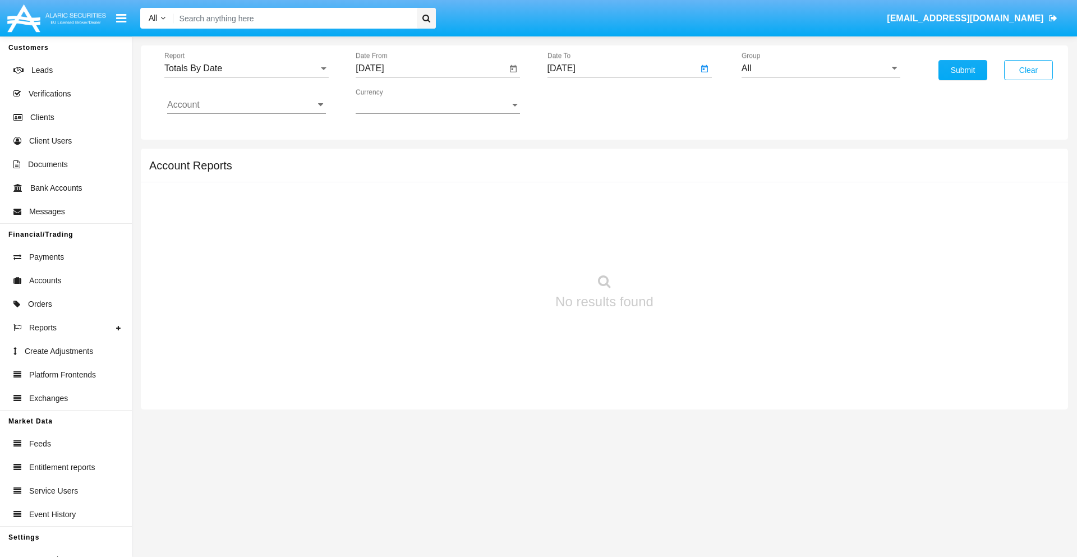
type input "[DATE]"
click at [246, 105] on input "Account" at bounding box center [246, 105] width 159 height 10
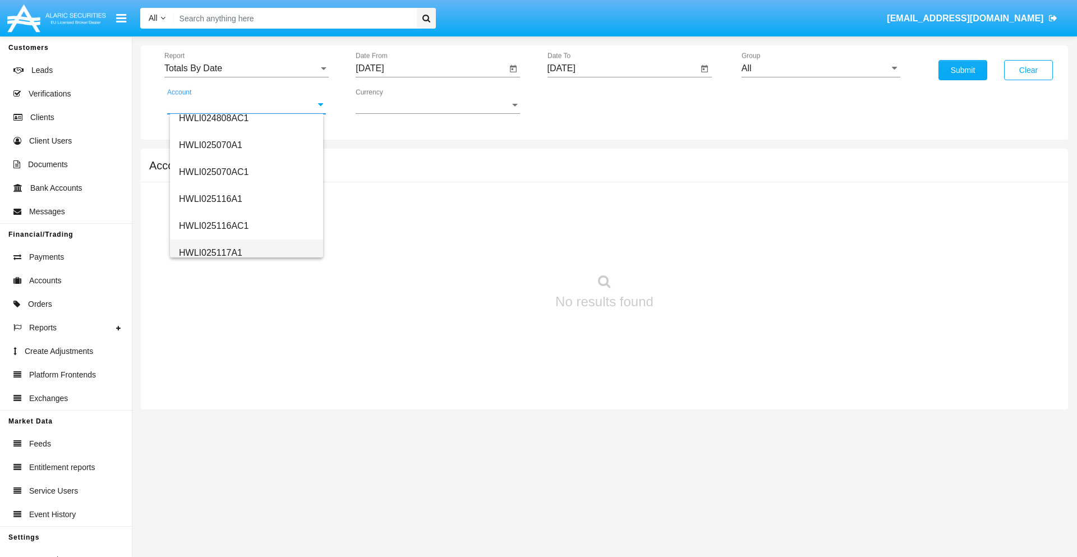
click at [210, 252] on span "HWLI025117A1" at bounding box center [210, 253] width 63 height 10
type input "HWLI025117A1"
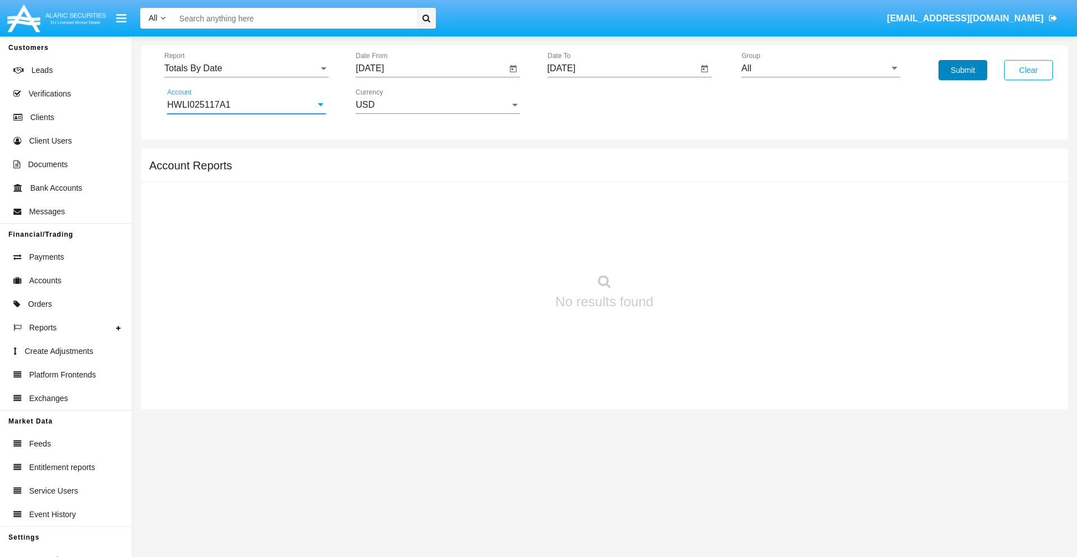
click at [963, 70] on button "Submit" at bounding box center [963, 70] width 49 height 20
click at [246, 68] on span "Report" at bounding box center [241, 68] width 154 height 10
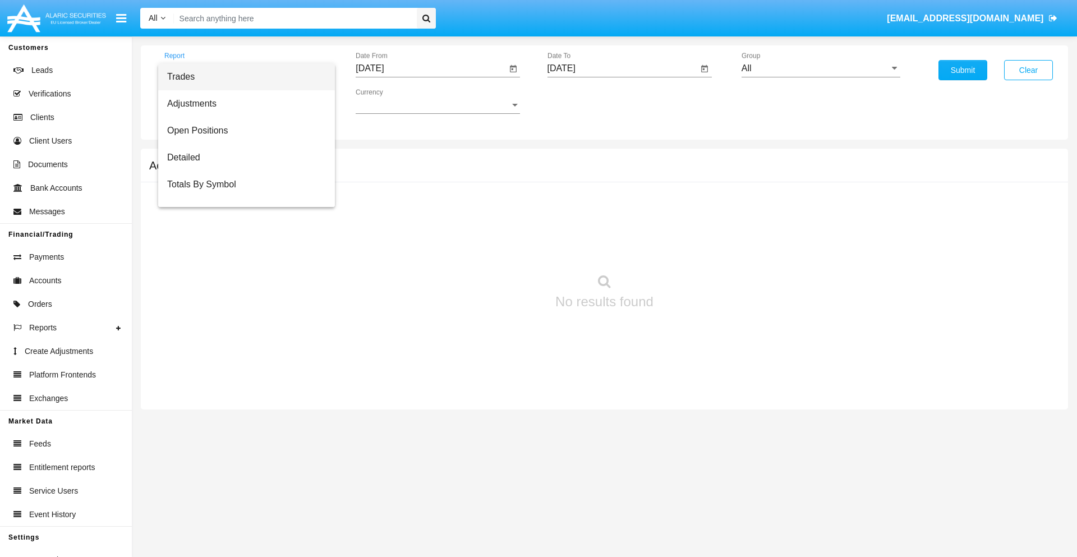
scroll to position [45, 0]
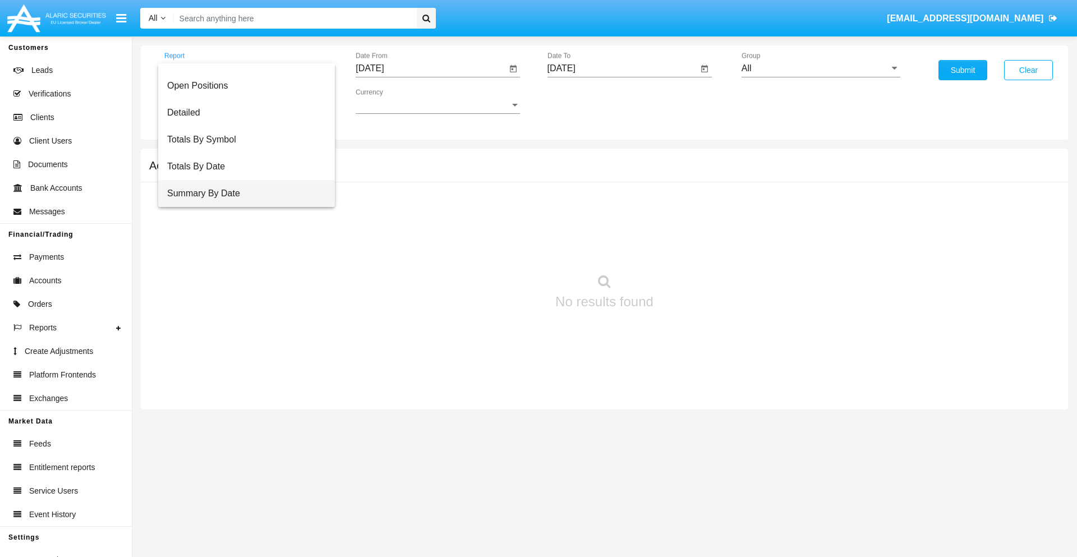
click at [242, 194] on span "Summary By Date" at bounding box center [246, 193] width 159 height 27
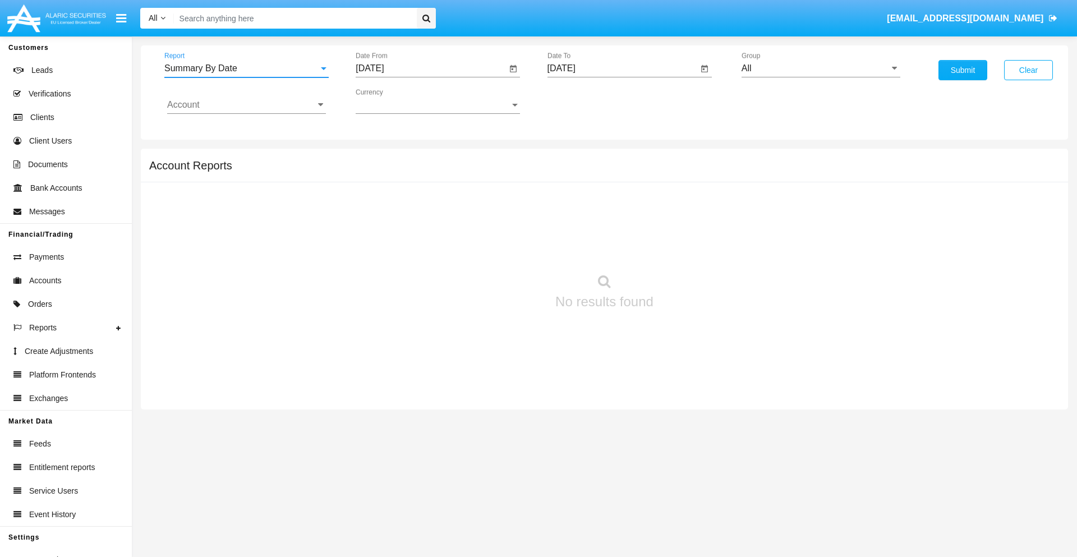
click at [431, 68] on input "[DATE]" at bounding box center [431, 68] width 151 height 10
click at [392, 101] on span "[DATE]" at bounding box center [382, 101] width 25 height 9
click at [422, 226] on div "2019" at bounding box center [421, 225] width 35 height 20
click at [383, 158] on div "JAN" at bounding box center [382, 158] width 35 height 20
click at [419, 172] on div "1" at bounding box center [419, 172] width 20 height 20
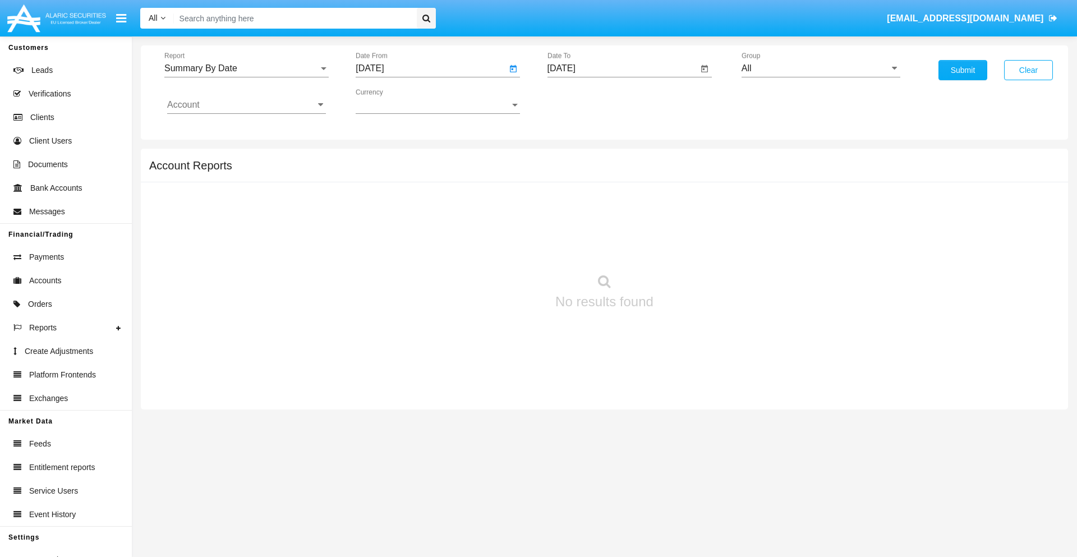
type input "[DATE]"
click at [622, 68] on input "[DATE]" at bounding box center [623, 68] width 151 height 10
click at [583, 101] on span "[DATE]" at bounding box center [574, 101] width 25 height 9
click at [613, 226] on div "2019" at bounding box center [613, 225] width 35 height 20
click at [574, 158] on div "JAN" at bounding box center [574, 158] width 35 height 20
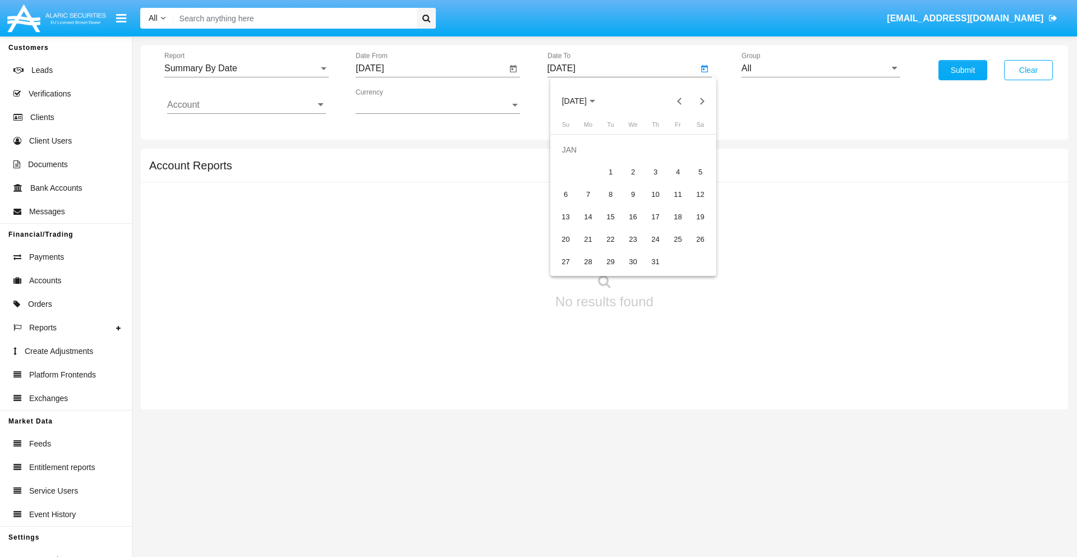
click at [610, 172] on div "1" at bounding box center [611, 172] width 20 height 20
type input "[DATE]"
click at [246, 105] on input "Account" at bounding box center [246, 105] width 159 height 10
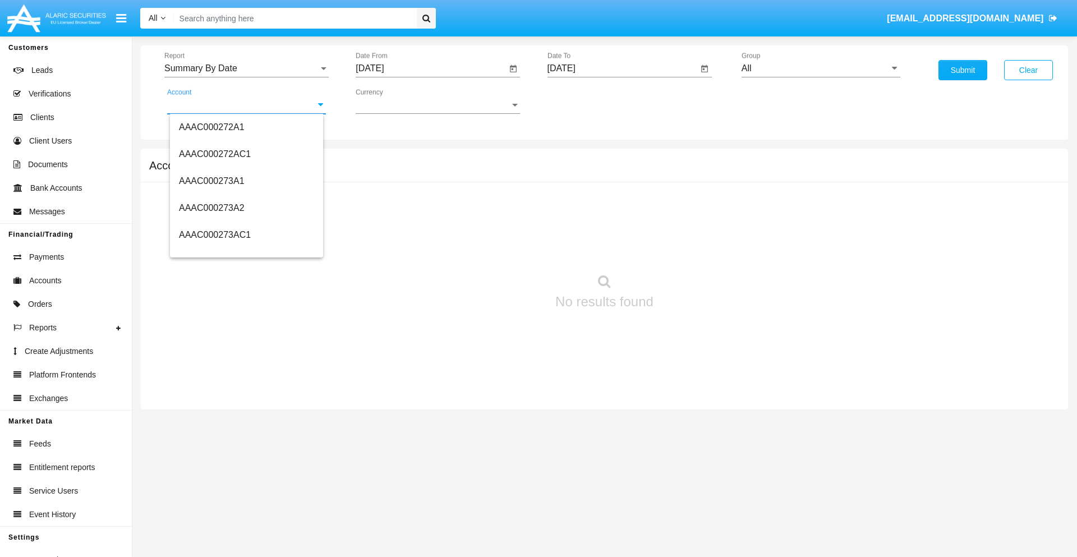
scroll to position [124983, 0]
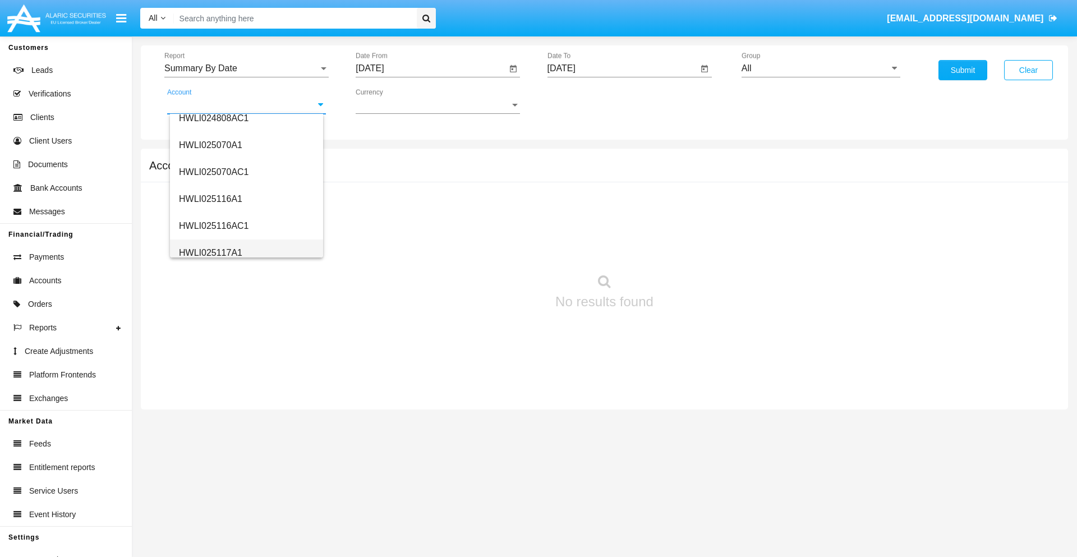
click at [210, 252] on span "HWLI025117A1" at bounding box center [210, 253] width 63 height 10
type input "HWLI025117A1"
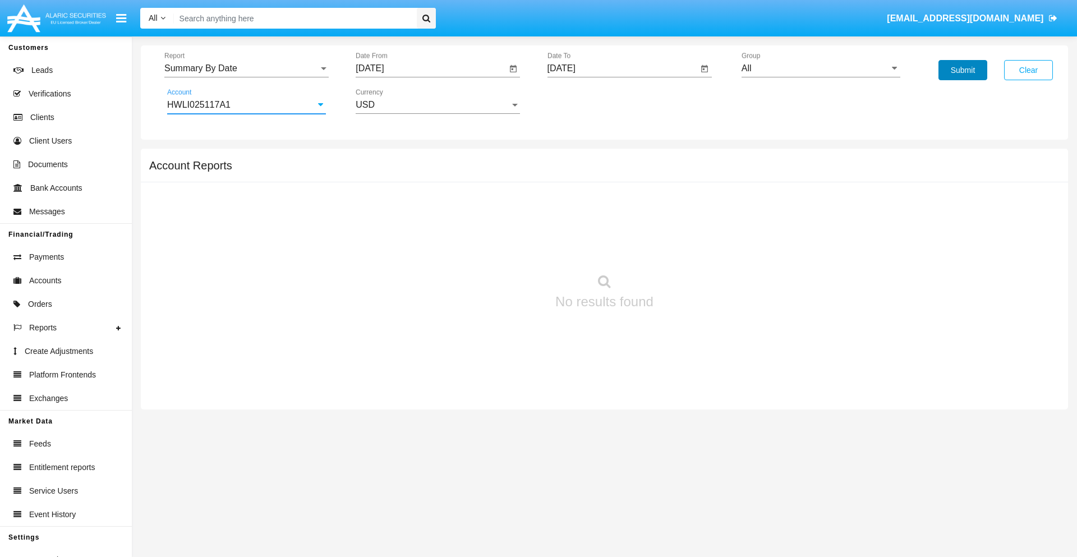
click at [963, 70] on button "Submit" at bounding box center [963, 70] width 49 height 20
click at [246, 68] on span "Report" at bounding box center [241, 68] width 154 height 10
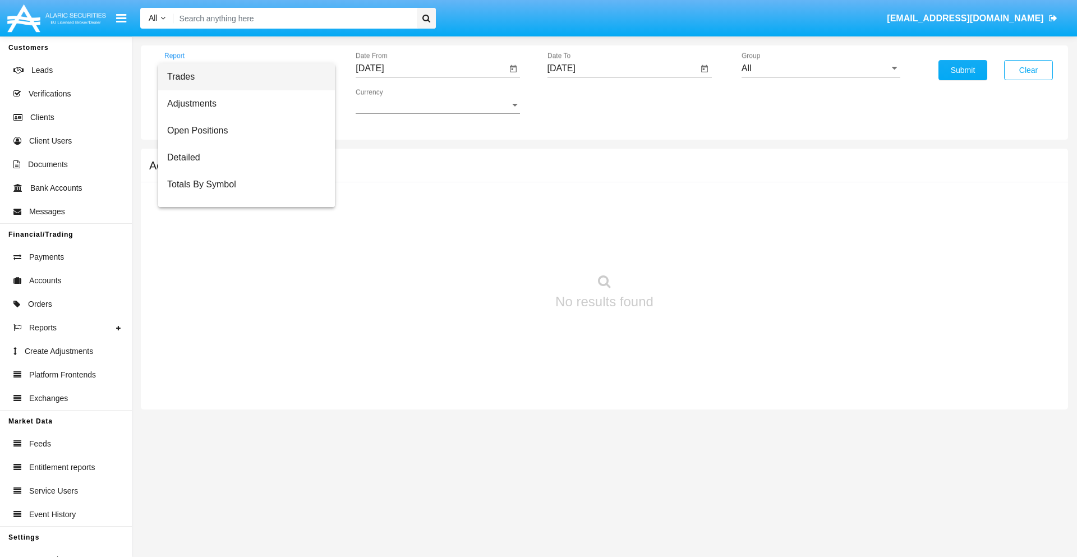
click at [242, 252] on span "Fees By Destination" at bounding box center [246, 265] width 159 height 27
click at [431, 68] on input "[DATE]" at bounding box center [431, 68] width 151 height 10
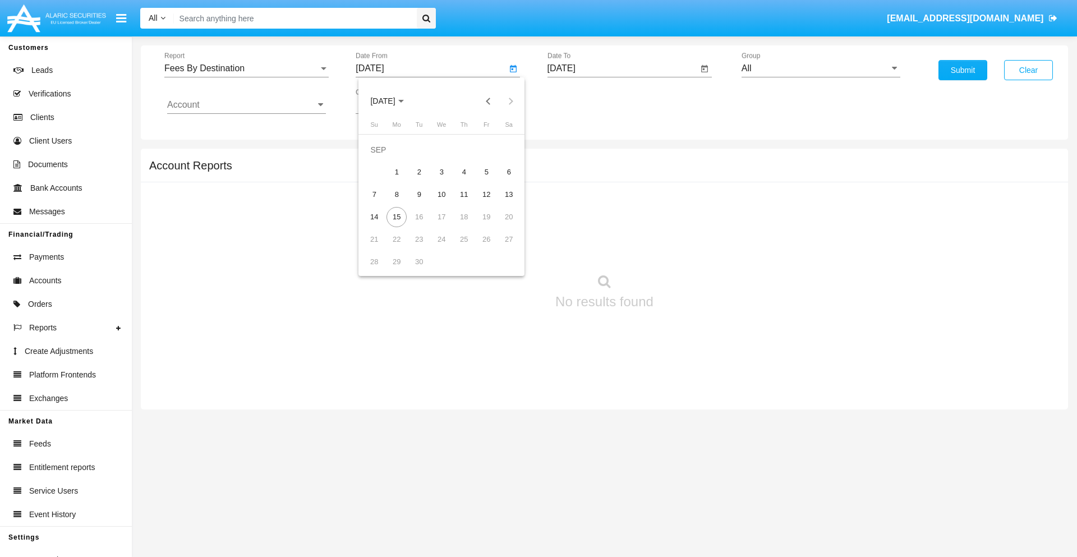
click at [392, 101] on span "[DATE]" at bounding box center [382, 101] width 25 height 9
click at [422, 226] on div "2019" at bounding box center [421, 225] width 35 height 20
click at [383, 158] on div "JAN" at bounding box center [382, 158] width 35 height 20
click at [419, 172] on div "1" at bounding box center [419, 172] width 20 height 20
type input "[DATE]"
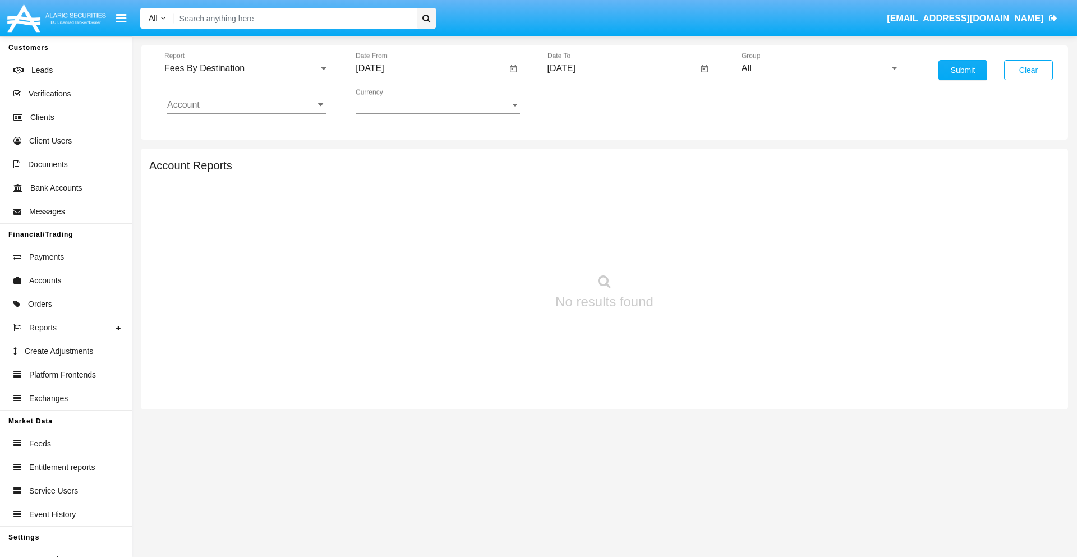
click at [622, 68] on input "[DATE]" at bounding box center [623, 68] width 151 height 10
click at [583, 101] on span "[DATE]" at bounding box center [574, 101] width 25 height 9
click at [613, 226] on div "2019" at bounding box center [613, 225] width 35 height 20
click at [574, 158] on div "JAN" at bounding box center [574, 158] width 35 height 20
click at [610, 172] on div "1" at bounding box center [611, 172] width 20 height 20
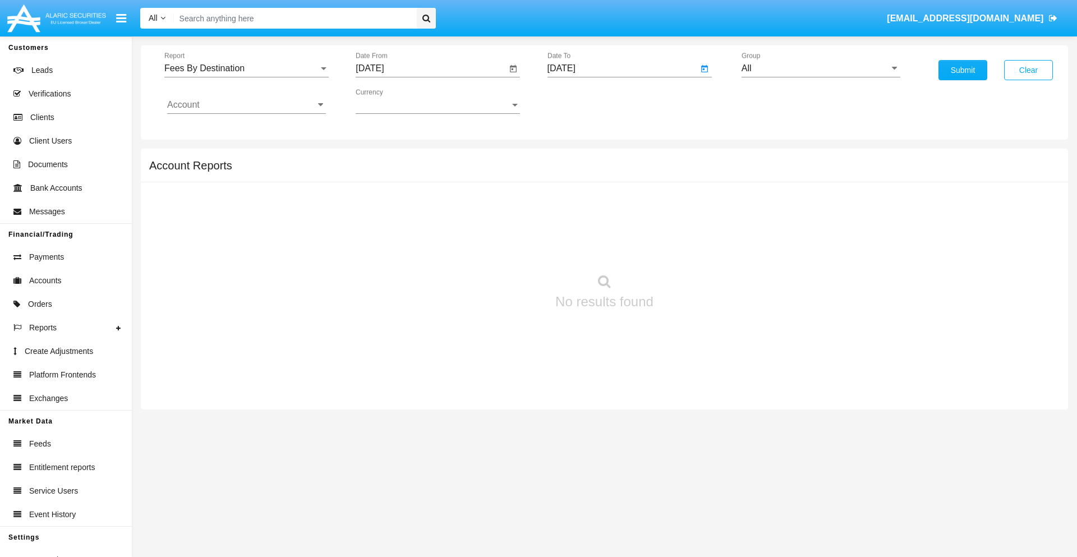
type input "[DATE]"
click at [246, 105] on input "Account" at bounding box center [246, 105] width 159 height 10
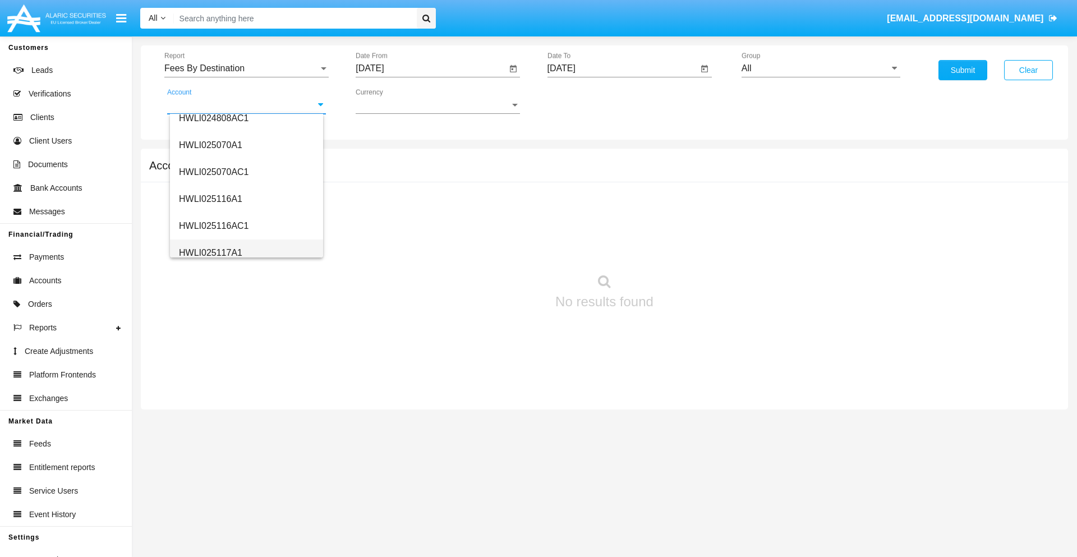
click at [210, 252] on span "HWLI025117A1" at bounding box center [210, 253] width 63 height 10
type input "HWLI025117A1"
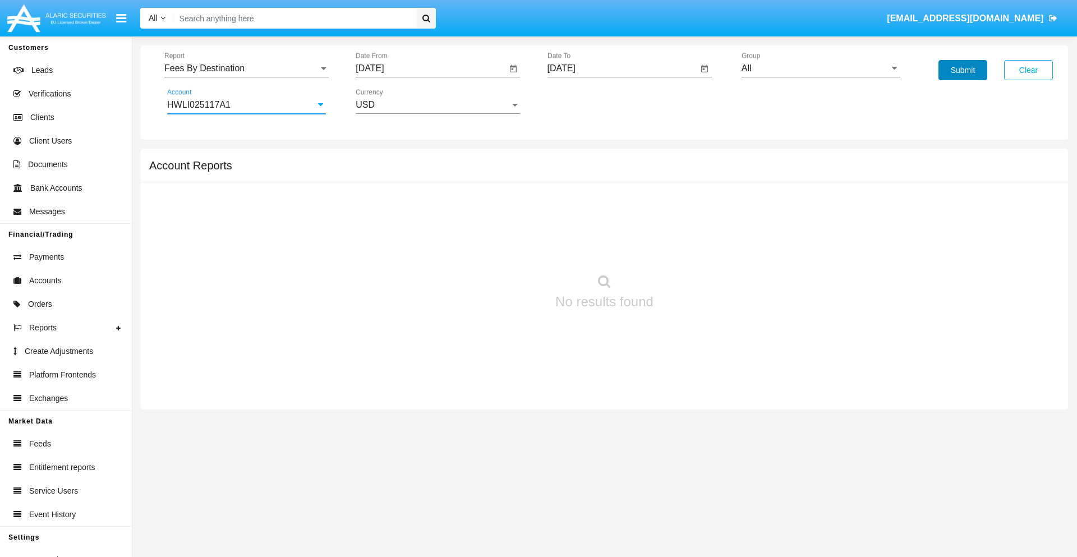
click at [963, 70] on button "Submit" at bounding box center [963, 70] width 49 height 20
click at [246, 68] on span "Report" at bounding box center [241, 68] width 154 height 10
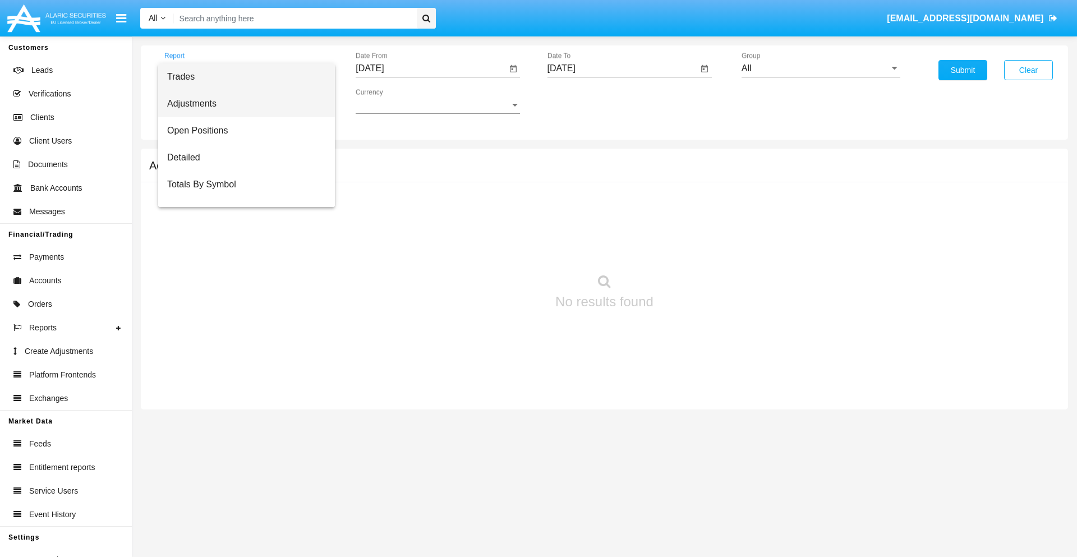
click at [242, 104] on span "Adjustments" at bounding box center [246, 103] width 159 height 27
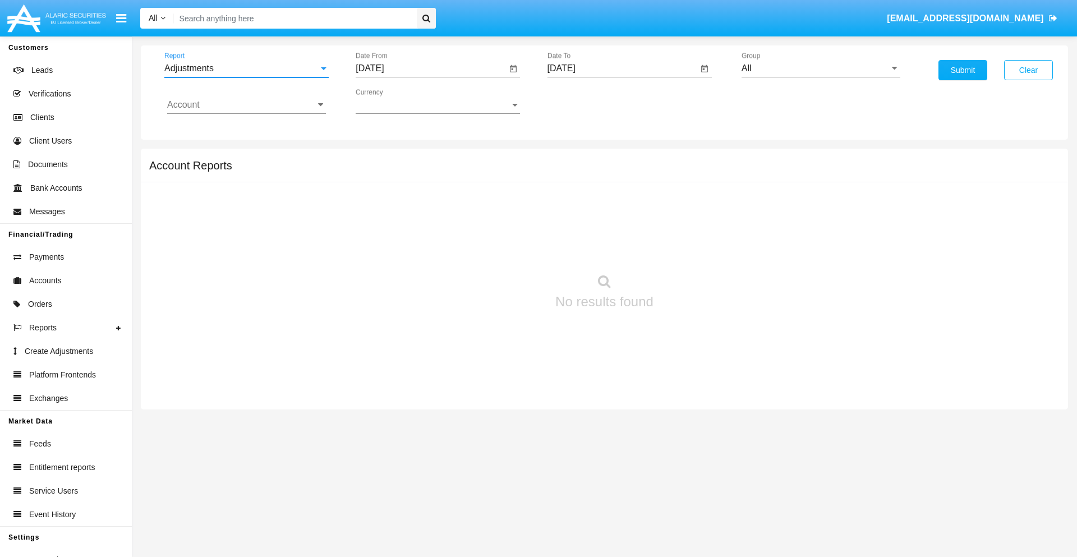
click at [431, 68] on input "[DATE]" at bounding box center [431, 68] width 151 height 10
click at [392, 101] on span "[DATE]" at bounding box center [382, 101] width 25 height 9
click at [500, 248] on div "2025" at bounding box center [500, 248] width 35 height 20
click at [500, 181] on div "AUG" at bounding box center [500, 181] width 35 height 20
click at [486, 194] on div "15" at bounding box center [486, 195] width 20 height 20
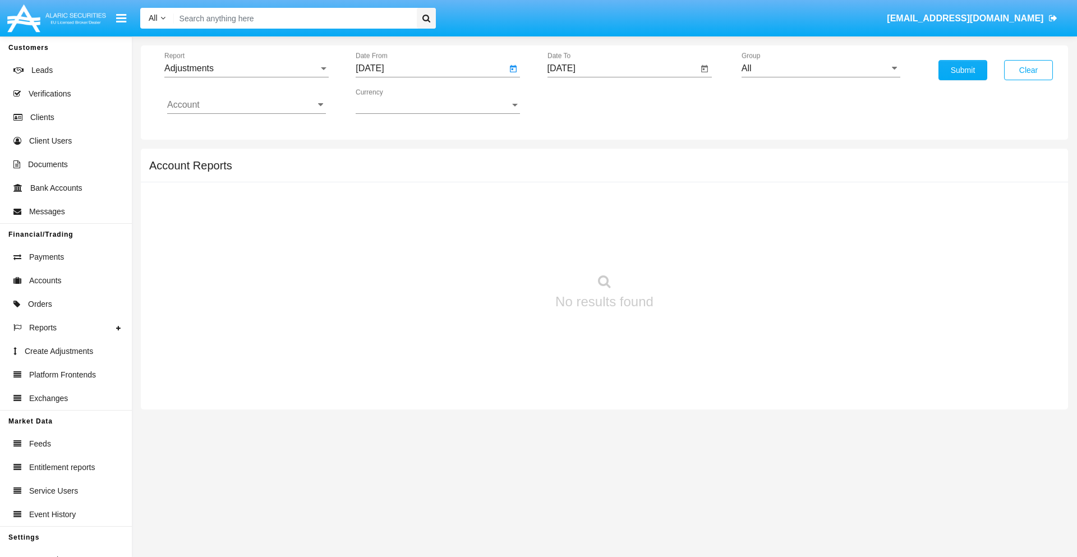
type input "[DATE]"
click at [622, 68] on input "[DATE]" at bounding box center [623, 68] width 151 height 10
click at [583, 101] on span "[DATE]" at bounding box center [574, 101] width 25 height 9
click at [692, 248] on div "2025" at bounding box center [691, 248] width 35 height 20
click at [574, 203] on div "SEP" at bounding box center [574, 203] width 35 height 20
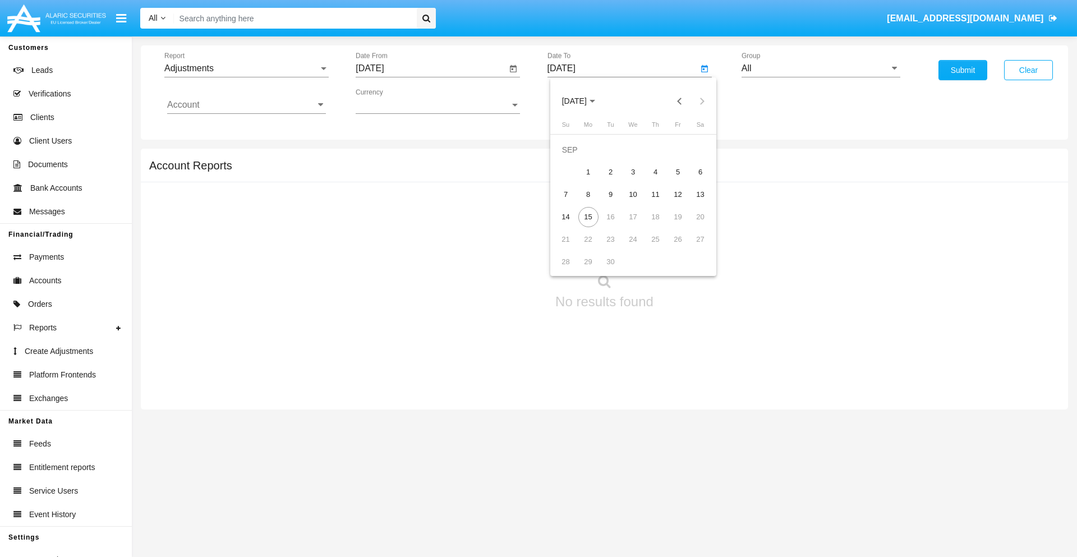
click at [588, 217] on div "15" at bounding box center [588, 217] width 20 height 20
type input "[DATE]"
click at [821, 68] on input "All" at bounding box center [821, 68] width 159 height 10
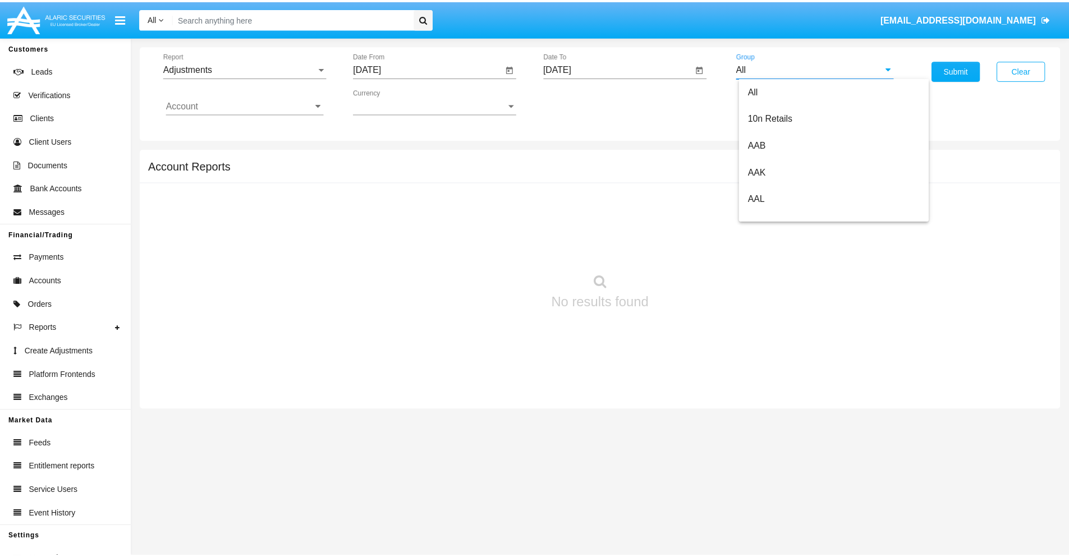
scroll to position [251, 0]
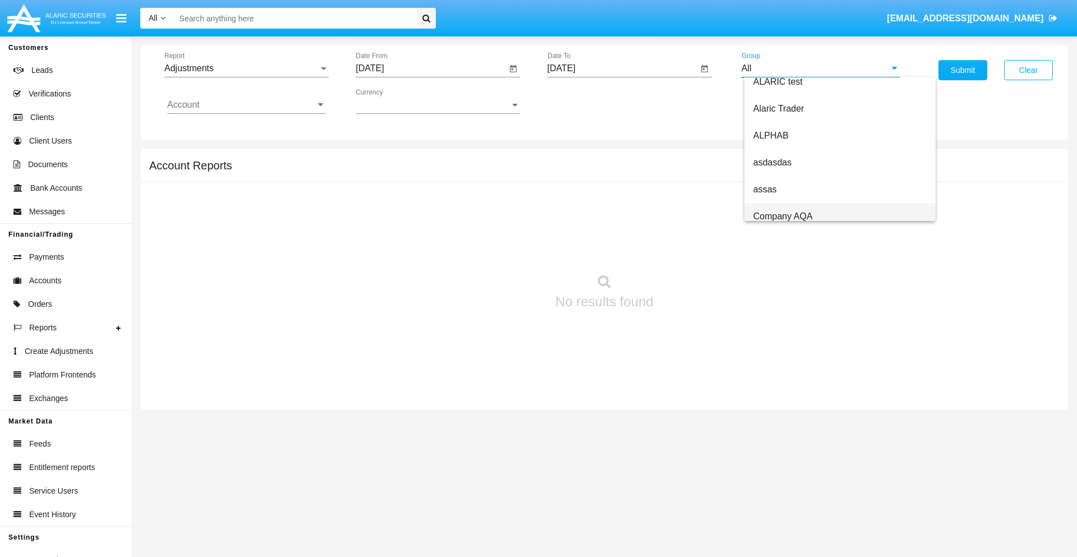
click at [783, 216] on span "Company AQA" at bounding box center [782, 216] width 59 height 10
type input "Company AQA"
click at [246, 105] on input "Account" at bounding box center [246, 105] width 159 height 10
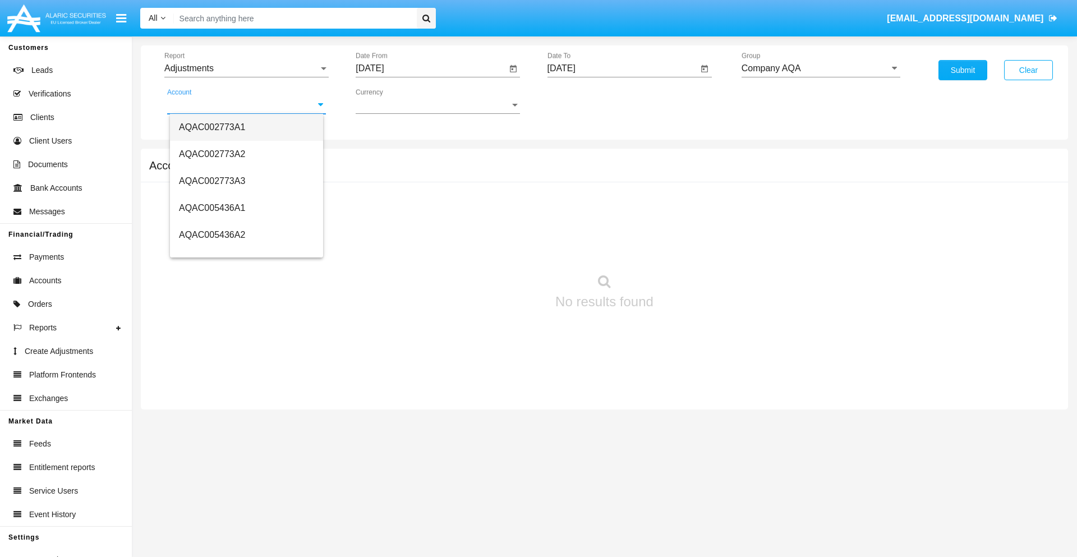
click at [212, 127] on span "AQAC002773A1" at bounding box center [212, 127] width 66 height 10
type input "AQAC002773A1"
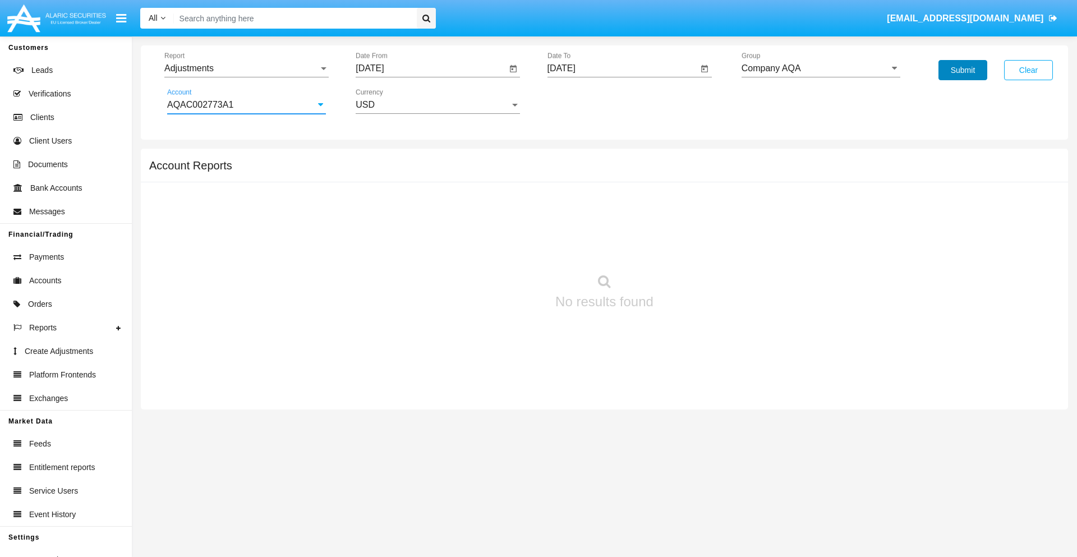
click at [963, 70] on button "Submit" at bounding box center [963, 70] width 49 height 20
click at [246, 68] on span "Report" at bounding box center [241, 68] width 154 height 10
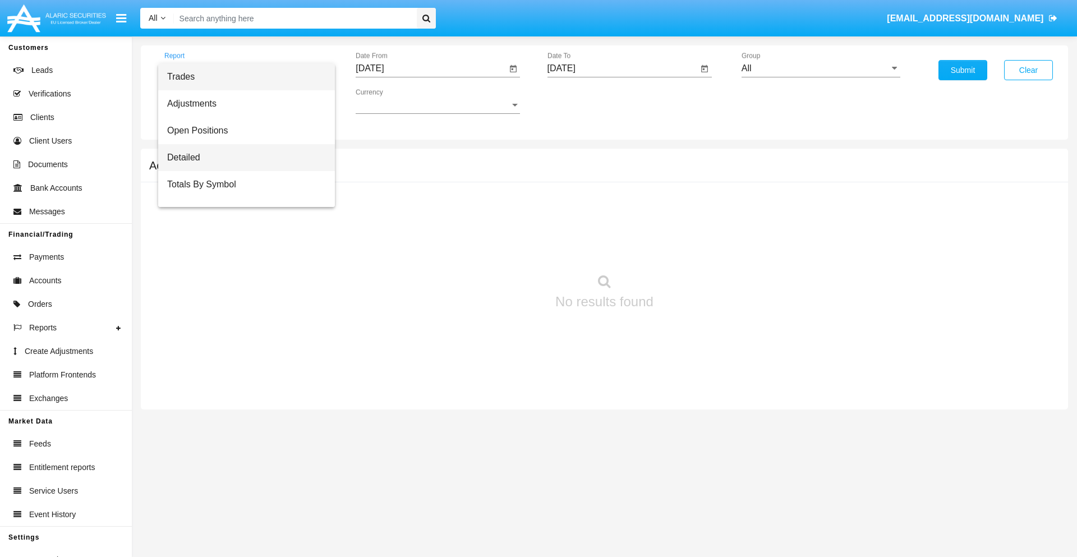
click at [242, 158] on span "Detailed" at bounding box center [246, 157] width 159 height 27
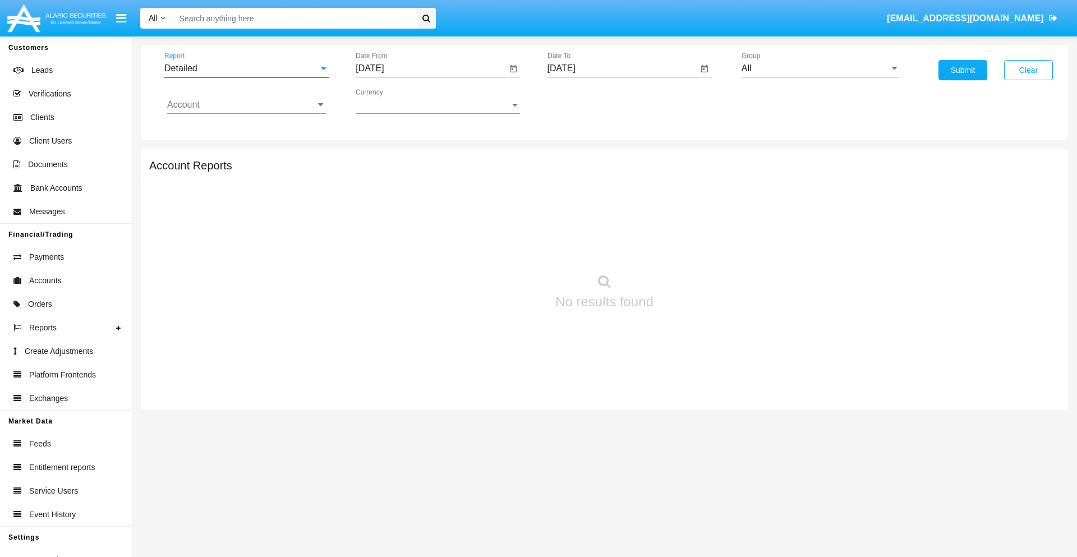
click at [431, 68] on input "[DATE]" at bounding box center [431, 68] width 151 height 10
click at [392, 101] on span "[DATE]" at bounding box center [382, 101] width 25 height 9
click at [500, 248] on div "2025" at bounding box center [500, 248] width 35 height 20
click at [383, 203] on div "SEP" at bounding box center [382, 203] width 35 height 20
click at [486, 172] on div "5" at bounding box center [486, 172] width 20 height 20
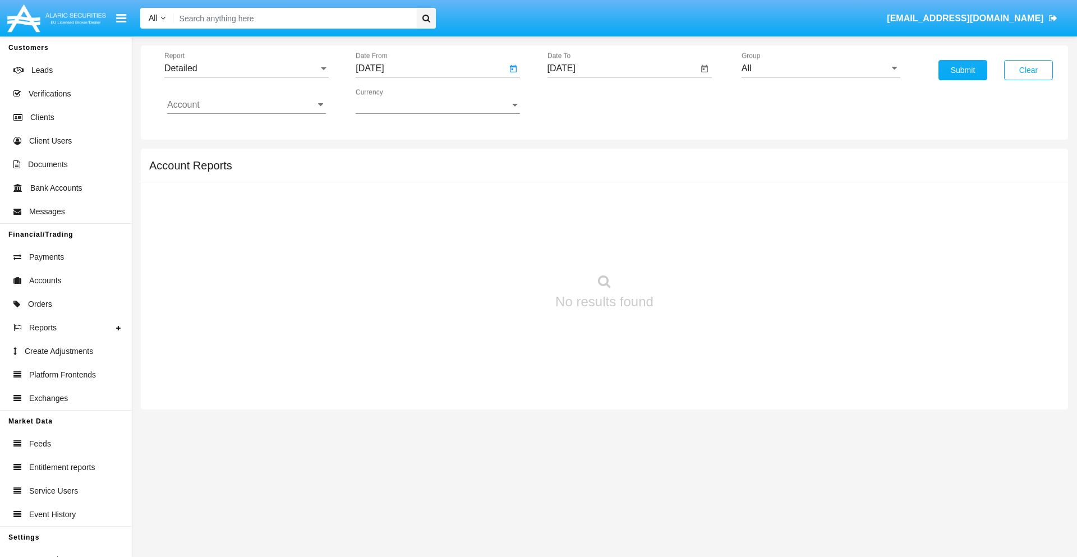
type input "09/05/25"
click at [622, 68] on input "[DATE]" at bounding box center [623, 68] width 151 height 10
click at [583, 101] on span "[DATE]" at bounding box center [574, 101] width 25 height 9
click at [692, 248] on div "2025" at bounding box center [691, 248] width 35 height 20
click at [574, 203] on div "SEP" at bounding box center [574, 203] width 35 height 20
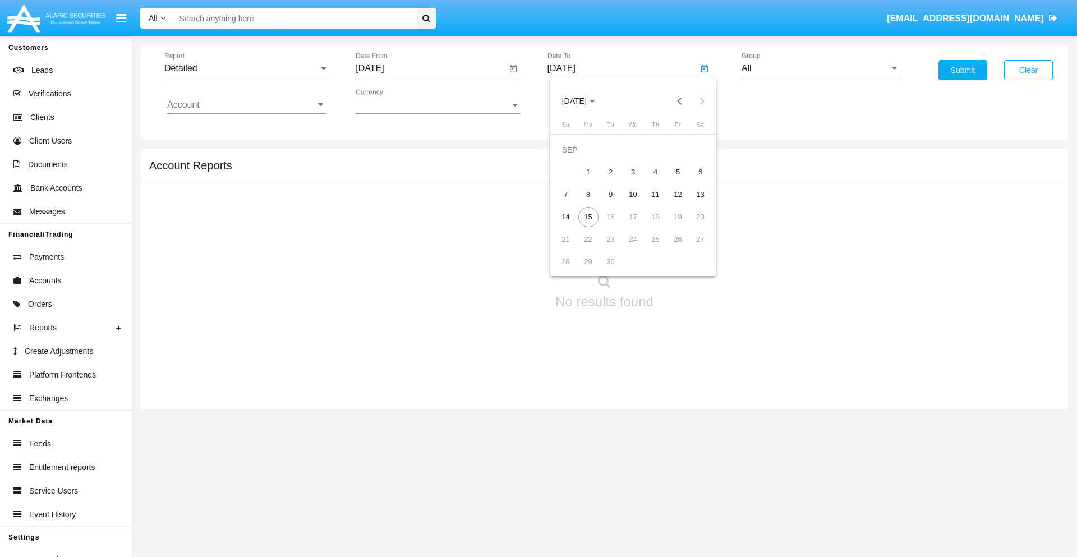
click at [588, 217] on div "15" at bounding box center [588, 217] width 20 height 20
type input "[DATE]"
click at [821, 68] on input "All" at bounding box center [821, 68] width 159 height 10
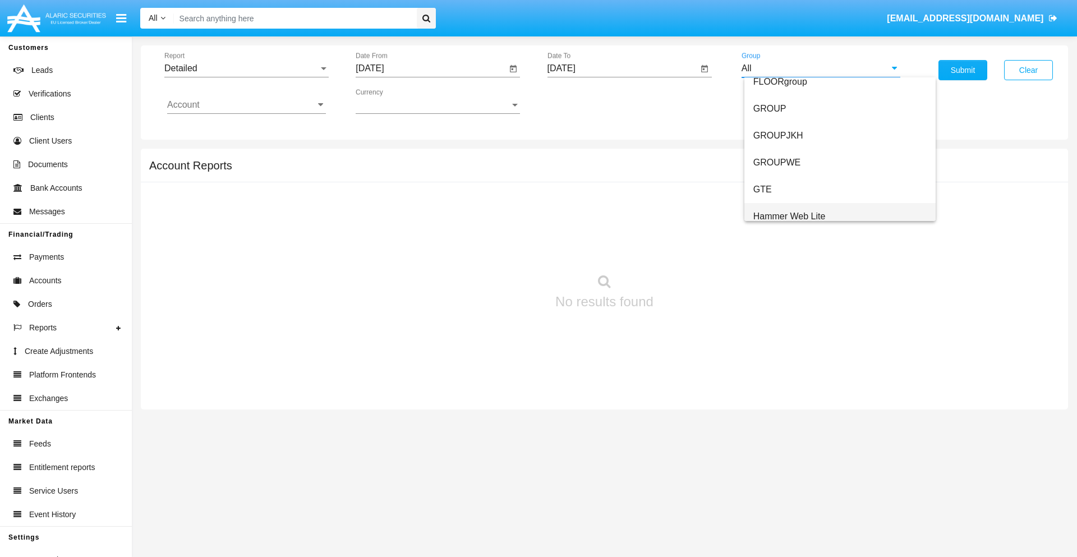
click at [789, 216] on span "Hammer Web Lite" at bounding box center [789, 216] width 72 height 10
type input "Hammer Web Lite"
click at [246, 105] on input "Account" at bounding box center [246, 105] width 159 height 10
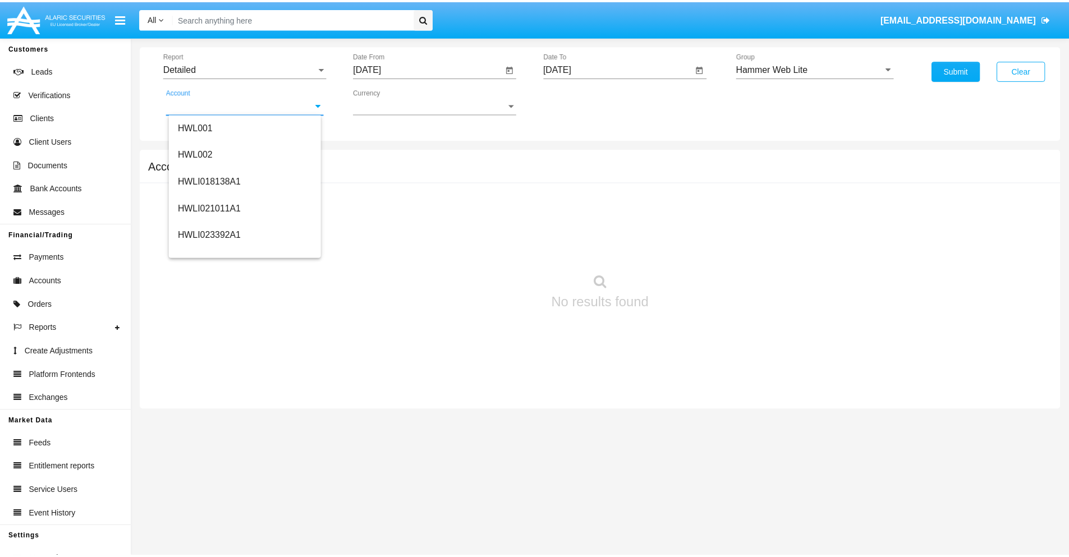
scroll to position [171, 0]
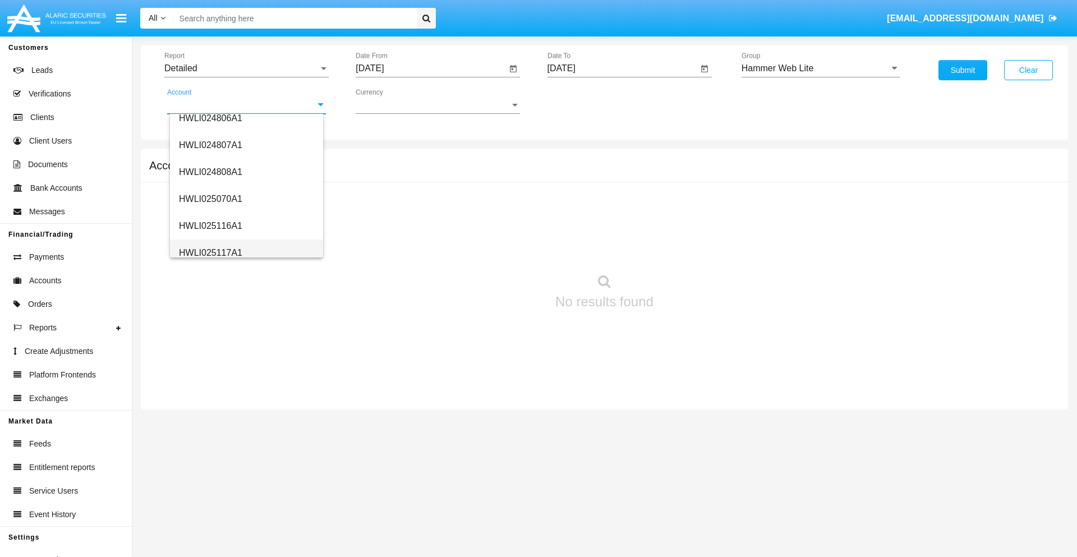
click at [210, 252] on span "HWLI025117A1" at bounding box center [210, 253] width 63 height 10
type input "HWLI025117A1"
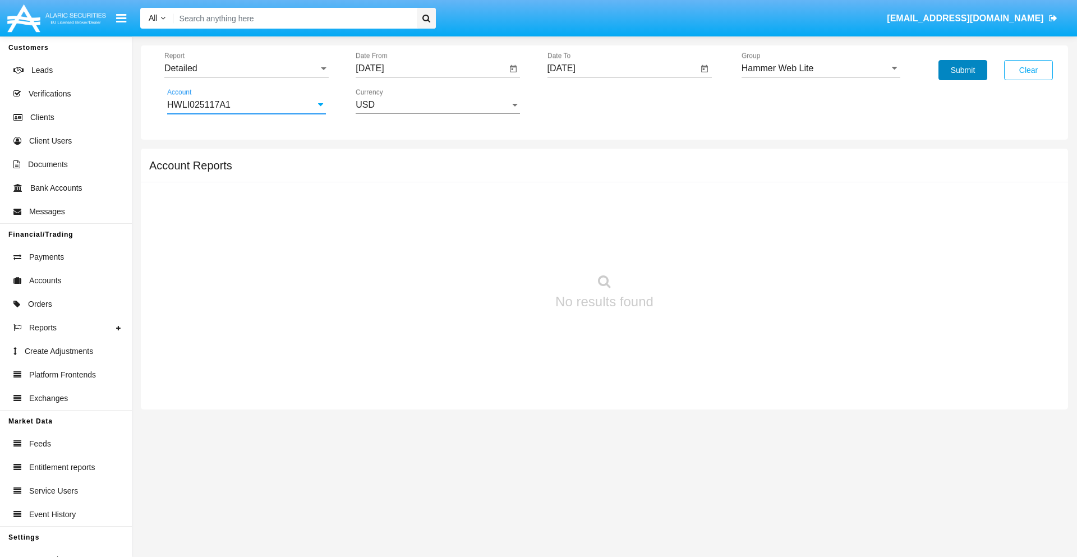
click at [963, 70] on button "Submit" at bounding box center [963, 70] width 49 height 20
click at [246, 68] on span "Report" at bounding box center [241, 68] width 154 height 10
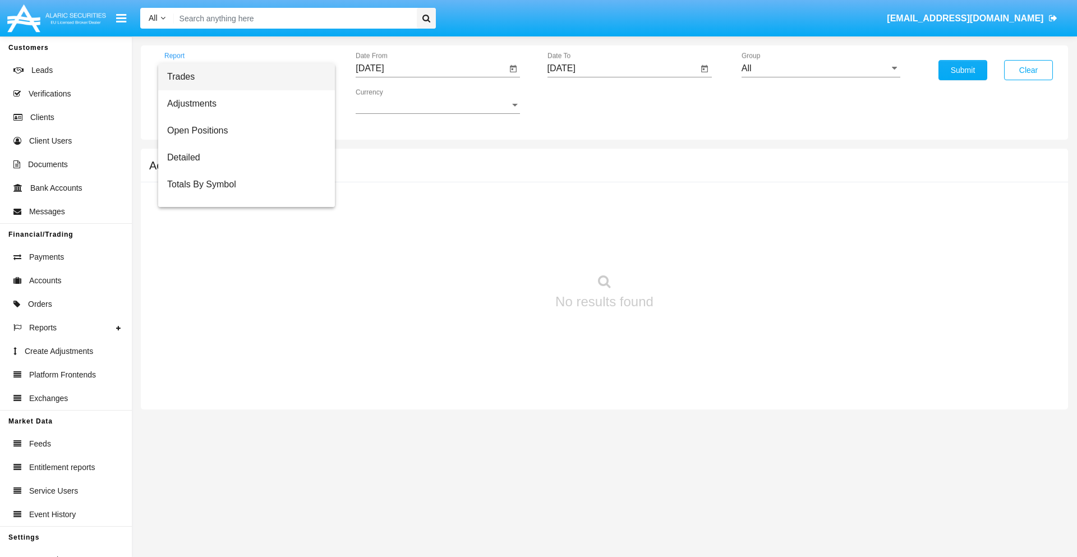
scroll to position [72, 0]
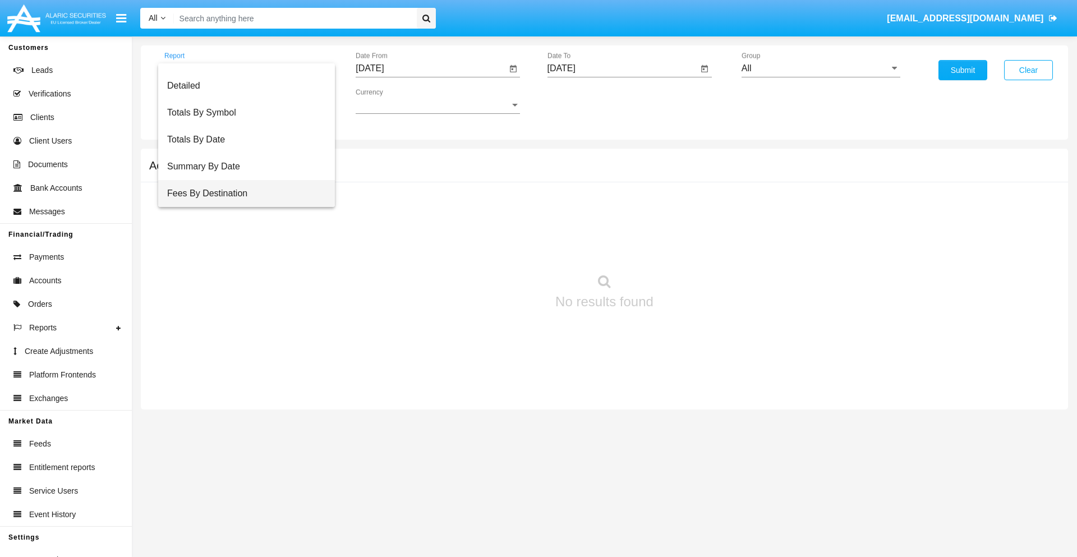
click at [242, 194] on span "Fees By Destination" at bounding box center [246, 193] width 159 height 27
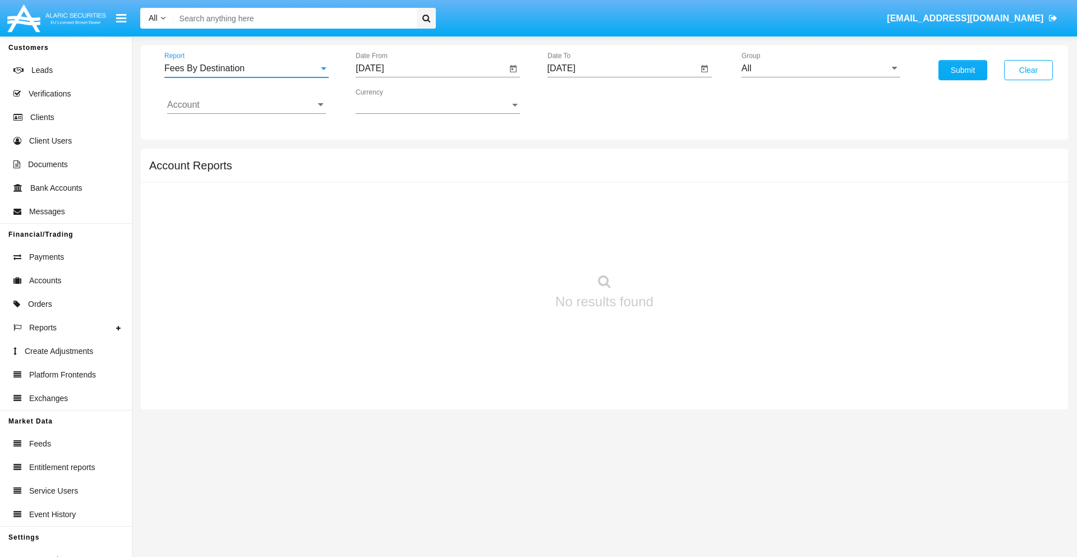
click at [431, 68] on input "[DATE]" at bounding box center [431, 68] width 151 height 10
click at [392, 101] on span "[DATE]" at bounding box center [382, 101] width 25 height 9
click at [500, 248] on div "2025" at bounding box center [500, 248] width 35 height 20
click at [422, 181] on div "JUN" at bounding box center [421, 181] width 35 height 20
click at [374, 217] on div "15" at bounding box center [374, 217] width 20 height 20
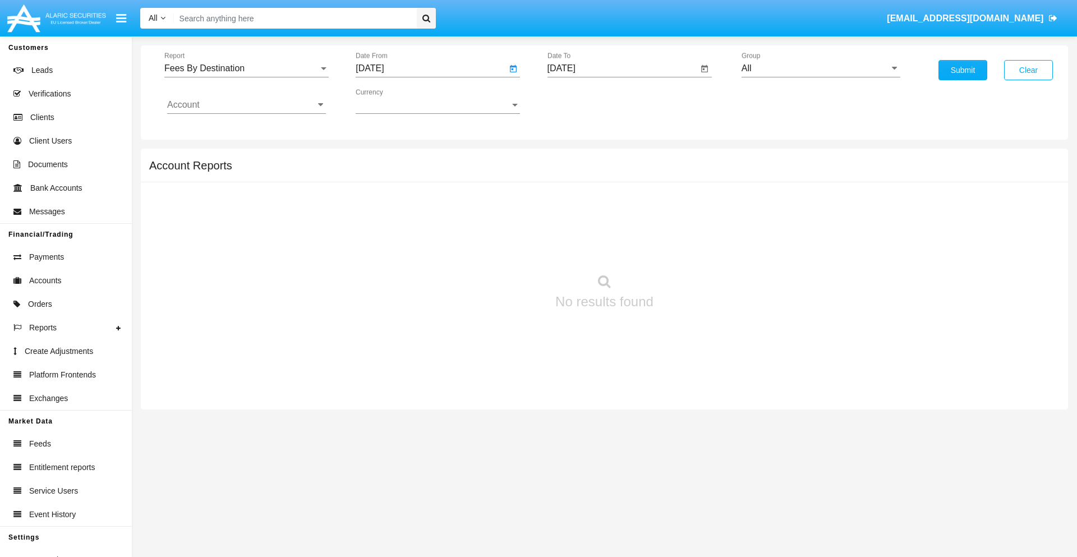
type input "[DATE]"
click at [622, 68] on input "[DATE]" at bounding box center [623, 68] width 151 height 10
click at [583, 101] on span "[DATE]" at bounding box center [574, 101] width 25 height 9
click at [692, 248] on div "2025" at bounding box center [691, 248] width 35 height 20
click at [574, 203] on div "SEP" at bounding box center [574, 203] width 35 height 20
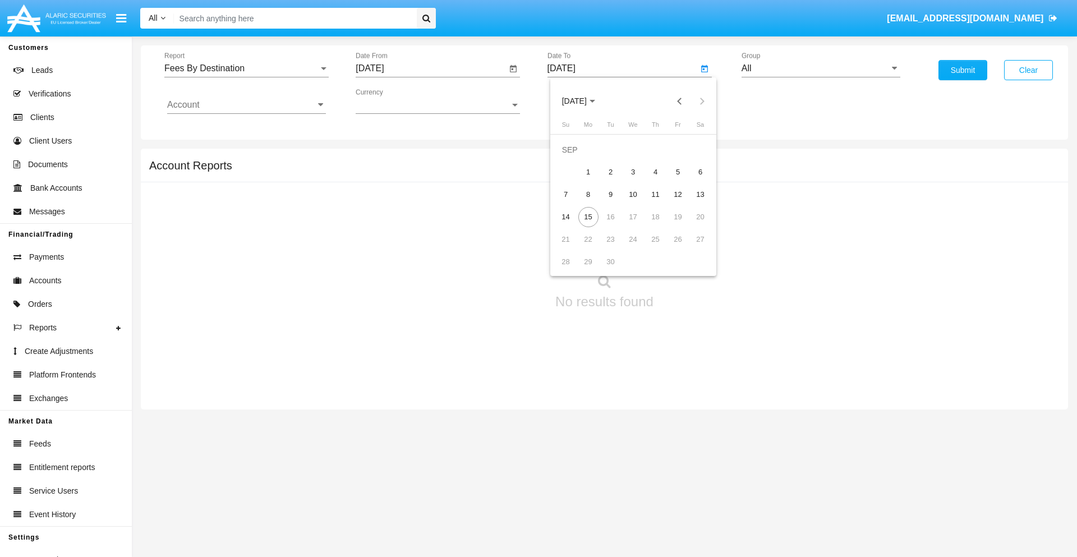
click at [588, 217] on div "15" at bounding box center [588, 217] width 20 height 20
type input "[DATE]"
click at [821, 68] on input "All" at bounding box center [821, 68] width 159 height 10
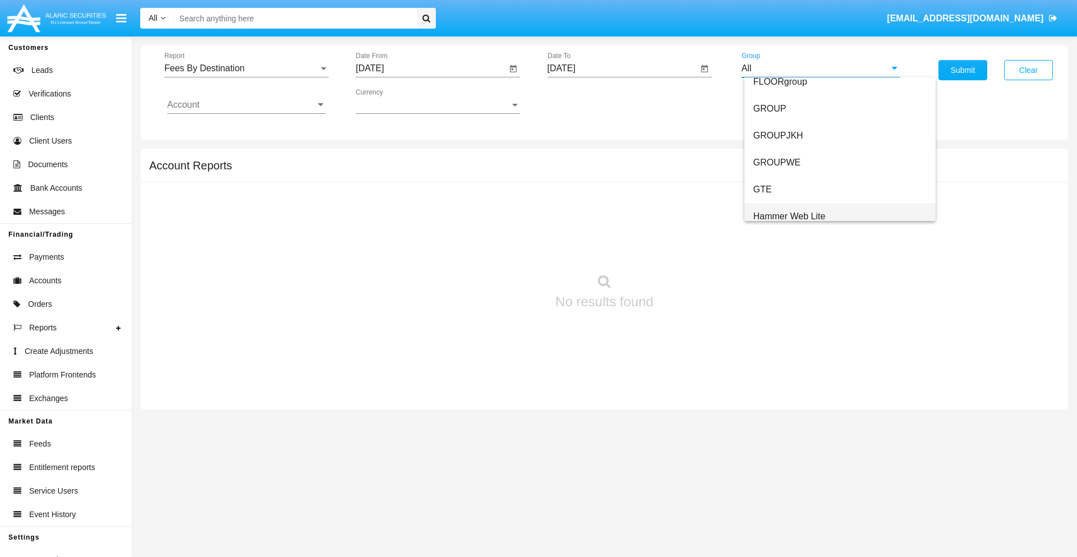
click at [789, 216] on span "Hammer Web Lite" at bounding box center [789, 216] width 72 height 10
type input "Hammer Web Lite"
click at [246, 105] on input "Account" at bounding box center [246, 105] width 159 height 10
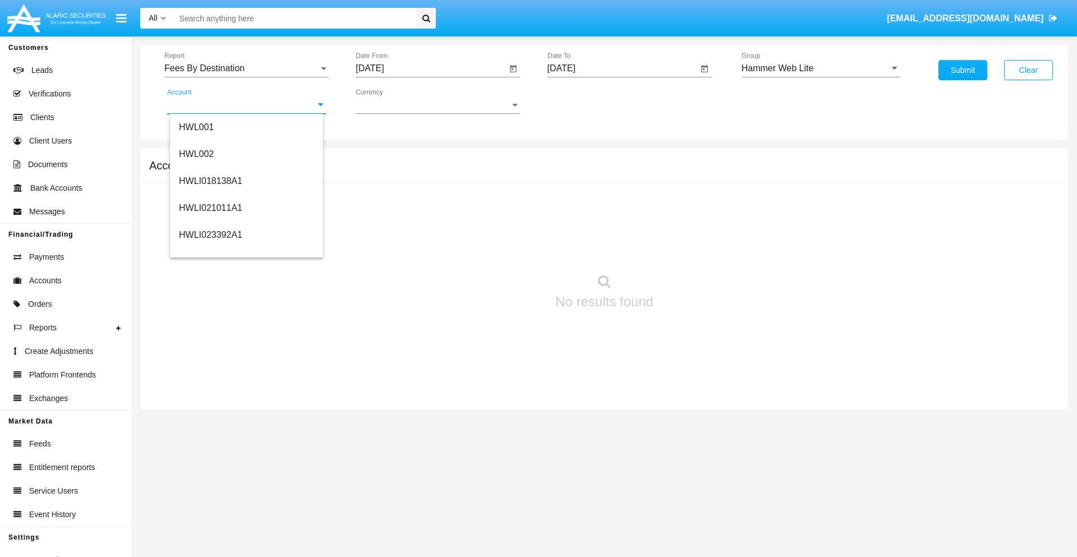
scroll to position [171, 0]
click at [210, 252] on span "HWLI025117A1" at bounding box center [210, 253] width 63 height 10
type input "HWLI025117A1"
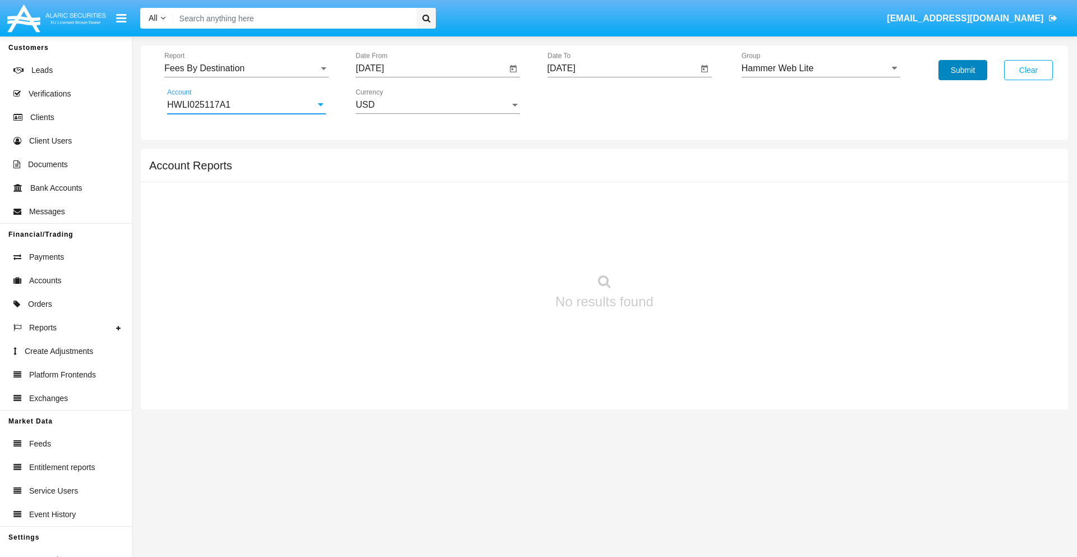
click at [963, 70] on button "Submit" at bounding box center [963, 70] width 49 height 20
click at [246, 68] on span "Report" at bounding box center [241, 68] width 154 height 10
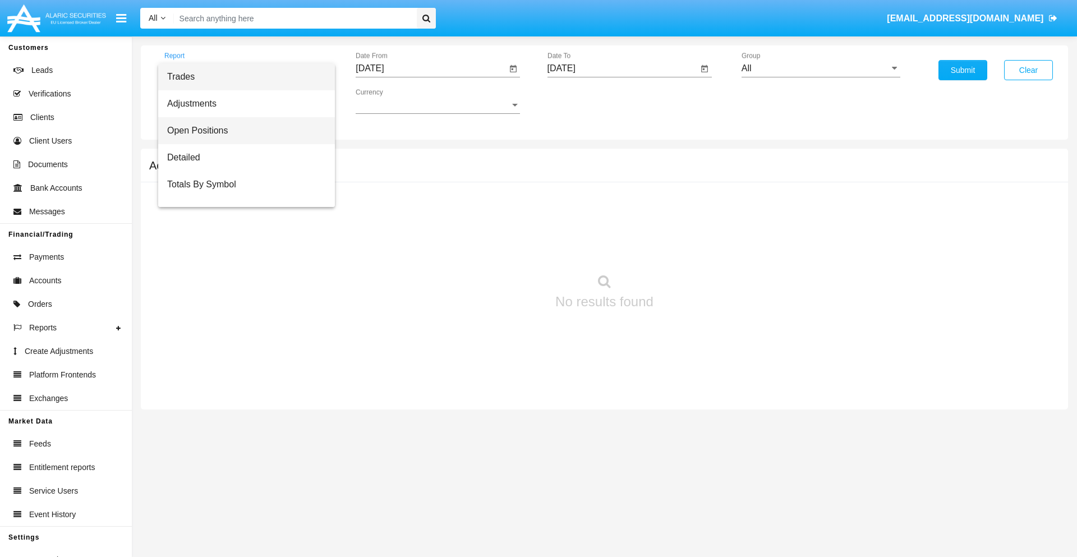
click at [242, 131] on span "Open Positions" at bounding box center [246, 130] width 159 height 27
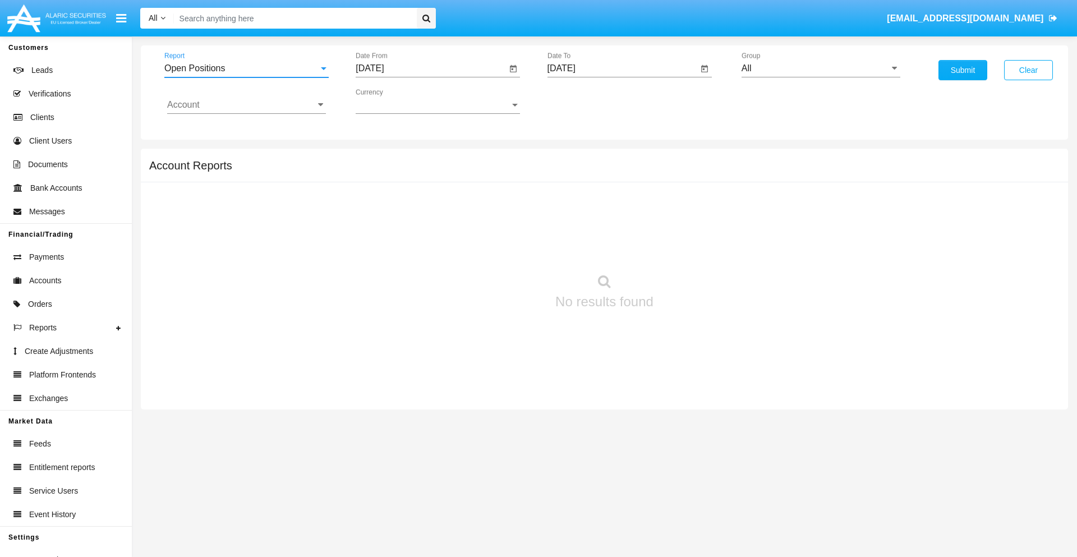
click at [431, 68] on input "[DATE]" at bounding box center [431, 68] width 151 height 10
click at [392, 101] on span "[DATE]" at bounding box center [382, 101] width 25 height 9
click at [500, 248] on div "2025" at bounding box center [500, 248] width 35 height 20
click at [500, 181] on div "AUG" at bounding box center [500, 181] width 35 height 20
click at [486, 194] on div "15" at bounding box center [486, 195] width 20 height 20
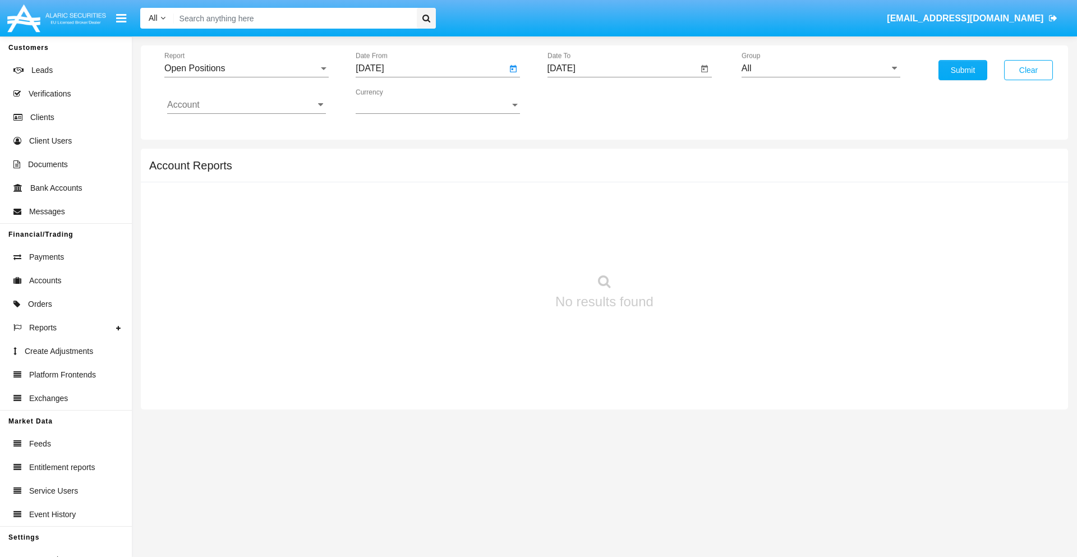
type input "08/15/25"
click at [622, 68] on input "[DATE]" at bounding box center [623, 68] width 151 height 10
click at [583, 101] on span "[DATE]" at bounding box center [574, 101] width 25 height 9
click at [692, 248] on div "2025" at bounding box center [691, 248] width 35 height 20
click at [574, 203] on div "SEP" at bounding box center [574, 203] width 35 height 20
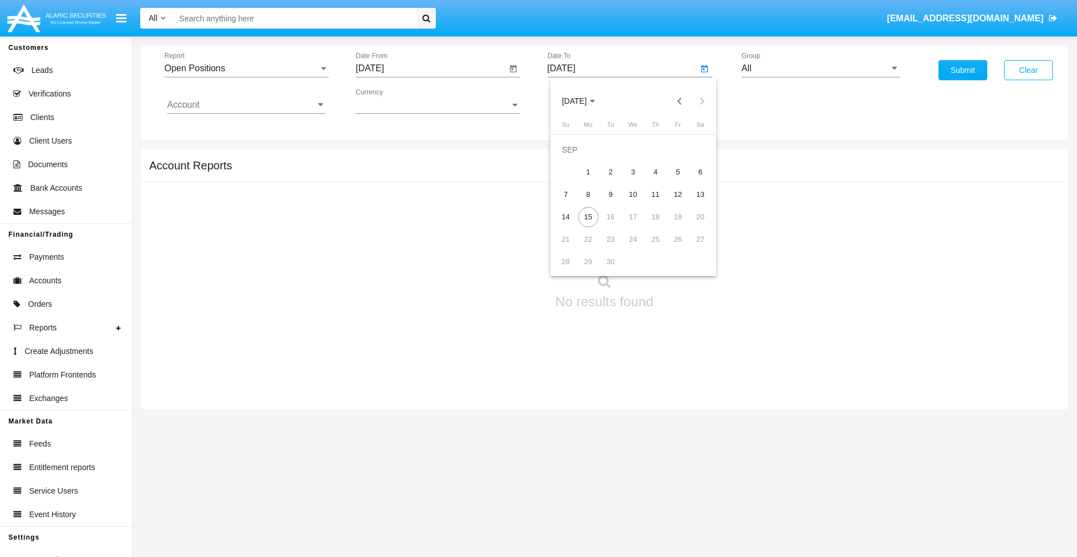
click at [588, 217] on div "15" at bounding box center [588, 217] width 20 height 20
type input "[DATE]"
click at [821, 68] on input "All" at bounding box center [821, 68] width 159 height 10
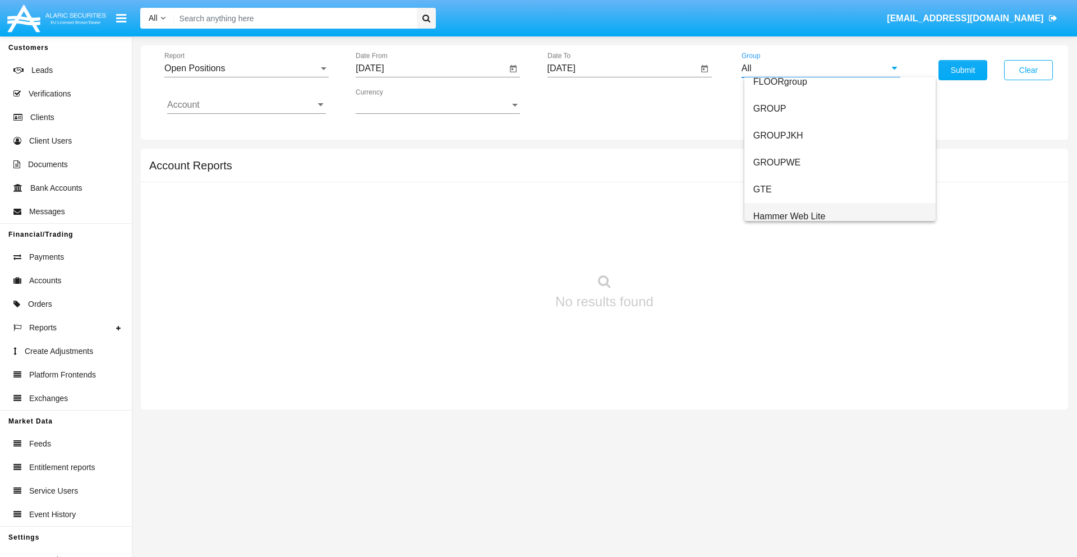
click at [789, 216] on span "Hammer Web Lite" at bounding box center [789, 216] width 72 height 10
type input "Hammer Web Lite"
click at [246, 105] on input "Account" at bounding box center [246, 105] width 159 height 10
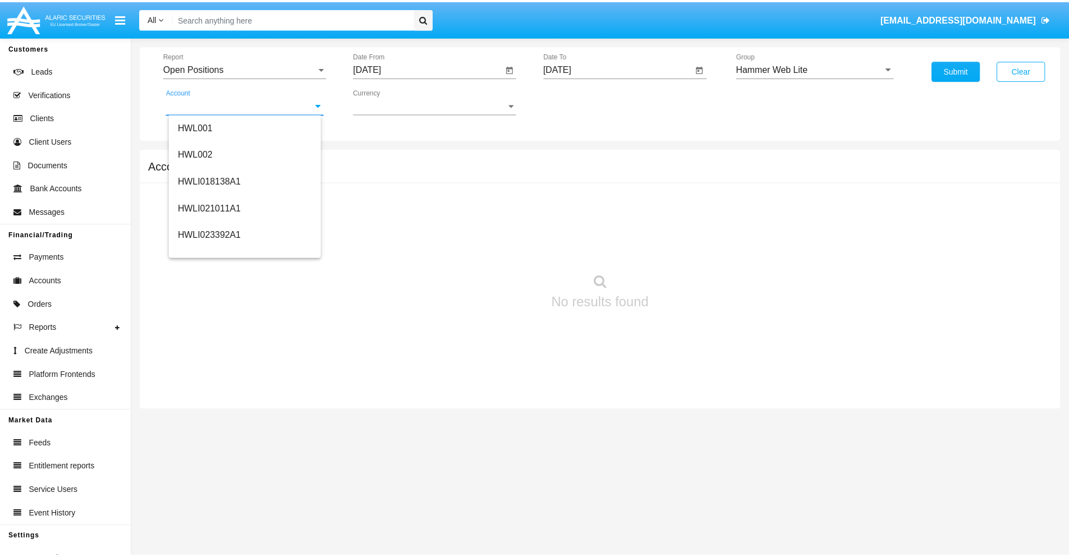
scroll to position [171, 0]
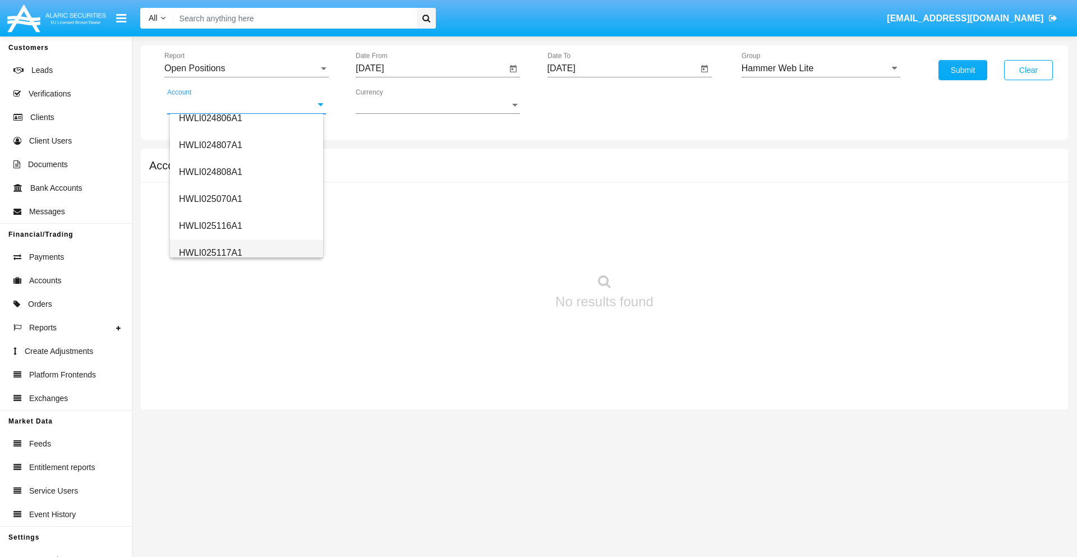
click at [210, 252] on span "HWLI025117A1" at bounding box center [210, 253] width 63 height 10
type input "HWLI025117A1"
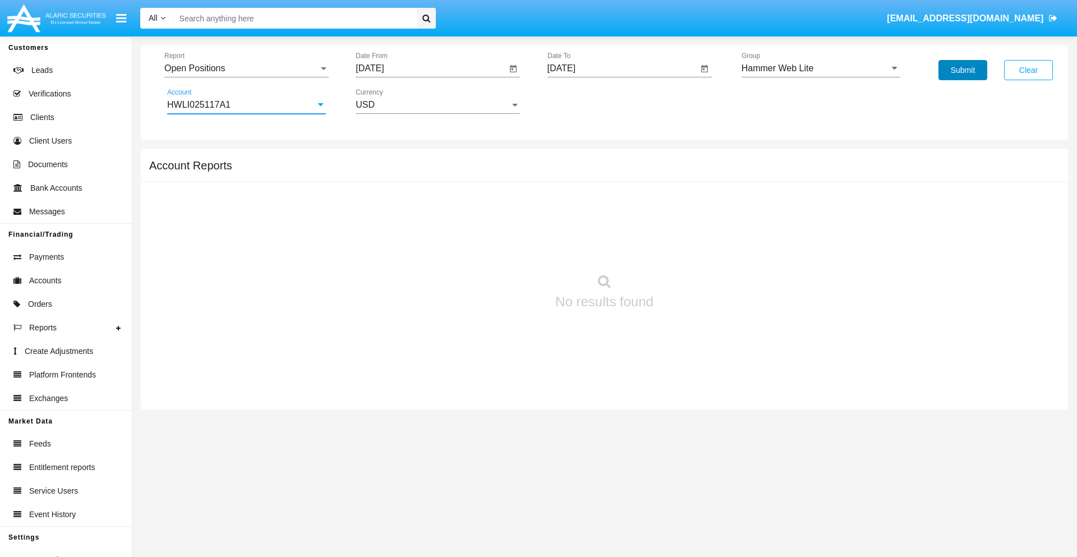
click at [963, 70] on button "Submit" at bounding box center [963, 70] width 49 height 20
click at [246, 68] on span "Report" at bounding box center [241, 68] width 154 height 10
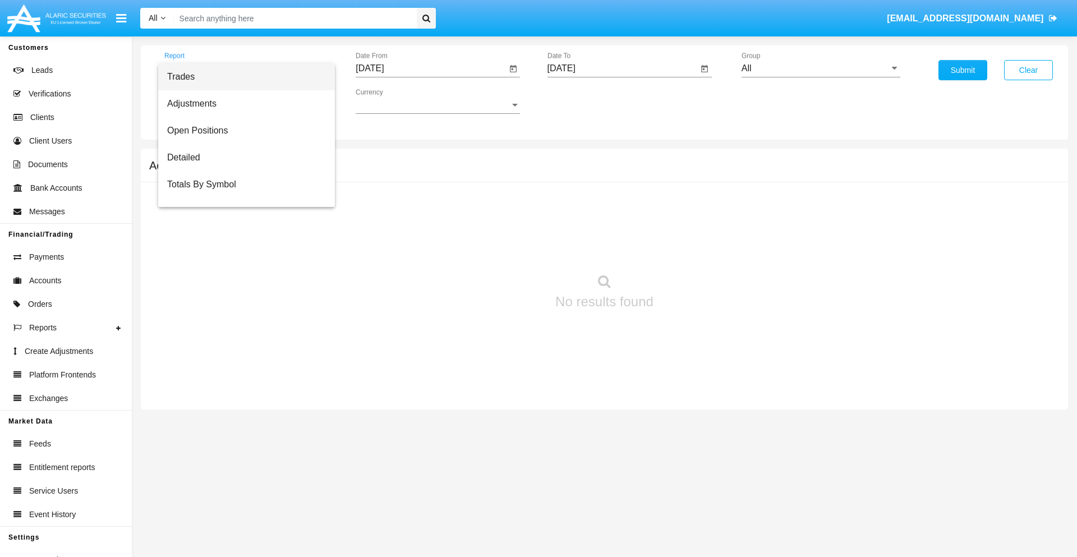
scroll to position [45, 0]
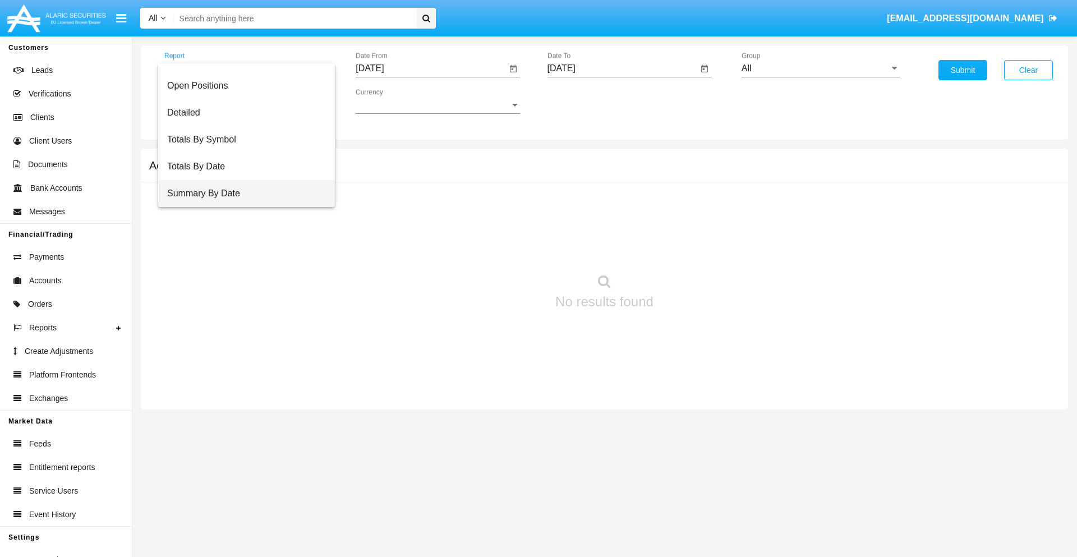
click at [242, 194] on span "Summary By Date" at bounding box center [246, 193] width 159 height 27
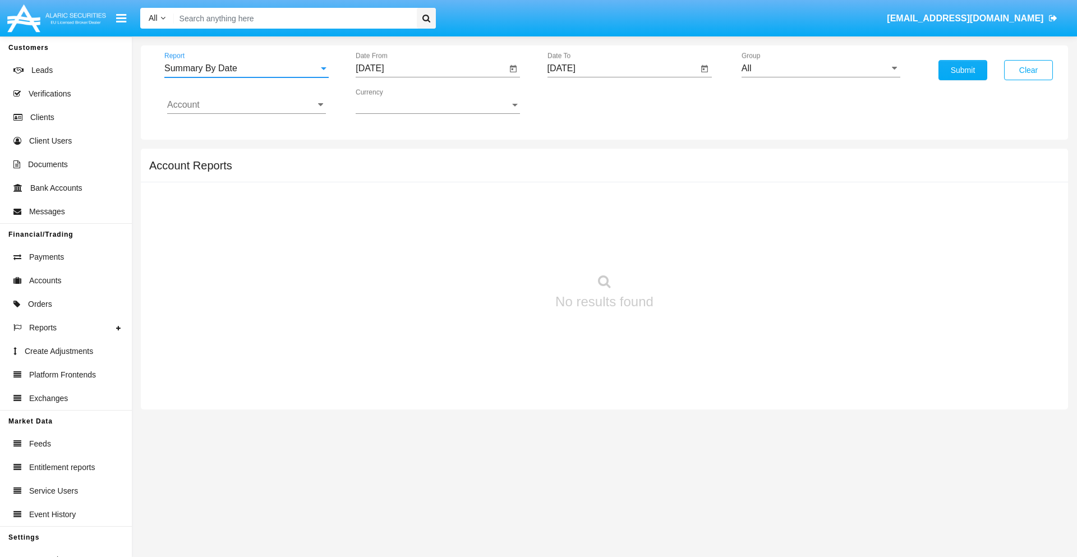
click at [431, 68] on input "[DATE]" at bounding box center [431, 68] width 151 height 10
click at [392, 101] on span "[DATE]" at bounding box center [382, 101] width 25 height 9
click at [500, 248] on div "2025" at bounding box center [500, 248] width 35 height 20
click at [500, 181] on div "AUG" at bounding box center [500, 181] width 35 height 20
click at [374, 261] on div "31" at bounding box center [374, 262] width 20 height 20
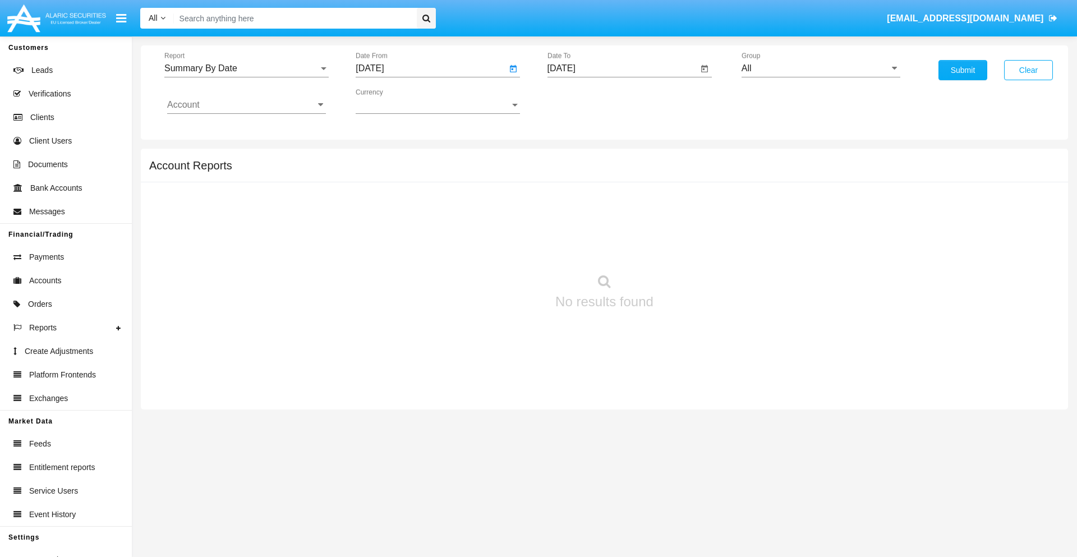
type input "[DATE]"
click at [622, 68] on input "[DATE]" at bounding box center [623, 68] width 151 height 10
click at [583, 101] on span "[DATE]" at bounding box center [574, 101] width 25 height 9
click at [692, 248] on div "2025" at bounding box center [691, 248] width 35 height 20
click at [574, 203] on div "SEP" at bounding box center [574, 203] width 35 height 20
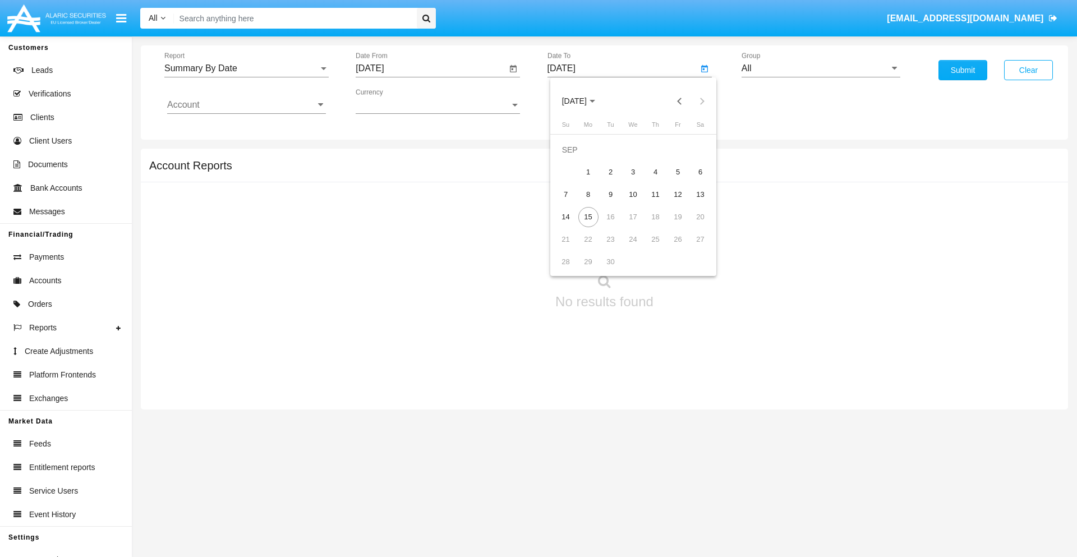
click at [588, 217] on div "15" at bounding box center [588, 217] width 20 height 20
type input "[DATE]"
click at [821, 68] on input "All" at bounding box center [821, 68] width 159 height 10
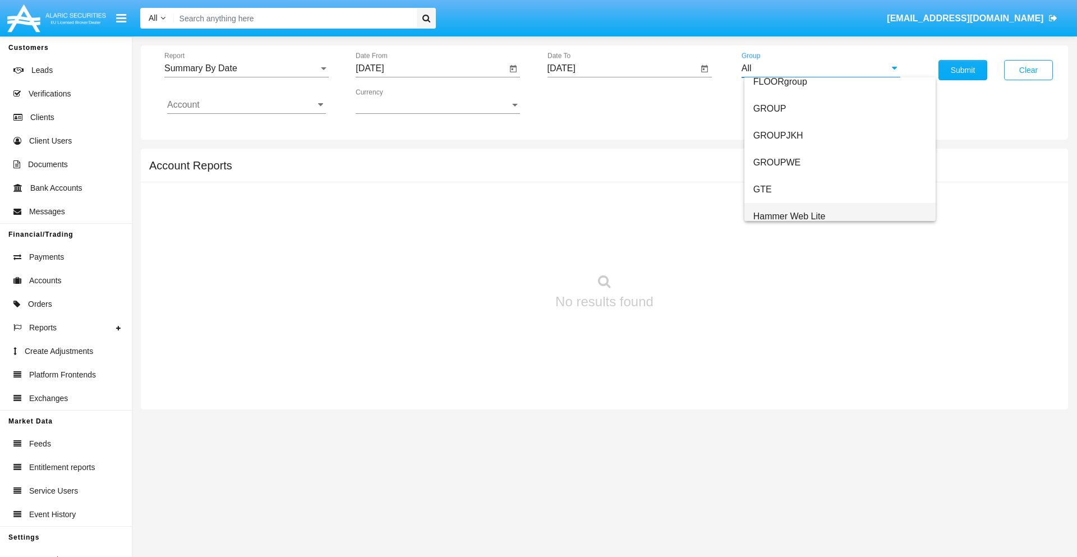
click at [789, 216] on span "Hammer Web Lite" at bounding box center [789, 216] width 72 height 10
type input "Hammer Web Lite"
click at [246, 105] on input "Account" at bounding box center [246, 105] width 159 height 10
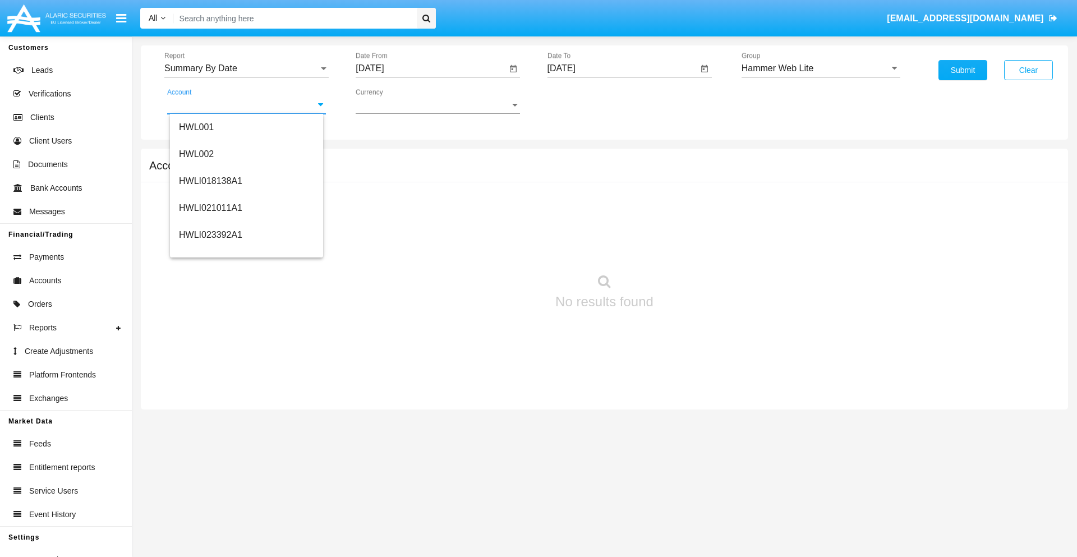
scroll to position [171, 0]
click at [210, 252] on span "HWLI025117A1" at bounding box center [210, 253] width 63 height 10
type input "HWLI025117A1"
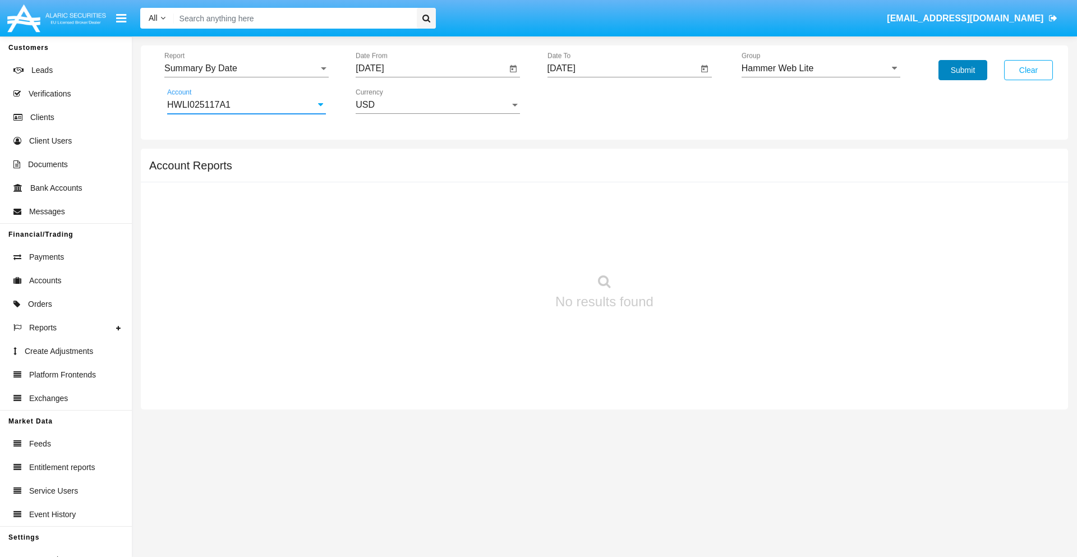
click at [963, 70] on button "Submit" at bounding box center [963, 70] width 49 height 20
click at [246, 68] on span "Report" at bounding box center [241, 68] width 154 height 10
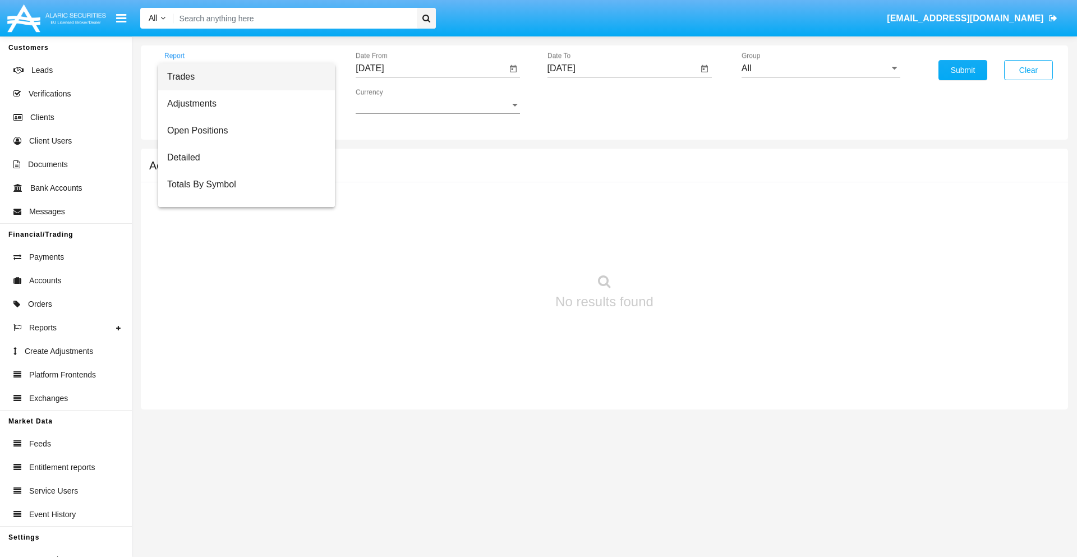
scroll to position [18, 0]
click at [242, 194] on span "Totals By Date" at bounding box center [246, 193] width 159 height 27
click at [431, 68] on input "[DATE]" at bounding box center [431, 68] width 151 height 10
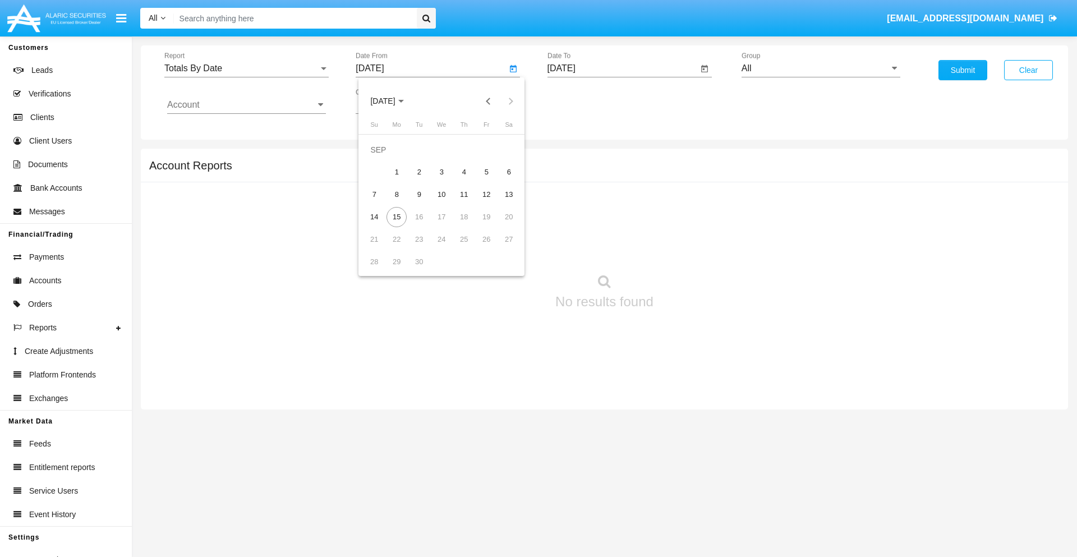
click at [392, 101] on span "[DATE]" at bounding box center [382, 101] width 25 height 9
click at [500, 248] on div "2025" at bounding box center [500, 248] width 35 height 20
click at [500, 181] on div "AUG" at bounding box center [500, 181] width 35 height 20
click at [374, 261] on div "31" at bounding box center [374, 262] width 20 height 20
type input "08/31/25"
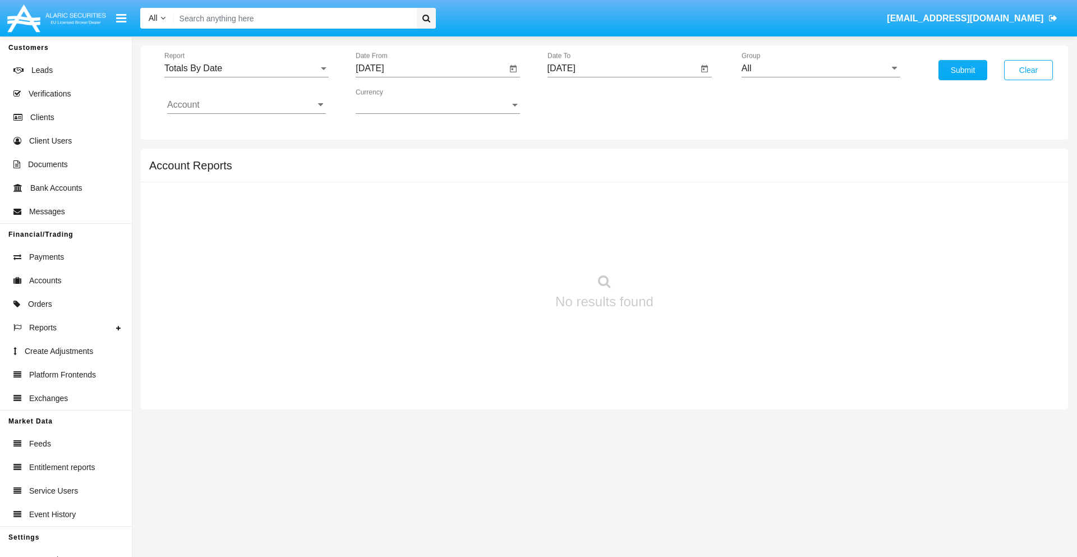
click at [622, 68] on input "[DATE]" at bounding box center [623, 68] width 151 height 10
click at [583, 101] on span "[DATE]" at bounding box center [574, 101] width 25 height 9
click at [692, 248] on div "2025" at bounding box center [691, 248] width 35 height 20
click at [574, 203] on div "SEP" at bounding box center [574, 203] width 35 height 20
click at [588, 217] on div "15" at bounding box center [588, 217] width 20 height 20
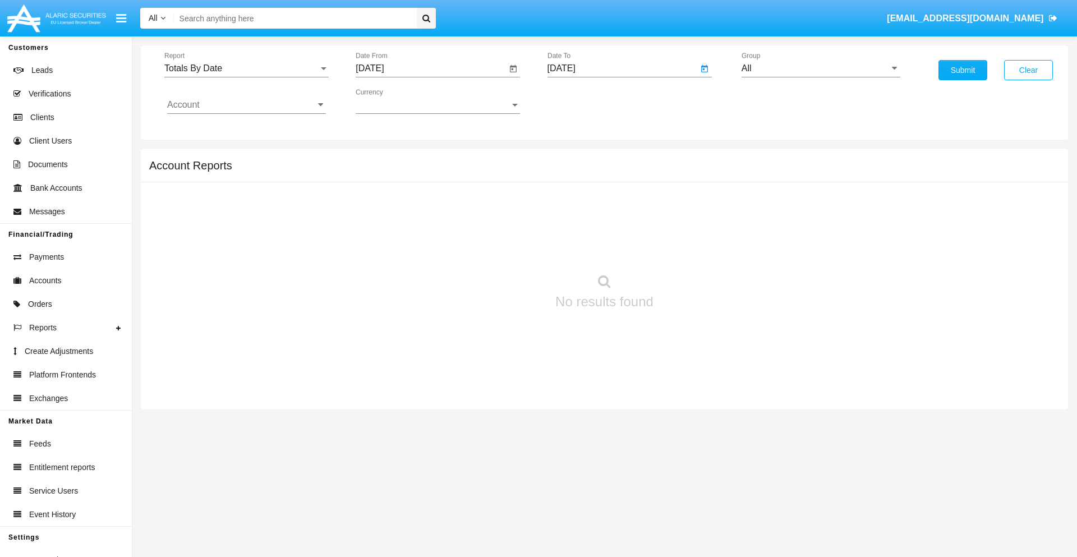
type input "[DATE]"
click at [821, 68] on input "All" at bounding box center [821, 68] width 159 height 10
click at [789, 216] on span "Hammer Web Lite" at bounding box center [789, 216] width 72 height 10
type input "Hammer Web Lite"
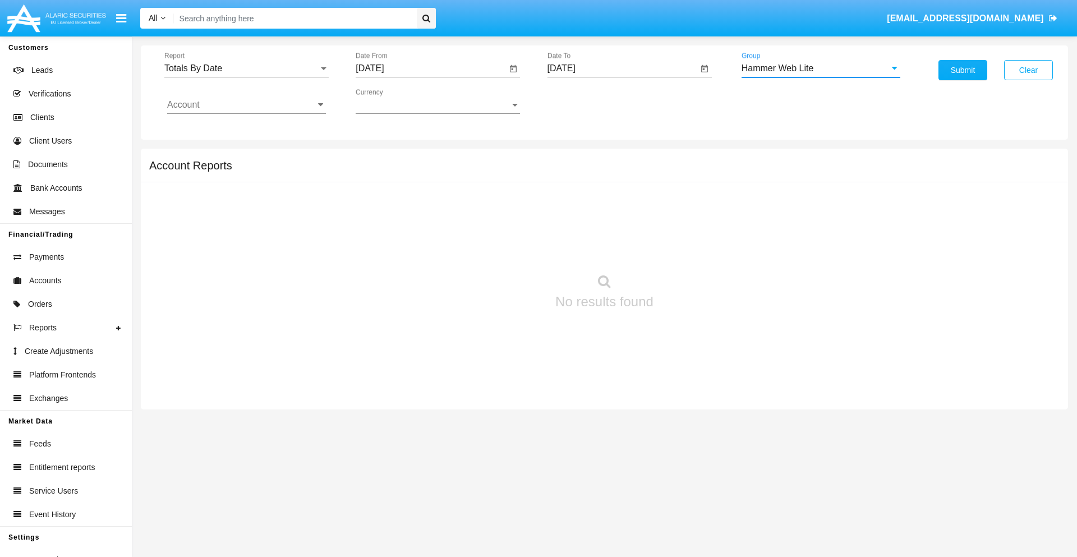
click at [246, 105] on input "Account" at bounding box center [246, 105] width 159 height 10
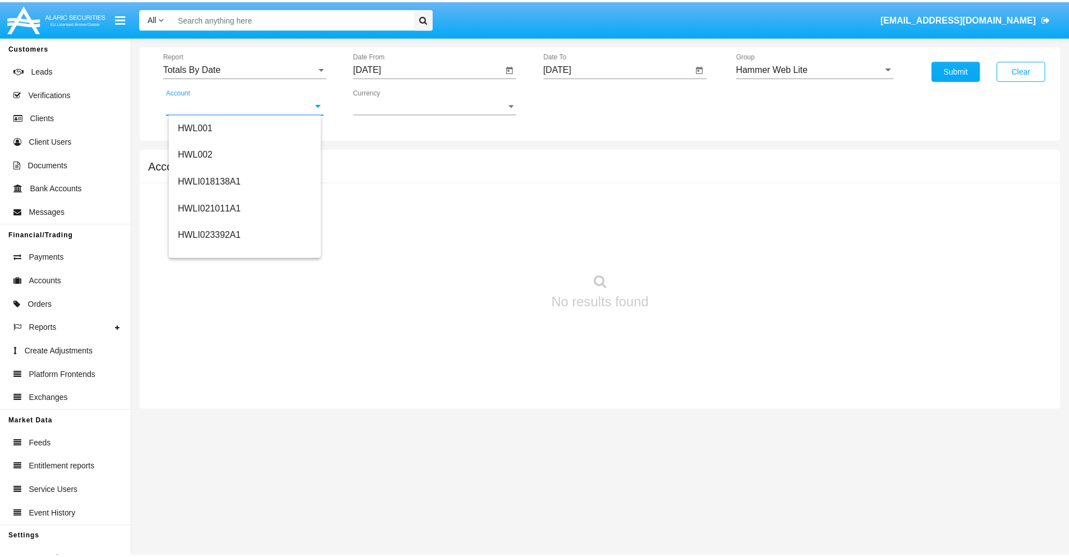
scroll to position [171, 0]
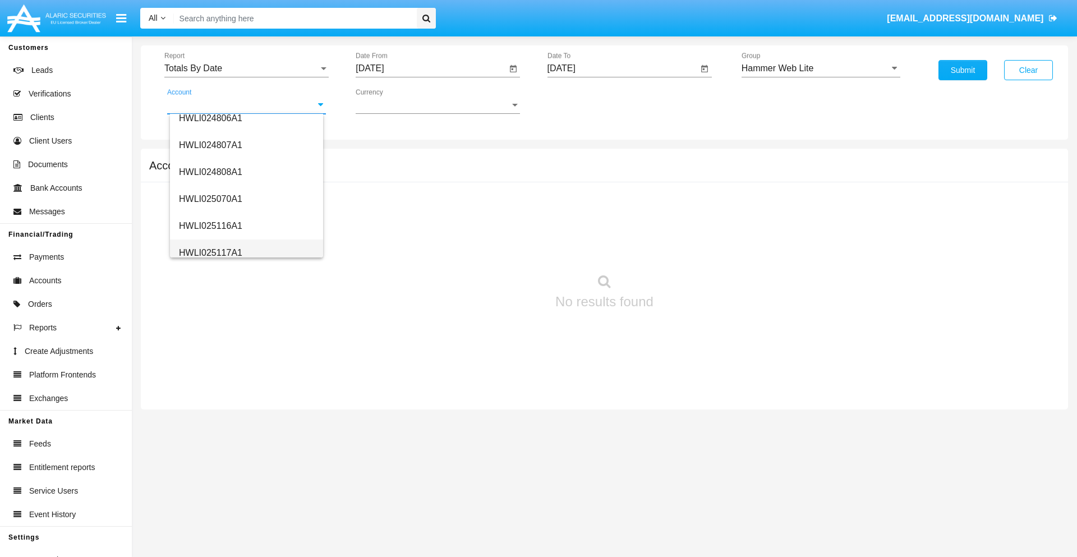
click at [210, 252] on span "HWLI025117A1" at bounding box center [210, 253] width 63 height 10
type input "HWLI025117A1"
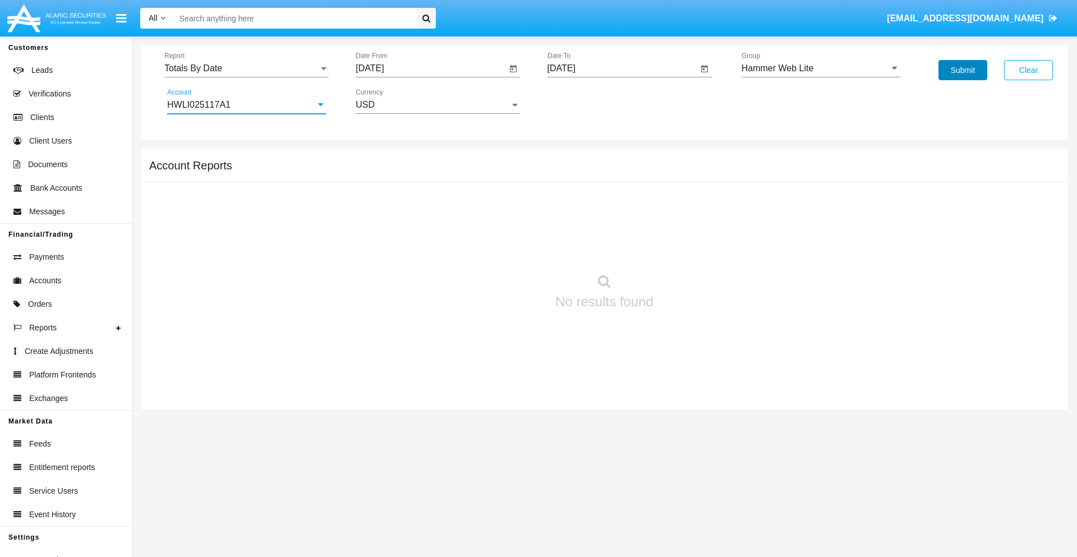
click at [963, 70] on button "Submit" at bounding box center [963, 70] width 49 height 20
click at [246, 68] on span "Report" at bounding box center [241, 68] width 154 height 10
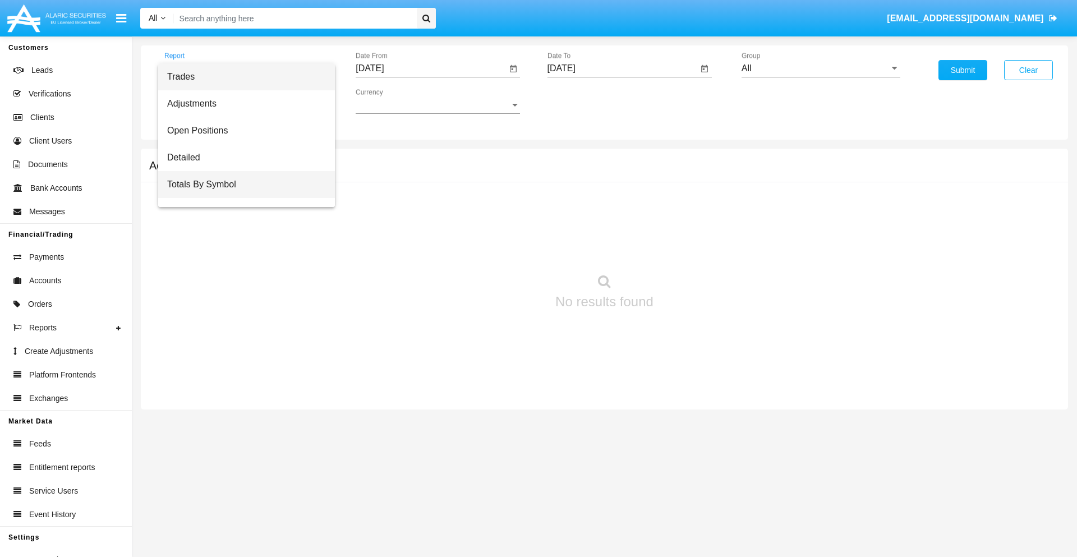
click at [242, 185] on span "Totals By Symbol" at bounding box center [246, 184] width 159 height 27
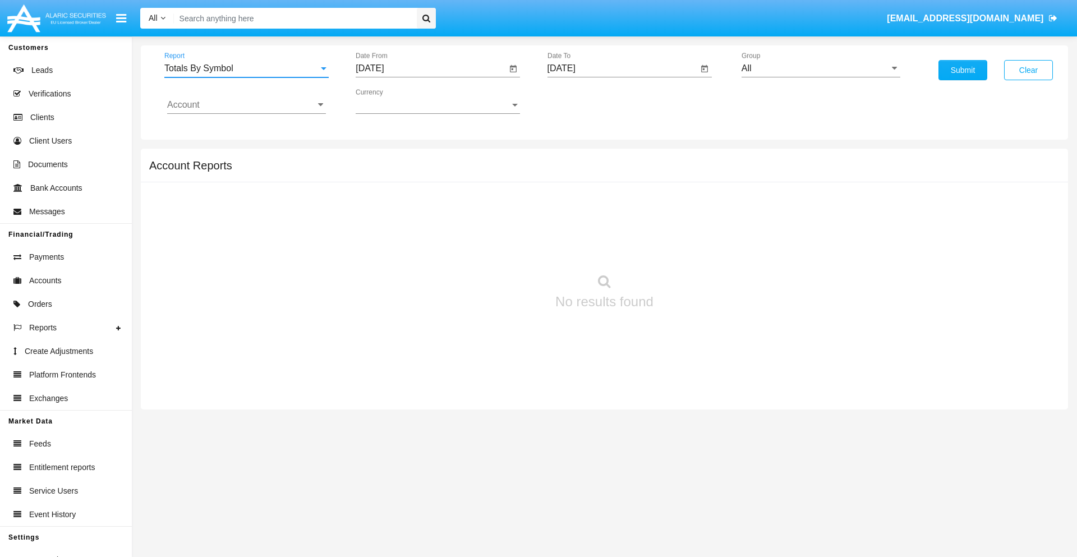
click at [431, 68] on input "[DATE]" at bounding box center [431, 68] width 151 height 10
click at [392, 101] on span "SEP 2025" at bounding box center [382, 101] width 25 height 9
click at [500, 248] on div "2025" at bounding box center [500, 248] width 35 height 20
click at [500, 181] on div "AUG" at bounding box center [500, 181] width 35 height 20
click at [509, 194] on div "16" at bounding box center [509, 195] width 20 height 20
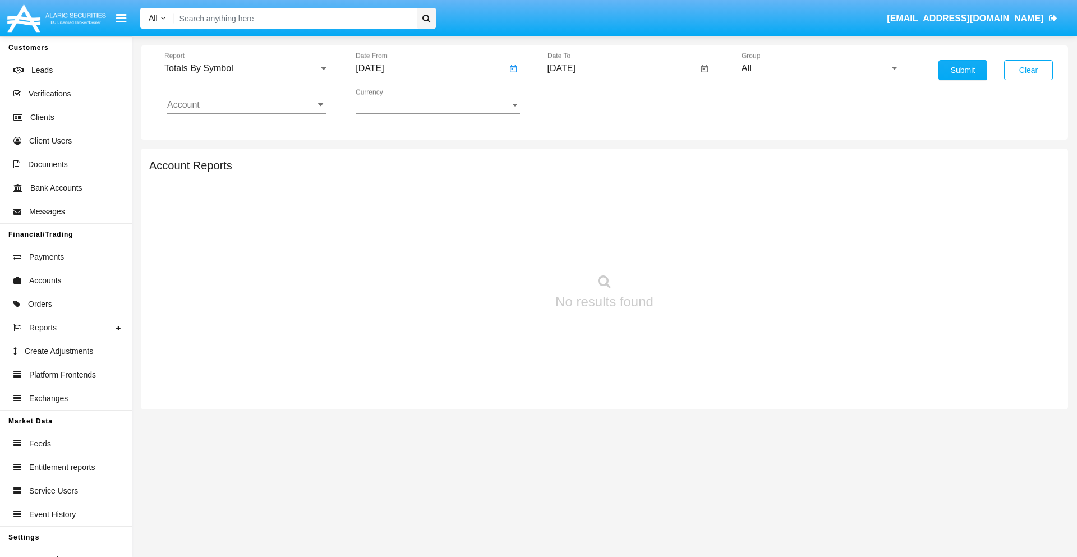
type input "08/16/25"
click at [622, 68] on input "09/12/25" at bounding box center [623, 68] width 151 height 10
click at [583, 101] on span "SEP 2025" at bounding box center [574, 101] width 25 height 9
click at [692, 248] on div "2025" at bounding box center [691, 248] width 35 height 20
click at [574, 203] on div "SEP" at bounding box center [574, 203] width 35 height 20
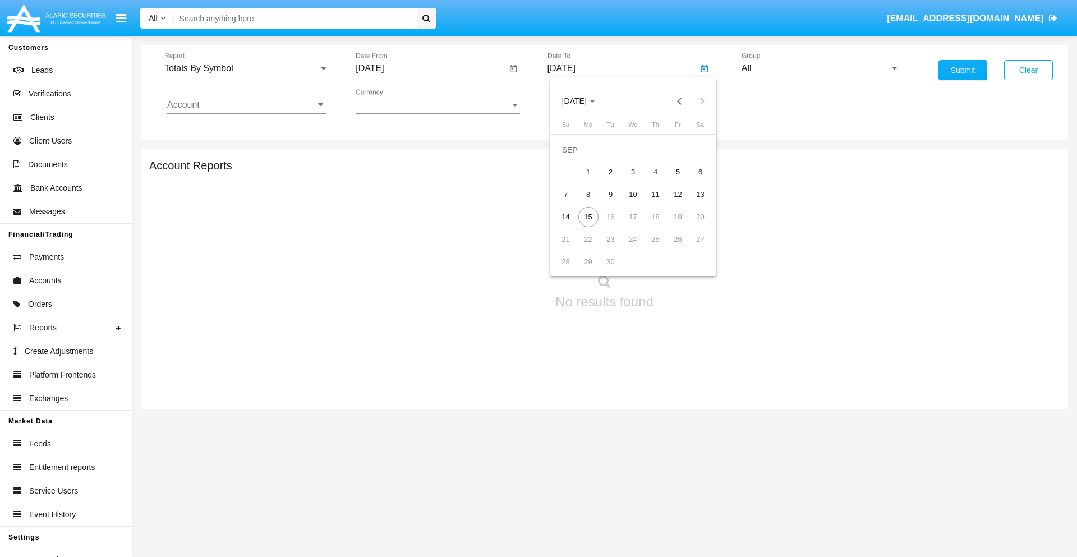
click at [588, 217] on div "15" at bounding box center [588, 217] width 20 height 20
type input "09/15/25"
click at [821, 68] on input "All" at bounding box center [821, 68] width 159 height 10
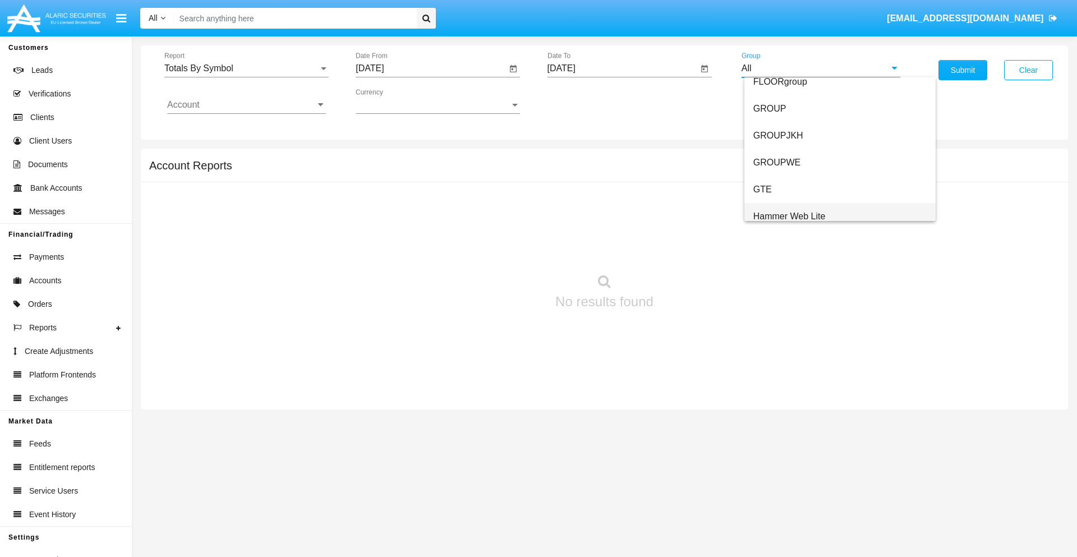
click at [789, 216] on span "Hammer Web Lite" at bounding box center [789, 216] width 72 height 10
type input "Hammer Web Lite"
click at [246, 105] on input "Account" at bounding box center [246, 105] width 159 height 10
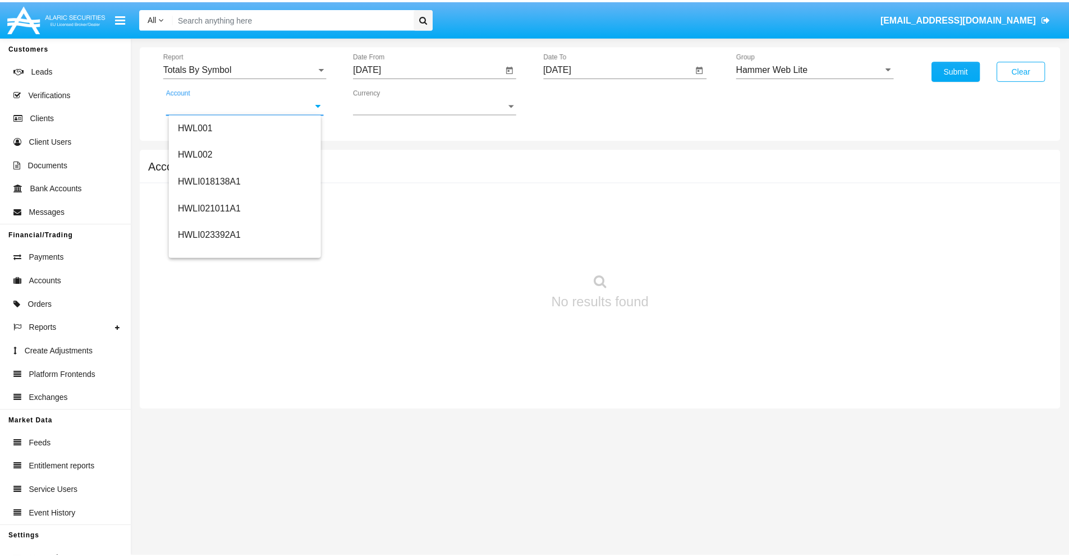
scroll to position [171, 0]
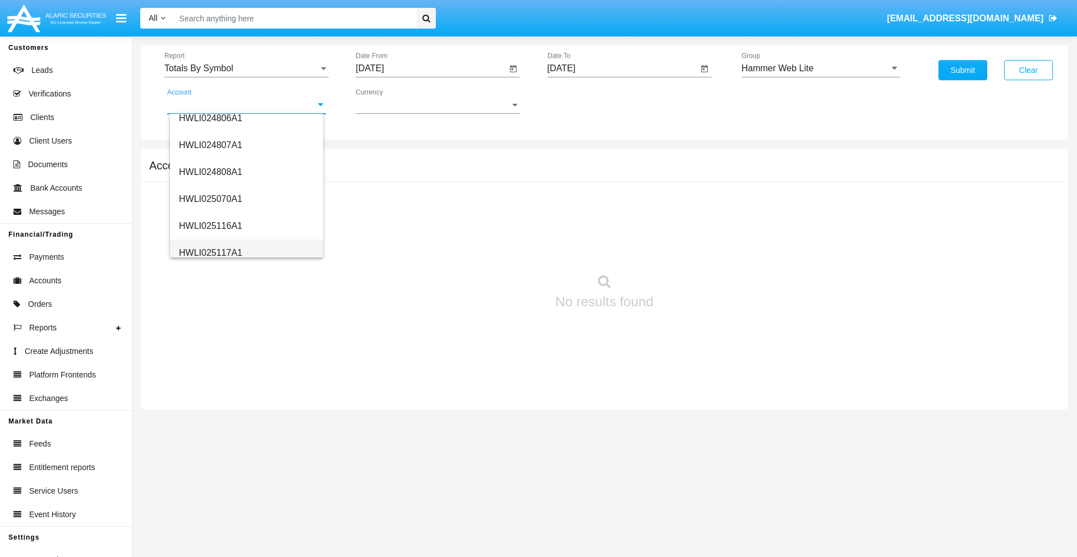
click at [210, 252] on span "HWLI025117A1" at bounding box center [210, 253] width 63 height 10
type input "HWLI025117A1"
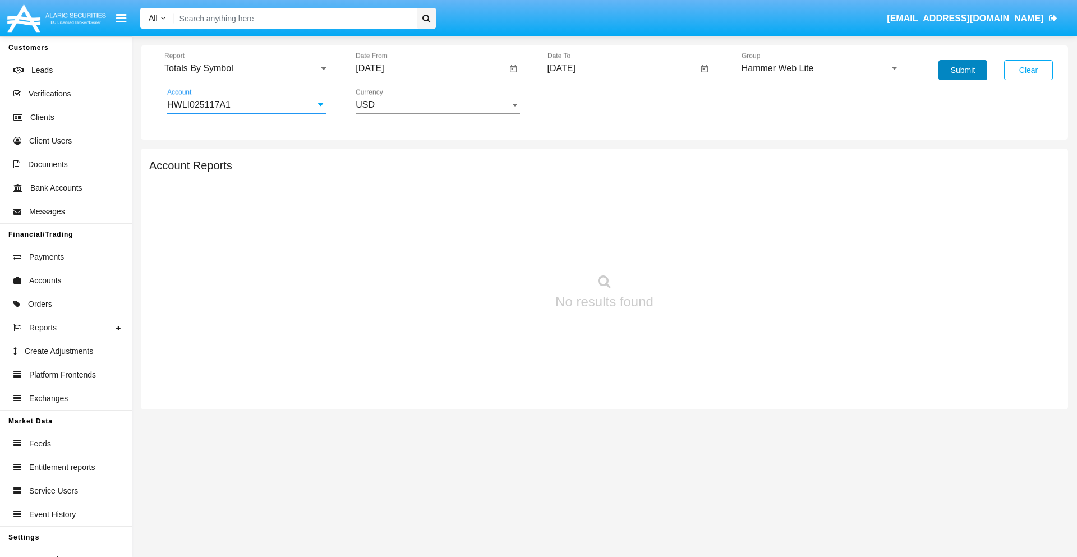
click at [963, 70] on button "Submit" at bounding box center [963, 70] width 49 height 20
click at [246, 68] on span "Report" at bounding box center [241, 68] width 154 height 10
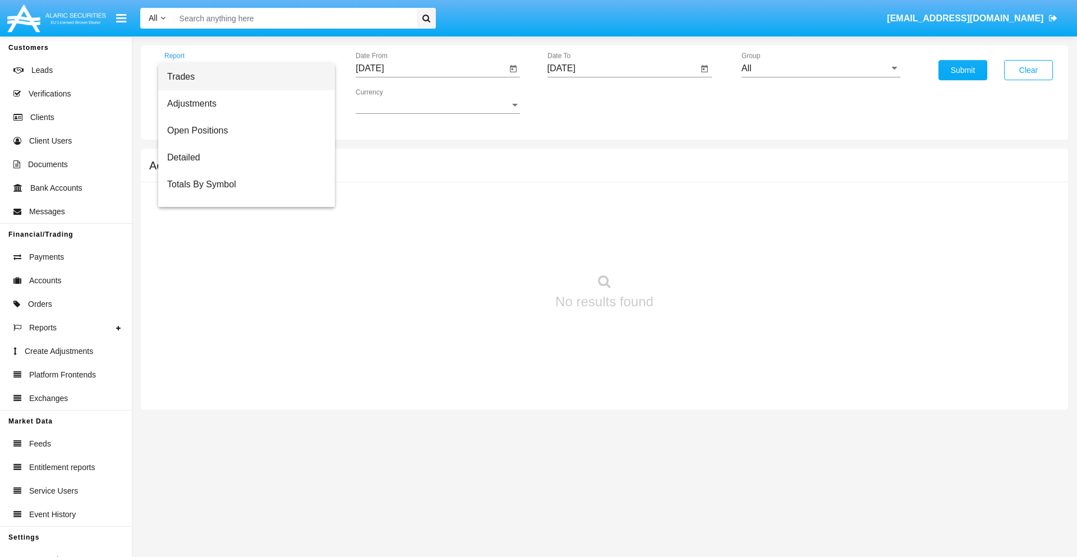
click at [242, 77] on span "Trades" at bounding box center [246, 76] width 159 height 27
click at [431, 68] on input "[DATE]" at bounding box center [431, 68] width 151 height 10
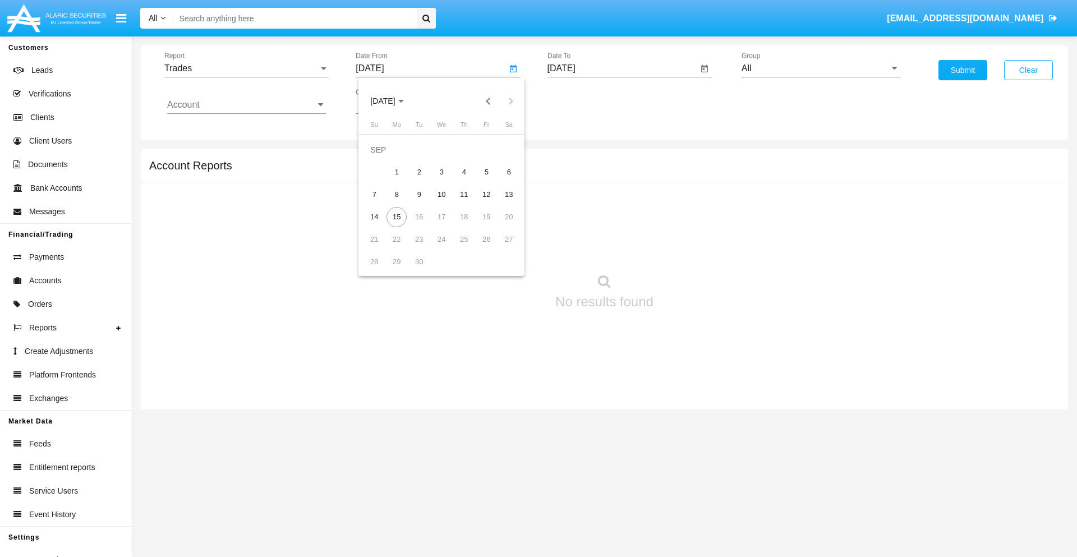
click at [392, 101] on span "[DATE]" at bounding box center [382, 101] width 25 height 9
click at [500, 248] on div "2025" at bounding box center [500, 248] width 35 height 20
click at [422, 181] on div "JUN" at bounding box center [421, 181] width 35 height 20
click at [374, 217] on div "15" at bounding box center [374, 217] width 20 height 20
type input "[DATE]"
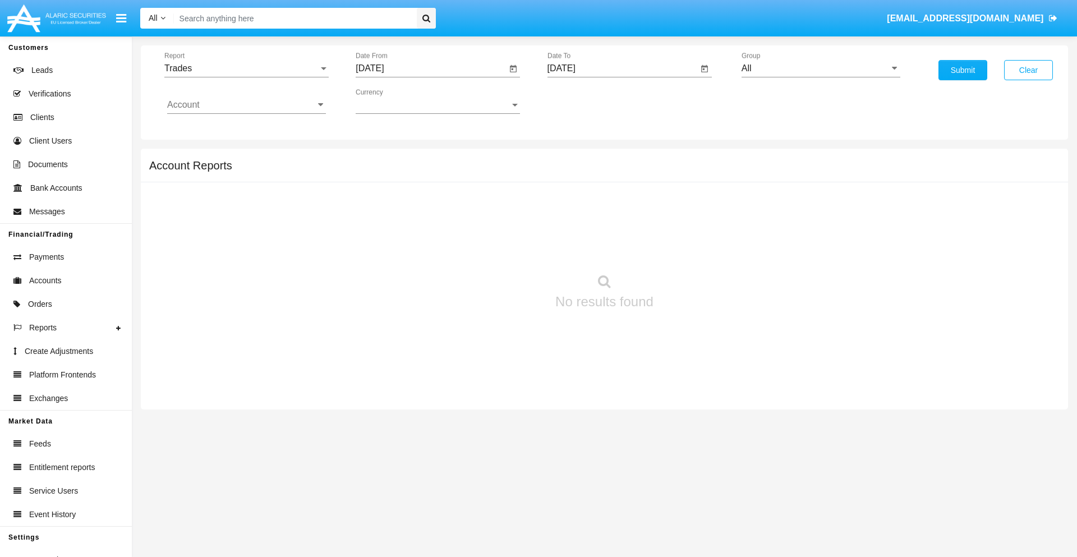
click at [622, 68] on input "[DATE]" at bounding box center [623, 68] width 151 height 10
click at [583, 101] on span "[DATE]" at bounding box center [574, 101] width 25 height 9
click at [692, 248] on div "2025" at bounding box center [691, 248] width 35 height 20
click at [574, 203] on div "SEP" at bounding box center [574, 203] width 35 height 20
click at [588, 217] on div "15" at bounding box center [588, 217] width 20 height 20
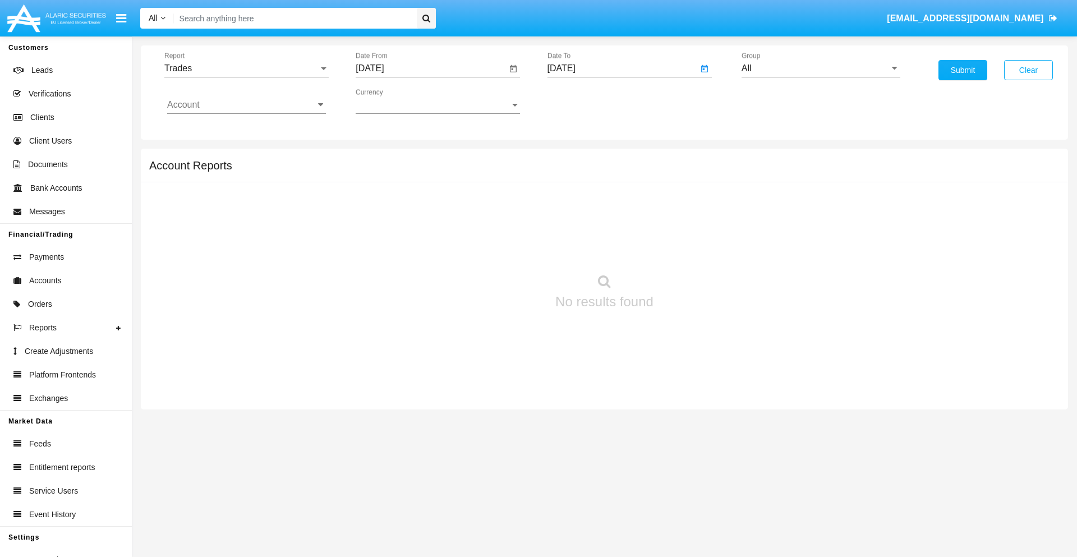
type input "[DATE]"
click at [821, 68] on input "All" at bounding box center [821, 68] width 159 height 10
click at [789, 216] on span "Hammer Web Lite" at bounding box center [789, 216] width 72 height 10
type input "Hammer Web Lite"
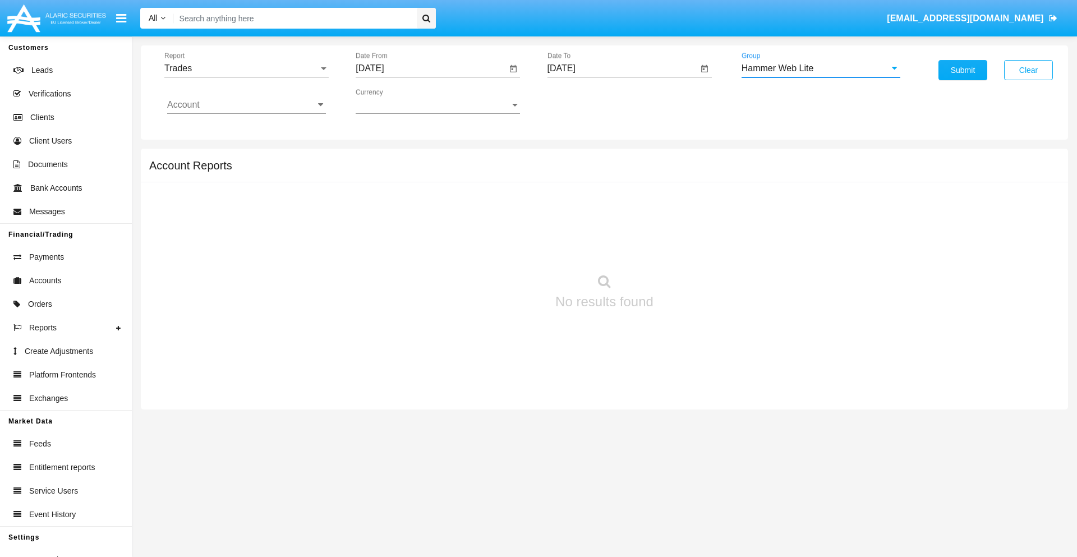
click at [246, 105] on input "Account" at bounding box center [246, 105] width 159 height 10
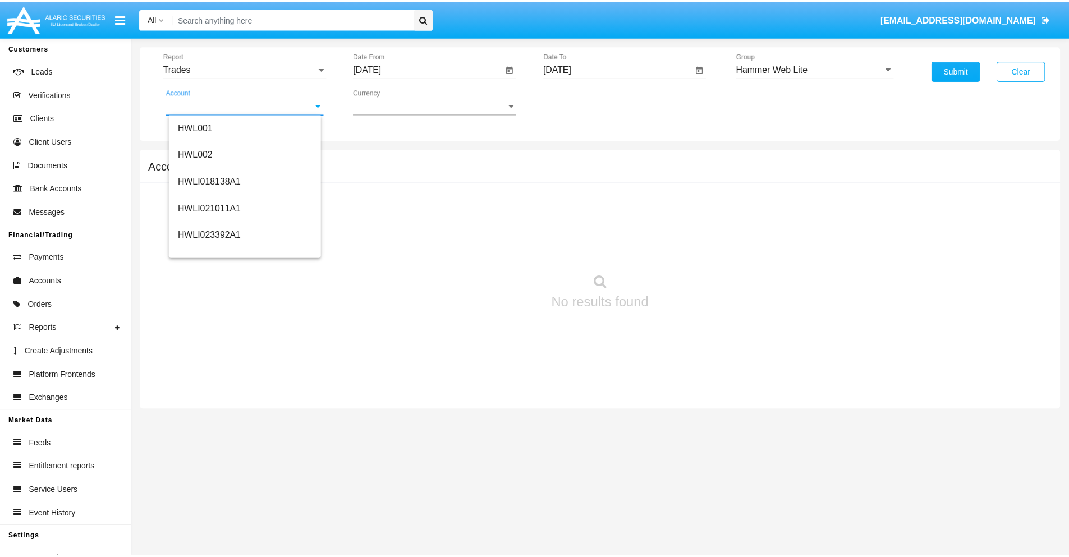
scroll to position [171, 0]
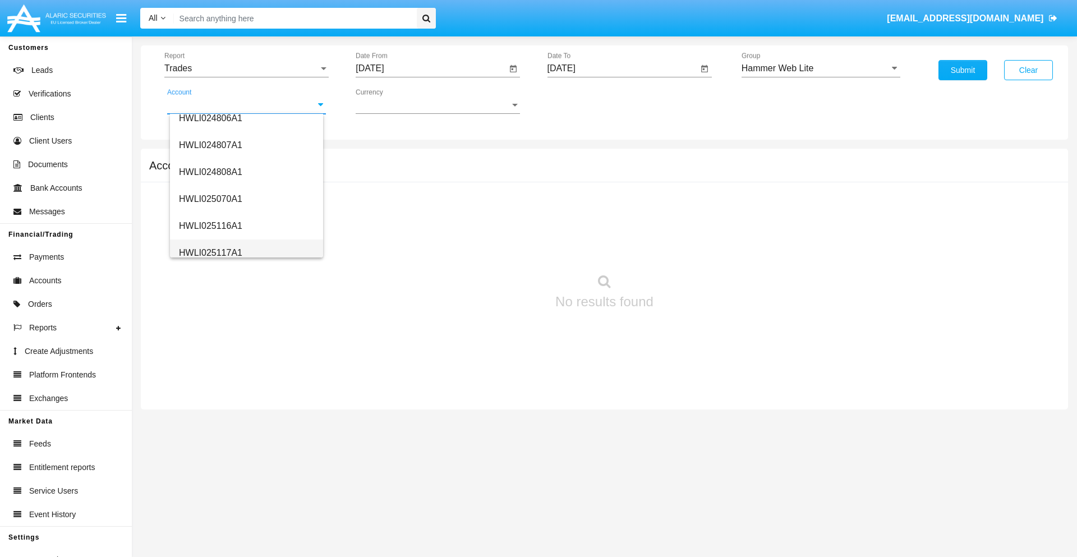
click at [210, 252] on span "HWLI025117A1" at bounding box center [210, 253] width 63 height 10
type input "HWLI025117A1"
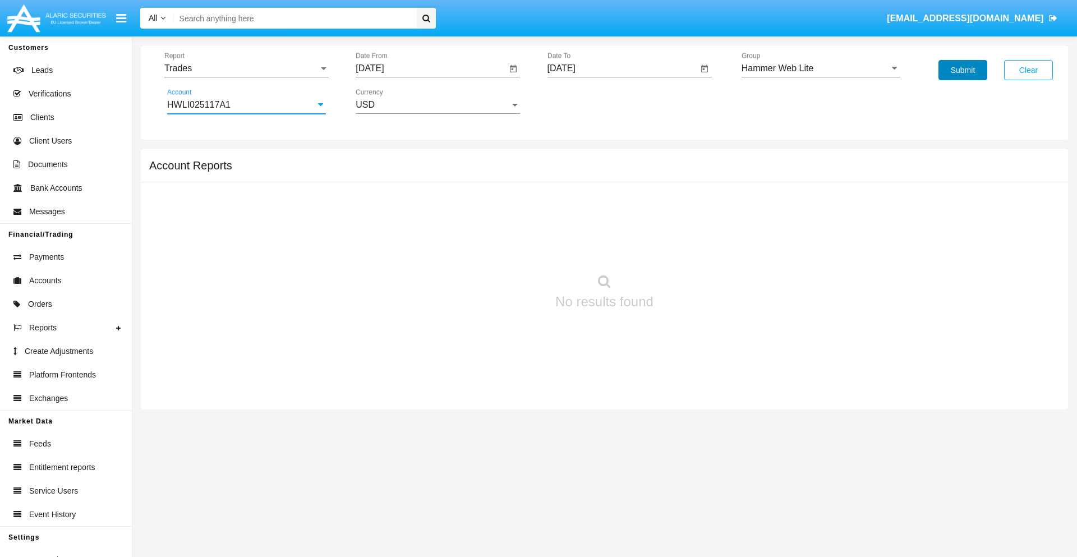
click at [963, 70] on button "Submit" at bounding box center [963, 70] width 49 height 20
click at [246, 68] on span "Report" at bounding box center [241, 68] width 154 height 10
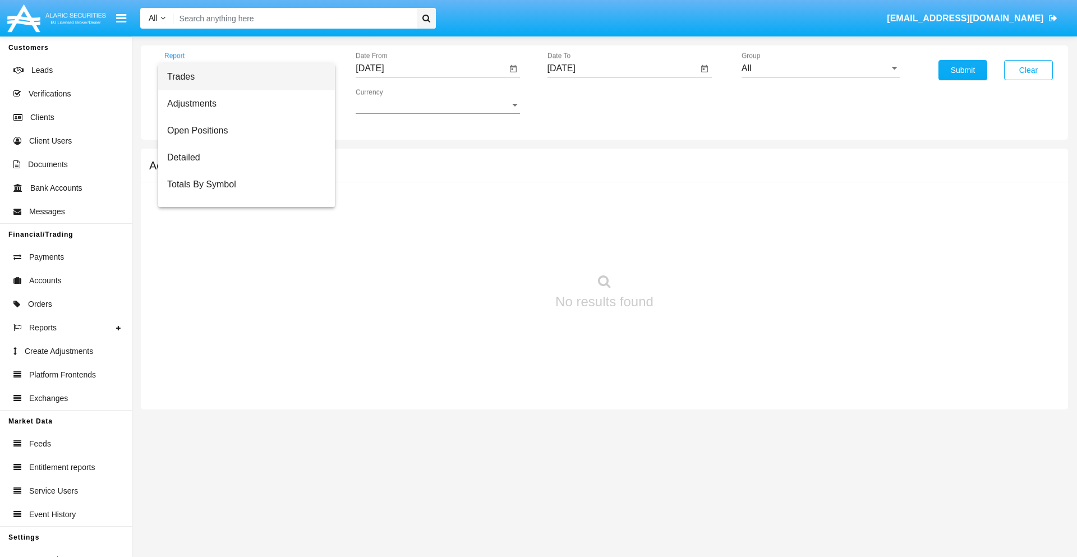
click at [242, 77] on span "Trades" at bounding box center [246, 76] width 159 height 27
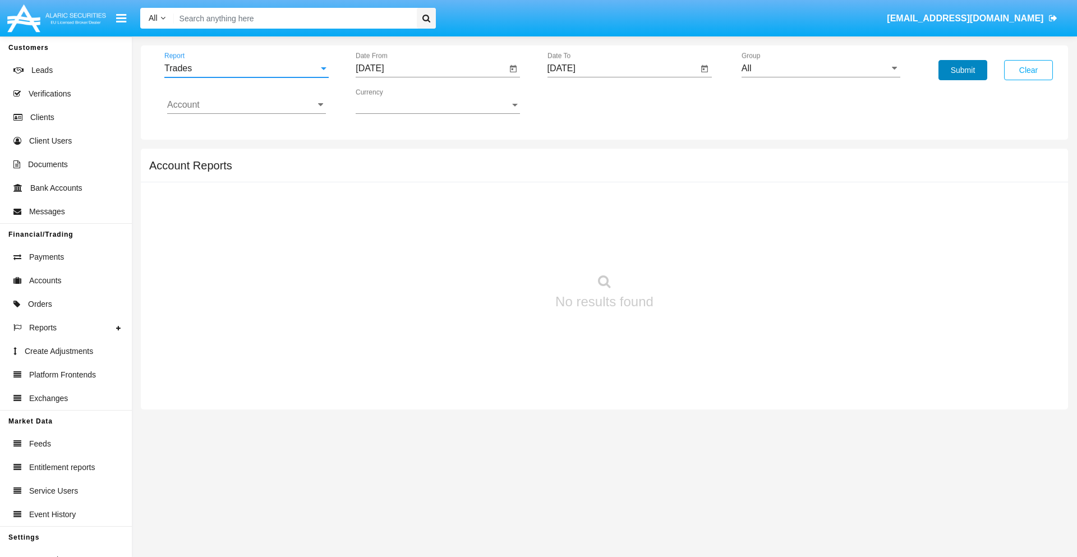
click at [963, 70] on button "Submit" at bounding box center [963, 70] width 49 height 20
click at [246, 68] on span "Report" at bounding box center [241, 68] width 154 height 10
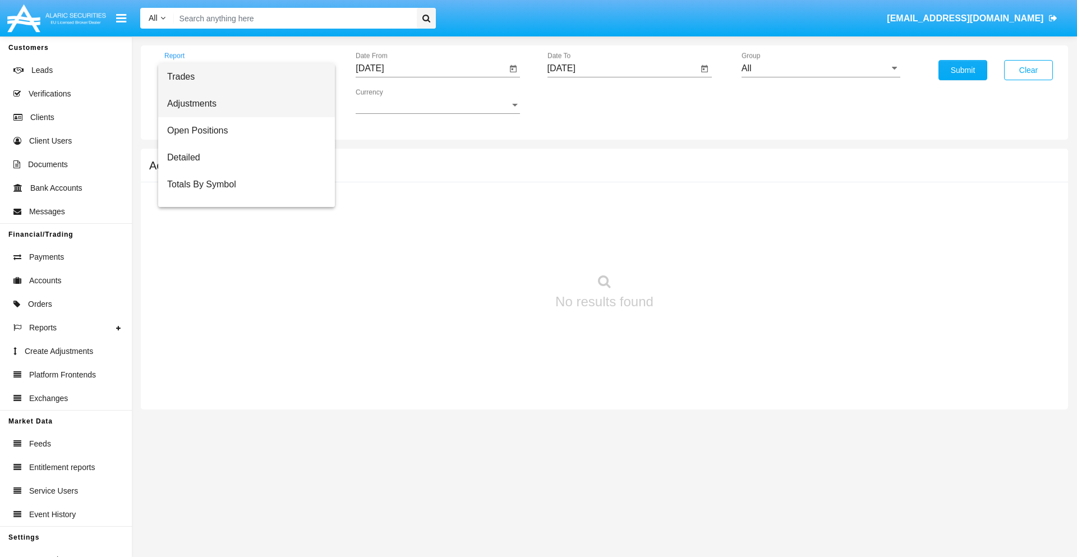
click at [242, 104] on span "Adjustments" at bounding box center [246, 103] width 159 height 27
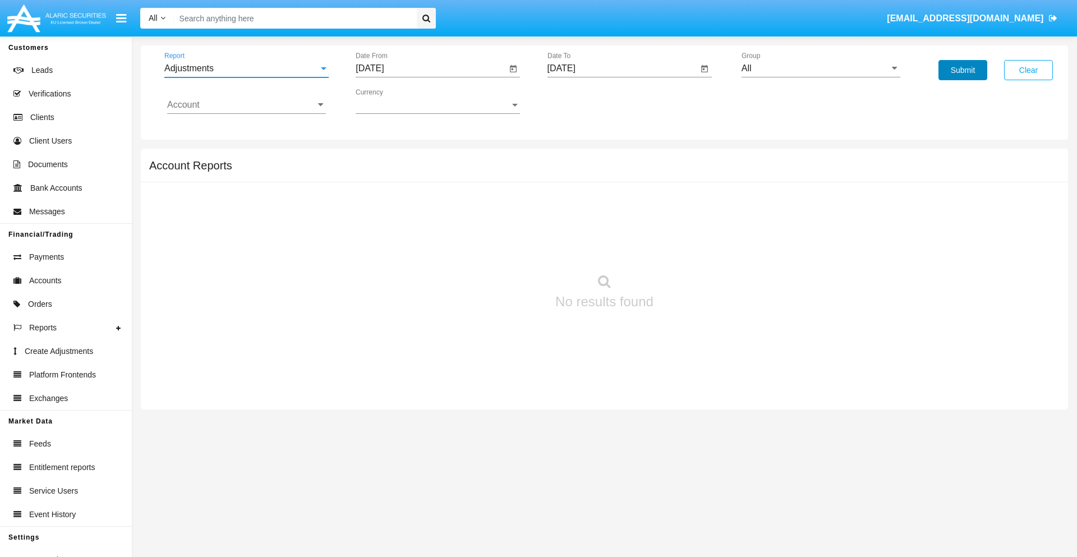
click at [963, 70] on button "Submit" at bounding box center [963, 70] width 49 height 20
click at [246, 68] on span "Report" at bounding box center [241, 68] width 154 height 10
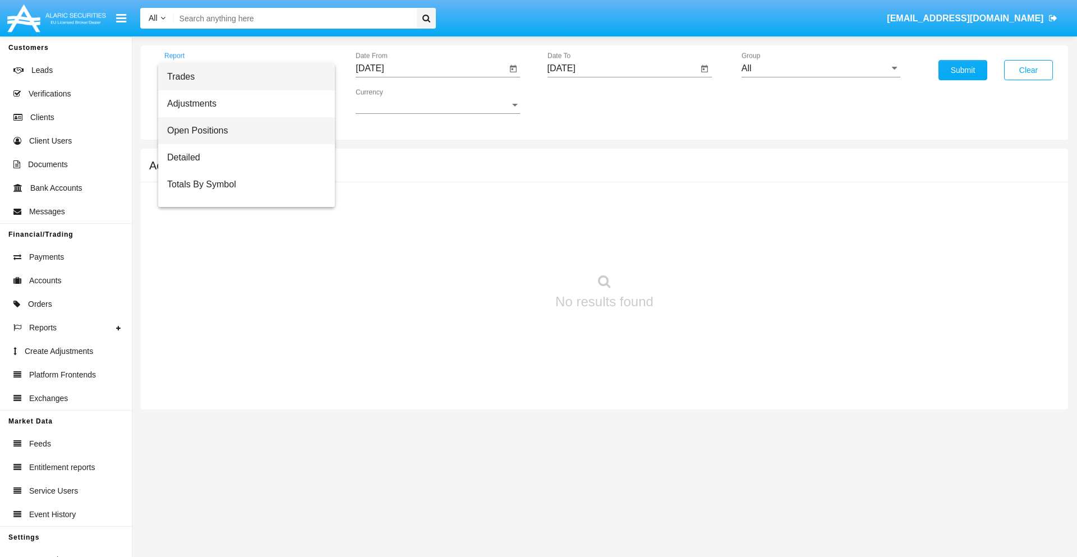
click at [242, 131] on span "Open Positions" at bounding box center [246, 130] width 159 height 27
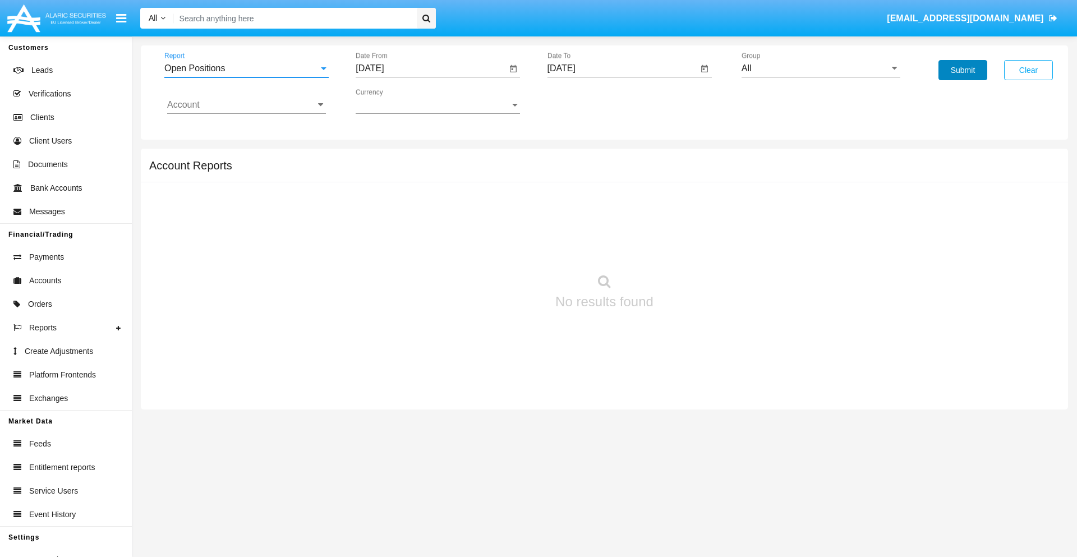
click at [963, 70] on button "Submit" at bounding box center [963, 70] width 49 height 20
click at [246, 68] on span "Report" at bounding box center [241, 68] width 154 height 10
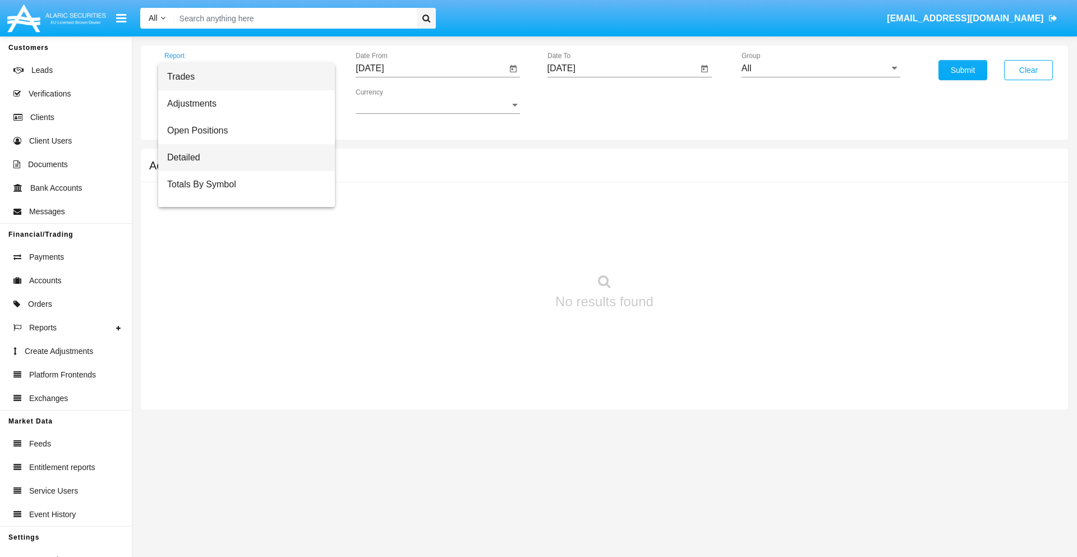
click at [242, 158] on span "Detailed" at bounding box center [246, 157] width 159 height 27
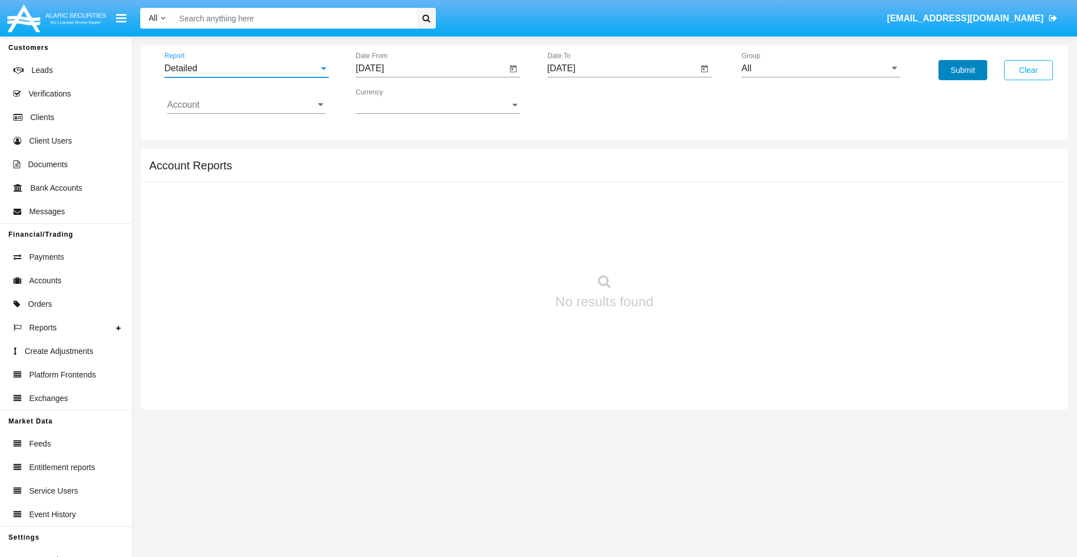
click at [963, 70] on button "Submit" at bounding box center [963, 70] width 49 height 20
click at [246, 68] on span "Report" at bounding box center [241, 68] width 154 height 10
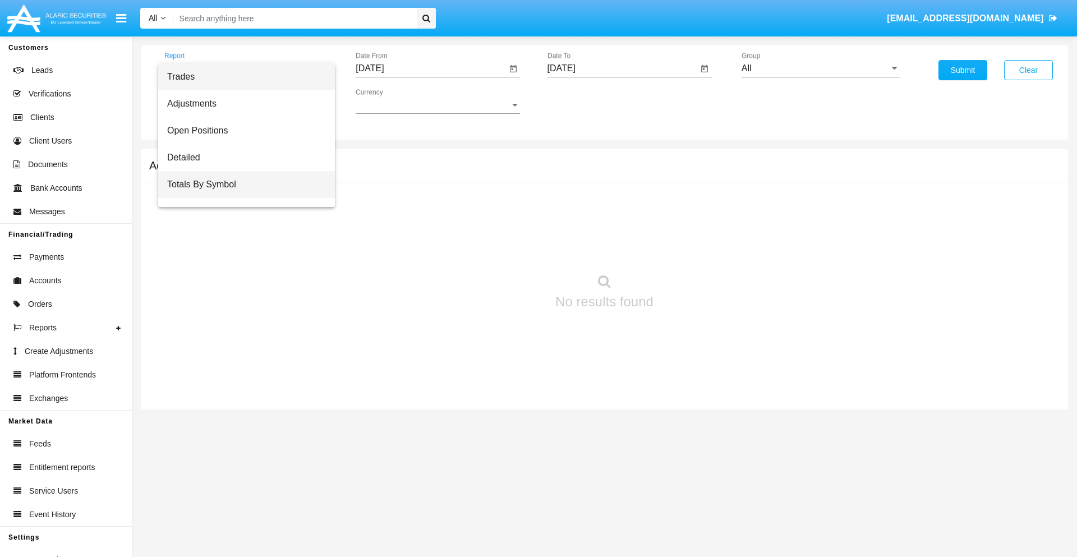
click at [242, 185] on span "Totals By Symbol" at bounding box center [246, 184] width 159 height 27
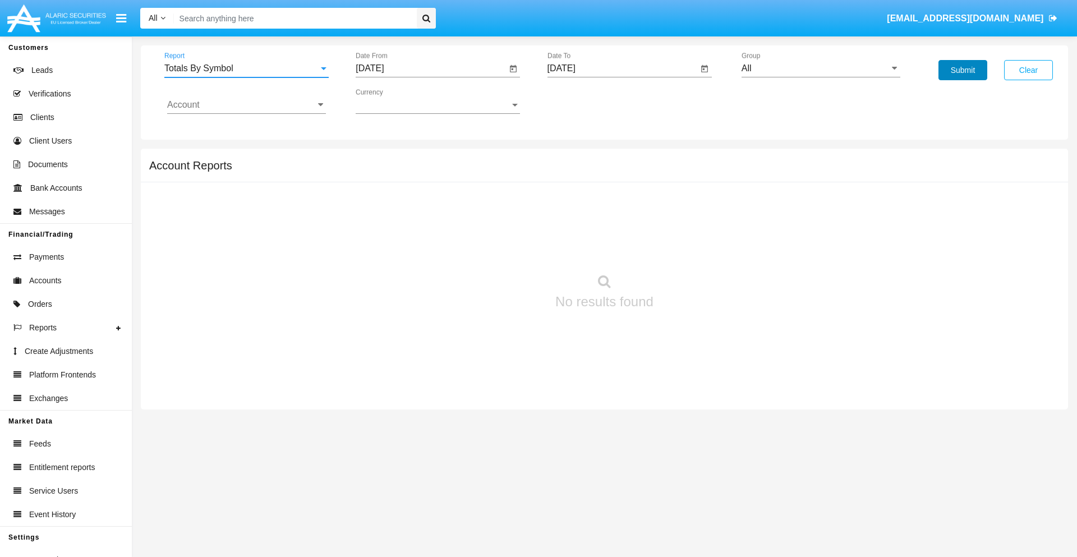
click at [963, 70] on button "Submit" at bounding box center [963, 70] width 49 height 20
click at [246, 68] on span "Report" at bounding box center [241, 68] width 154 height 10
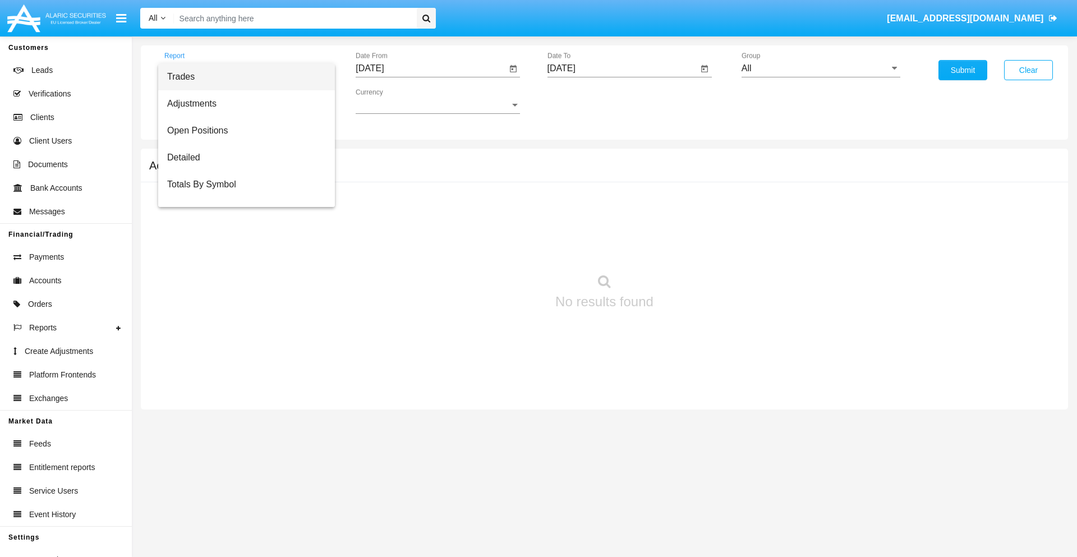
scroll to position [18, 0]
click at [242, 194] on span "Totals By Date" at bounding box center [246, 193] width 159 height 27
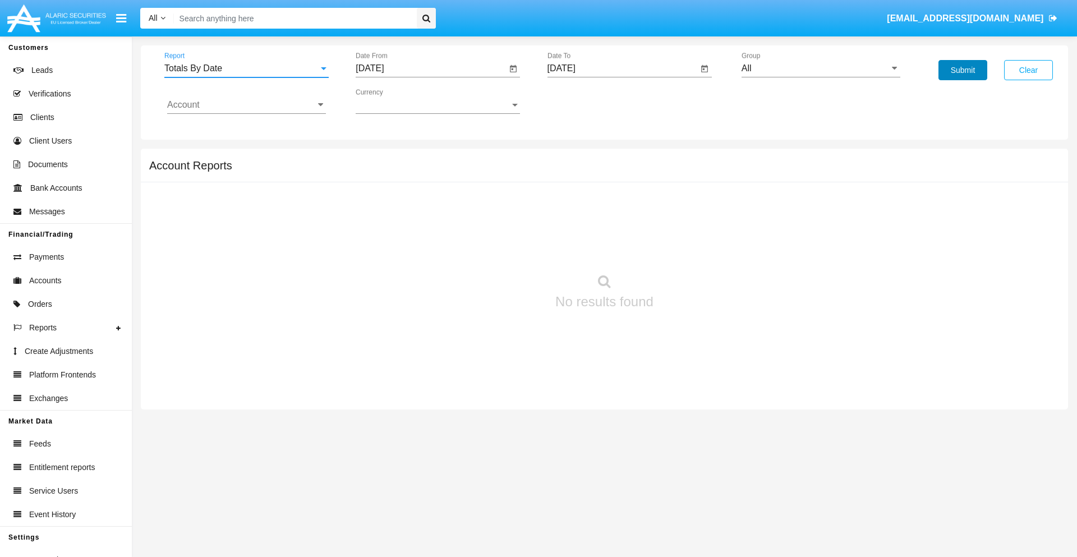
click at [963, 70] on button "Submit" at bounding box center [963, 70] width 49 height 20
click at [246, 68] on span "Report" at bounding box center [241, 68] width 154 height 10
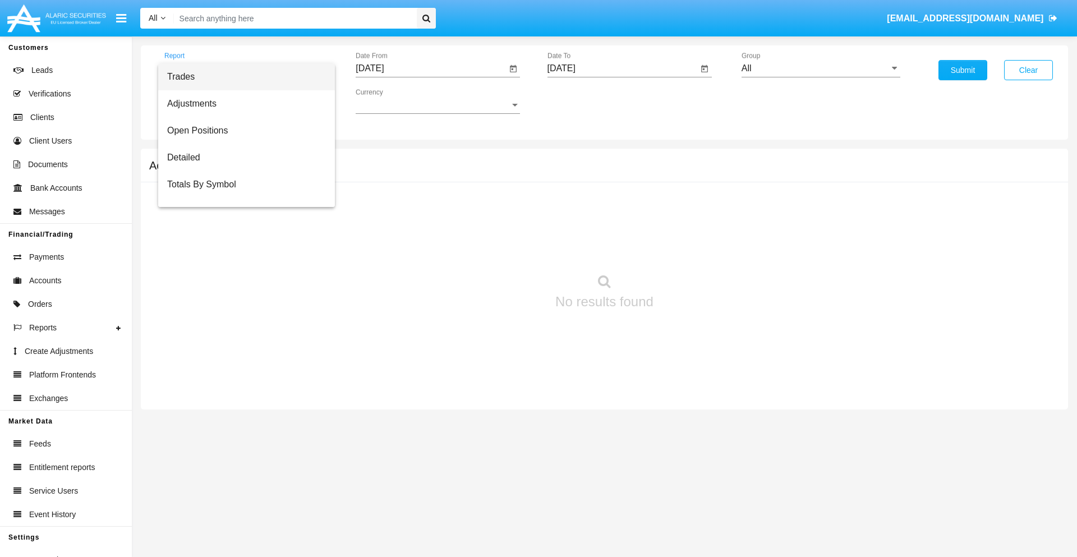
scroll to position [45, 0]
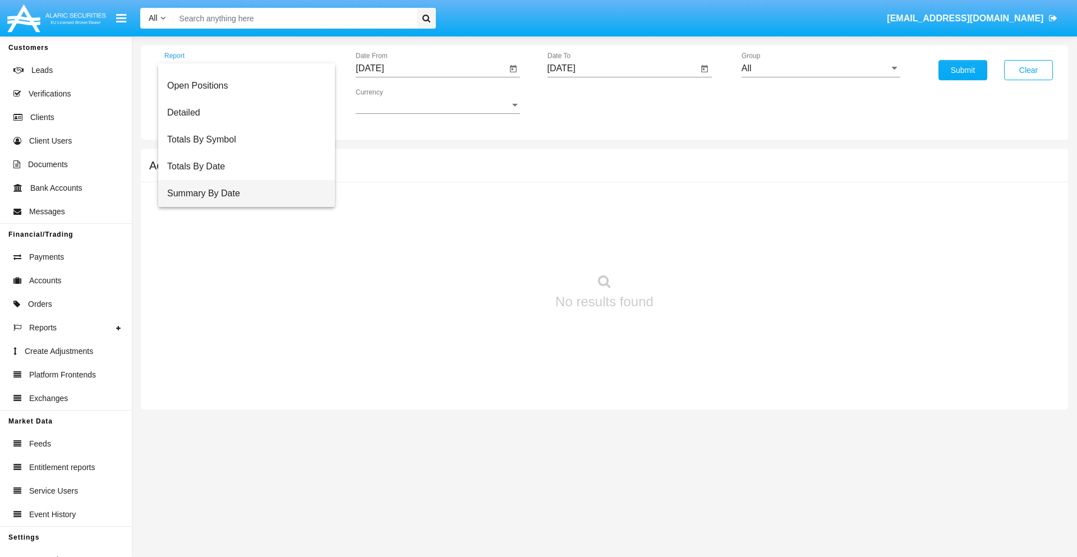
click at [242, 194] on span "Summary By Date" at bounding box center [246, 193] width 159 height 27
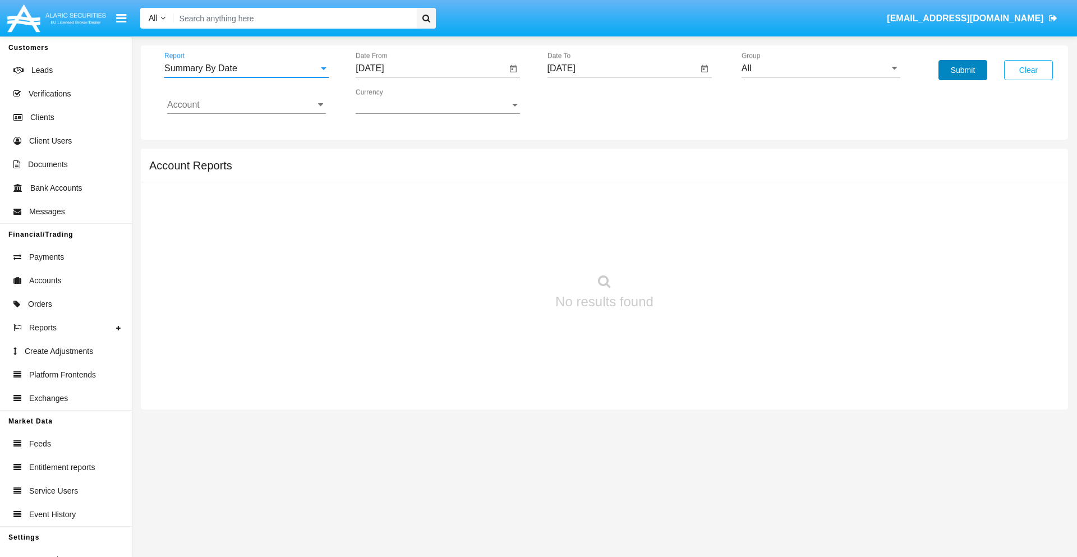
click at [963, 70] on button "Submit" at bounding box center [963, 70] width 49 height 20
